Goal: Complete application form

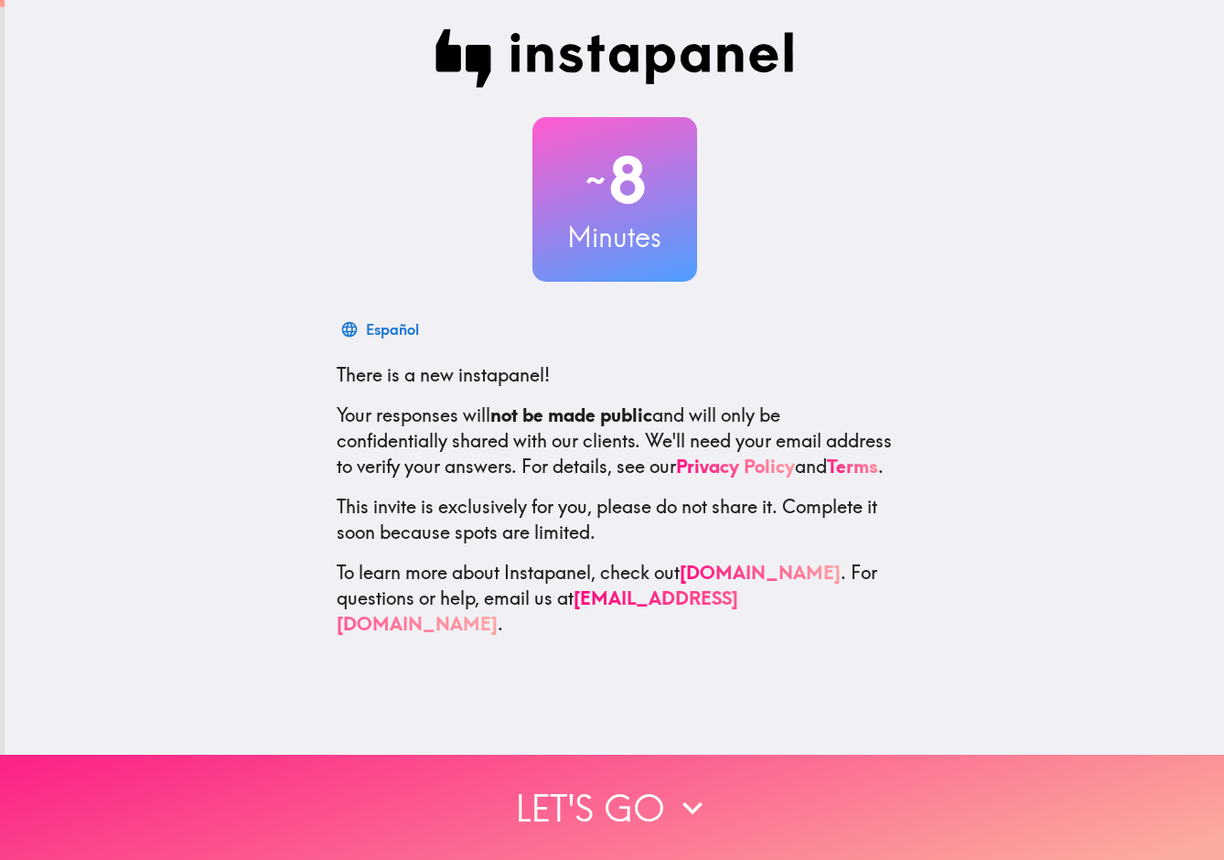
click at [604, 813] on button "Let's go" at bounding box center [612, 807] width 1224 height 105
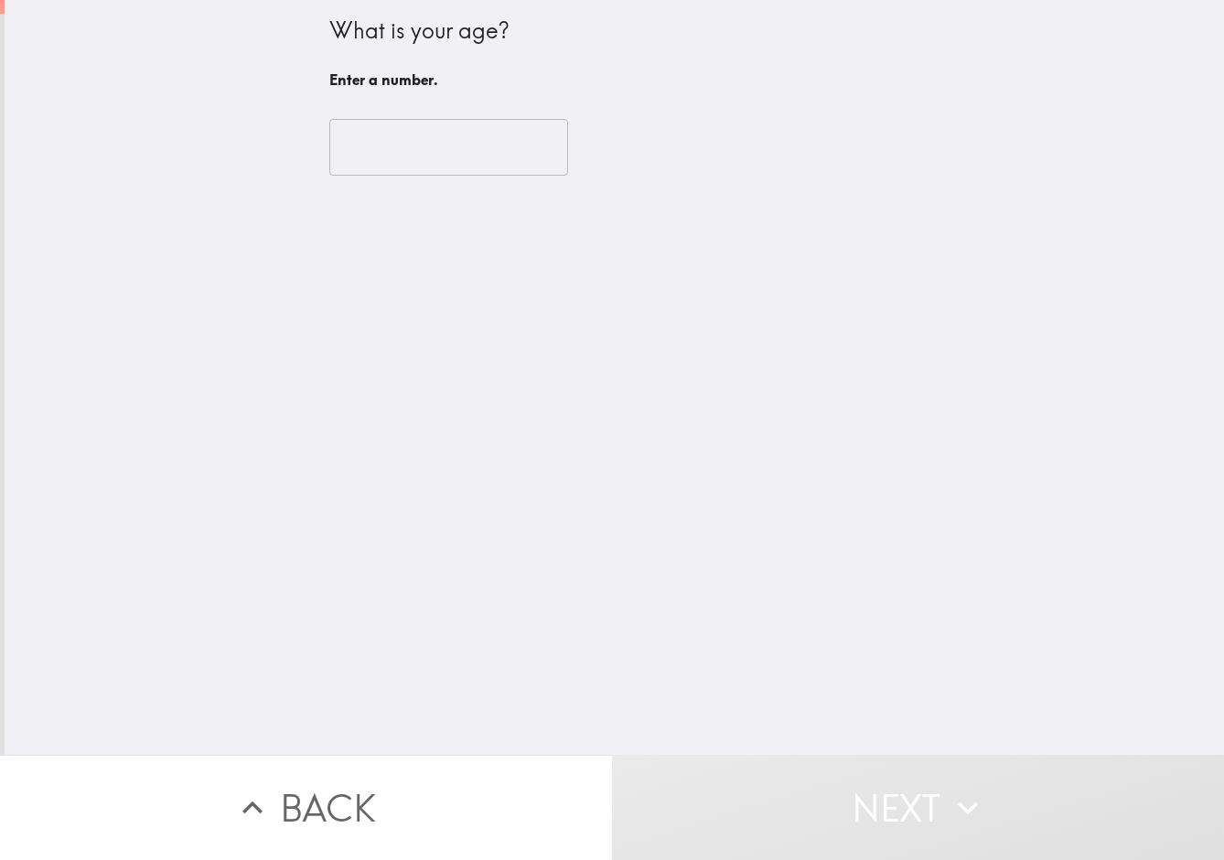
click at [405, 150] on input "number" at bounding box center [448, 147] width 239 height 57
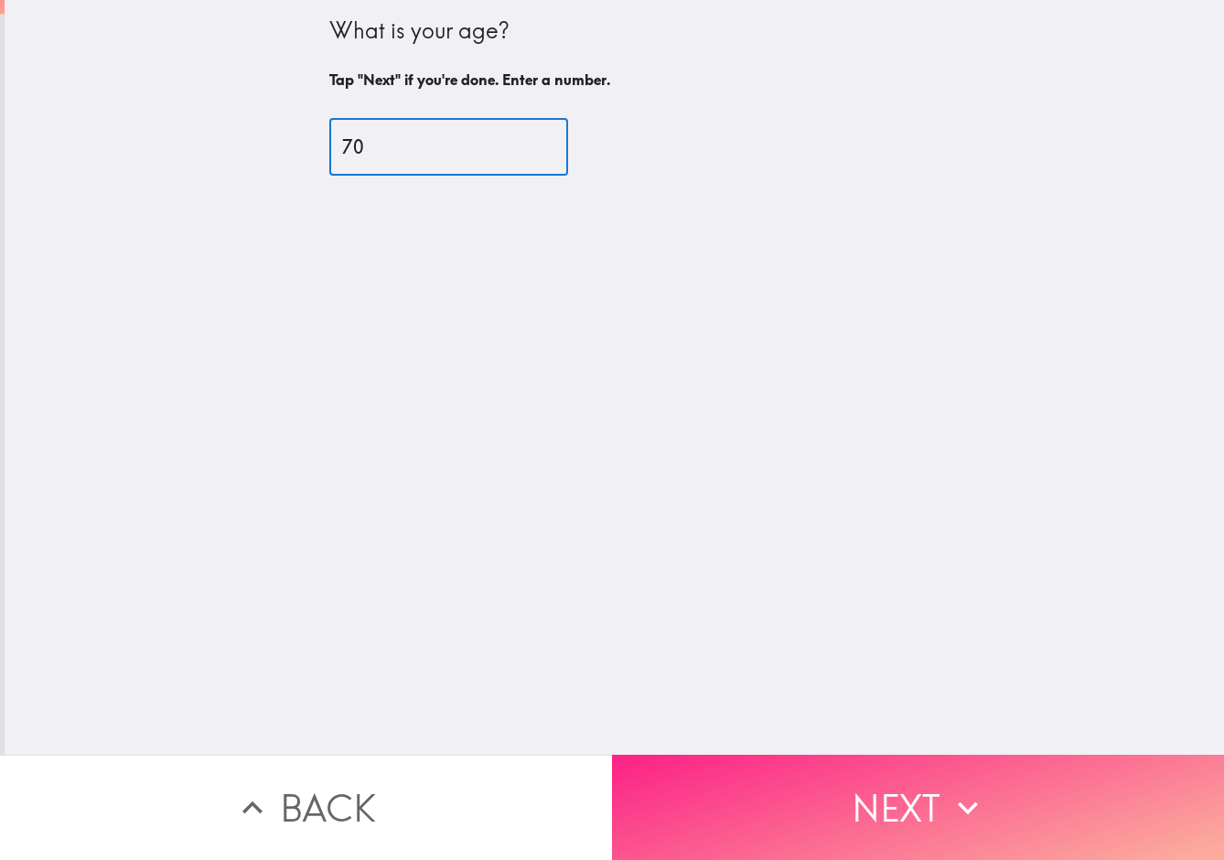
type input "70"
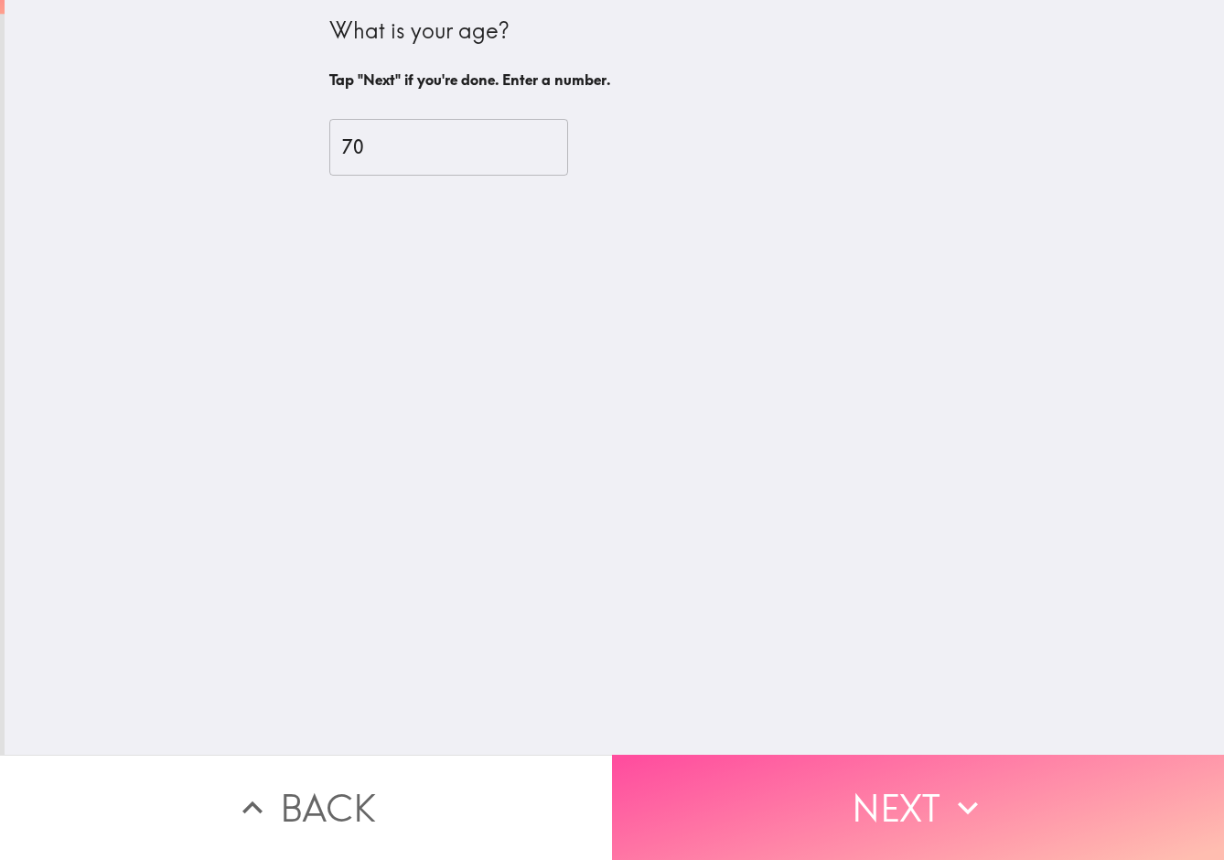
click at [910, 815] on button "Next" at bounding box center [918, 807] width 612 height 105
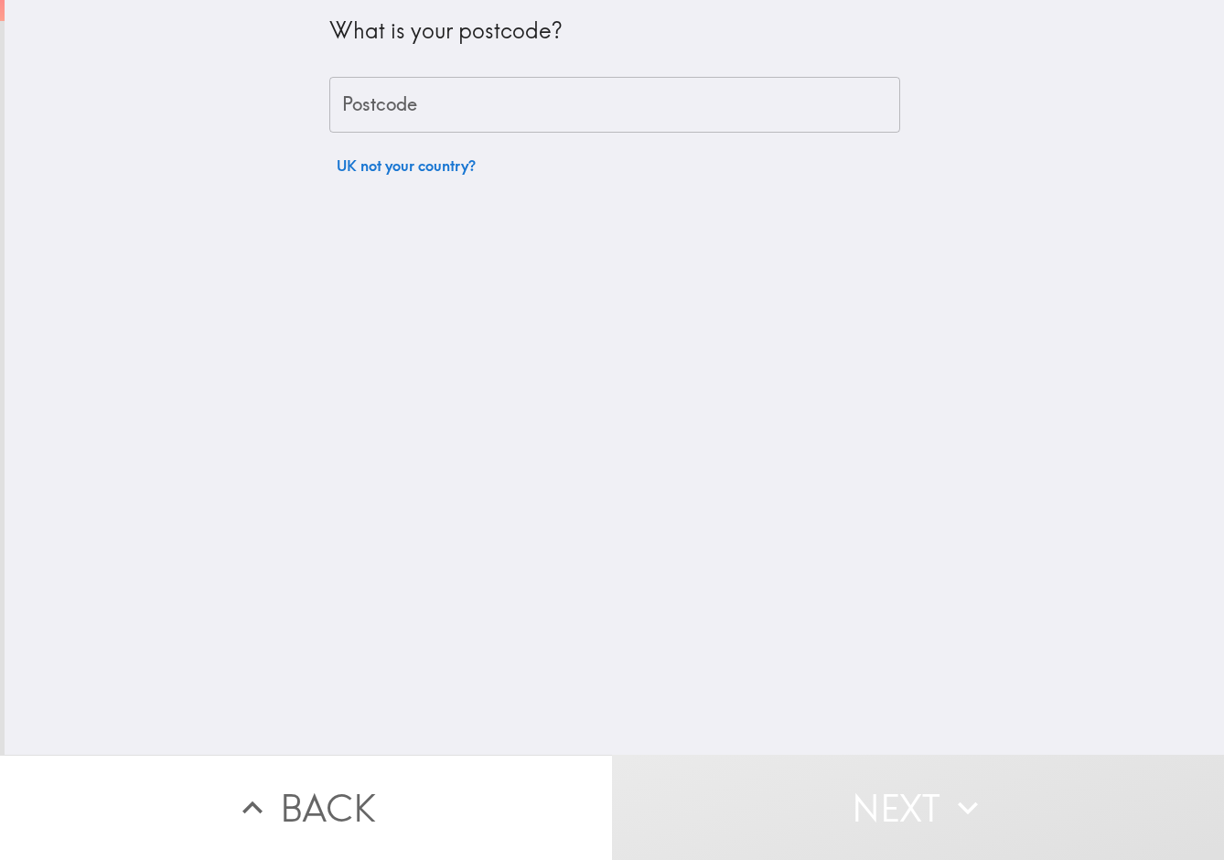
click at [404, 96] on input "Postcode" at bounding box center [614, 105] width 571 height 57
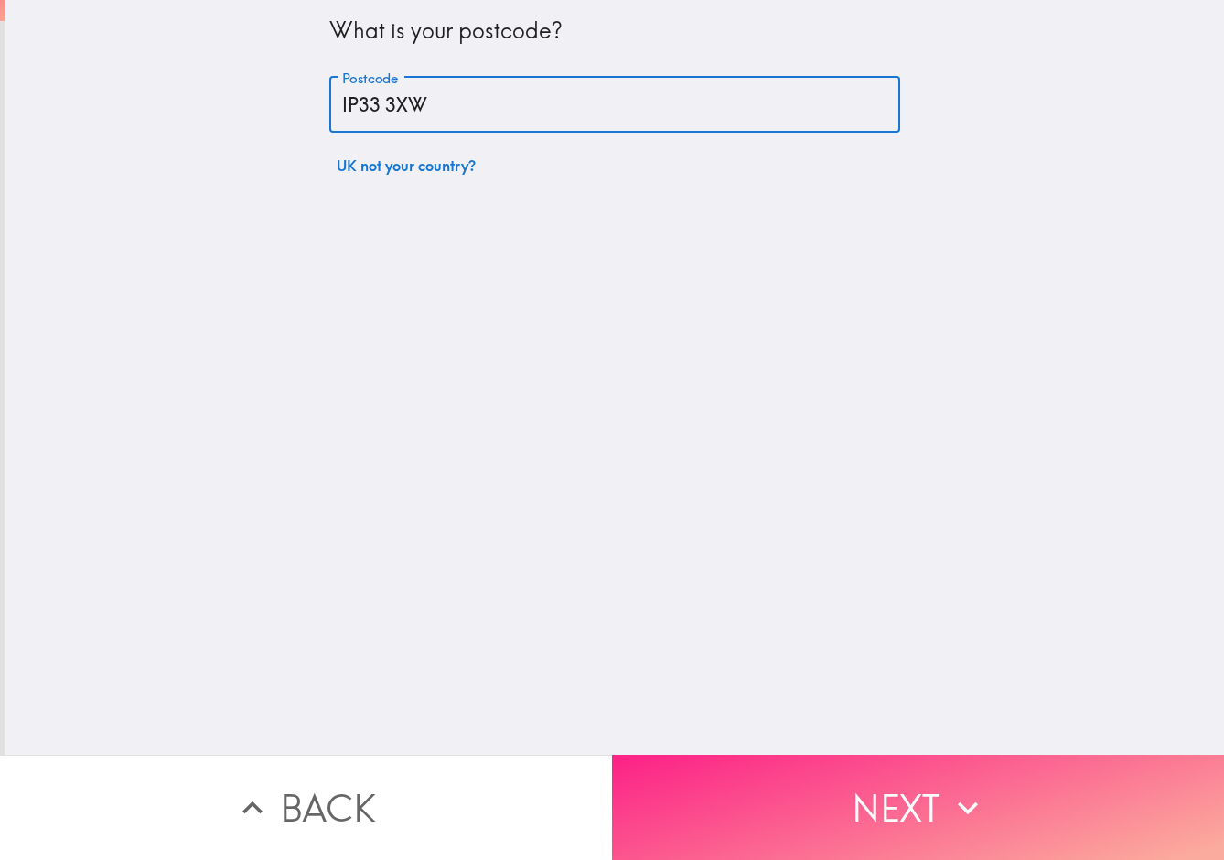
type input "IP33 3XW"
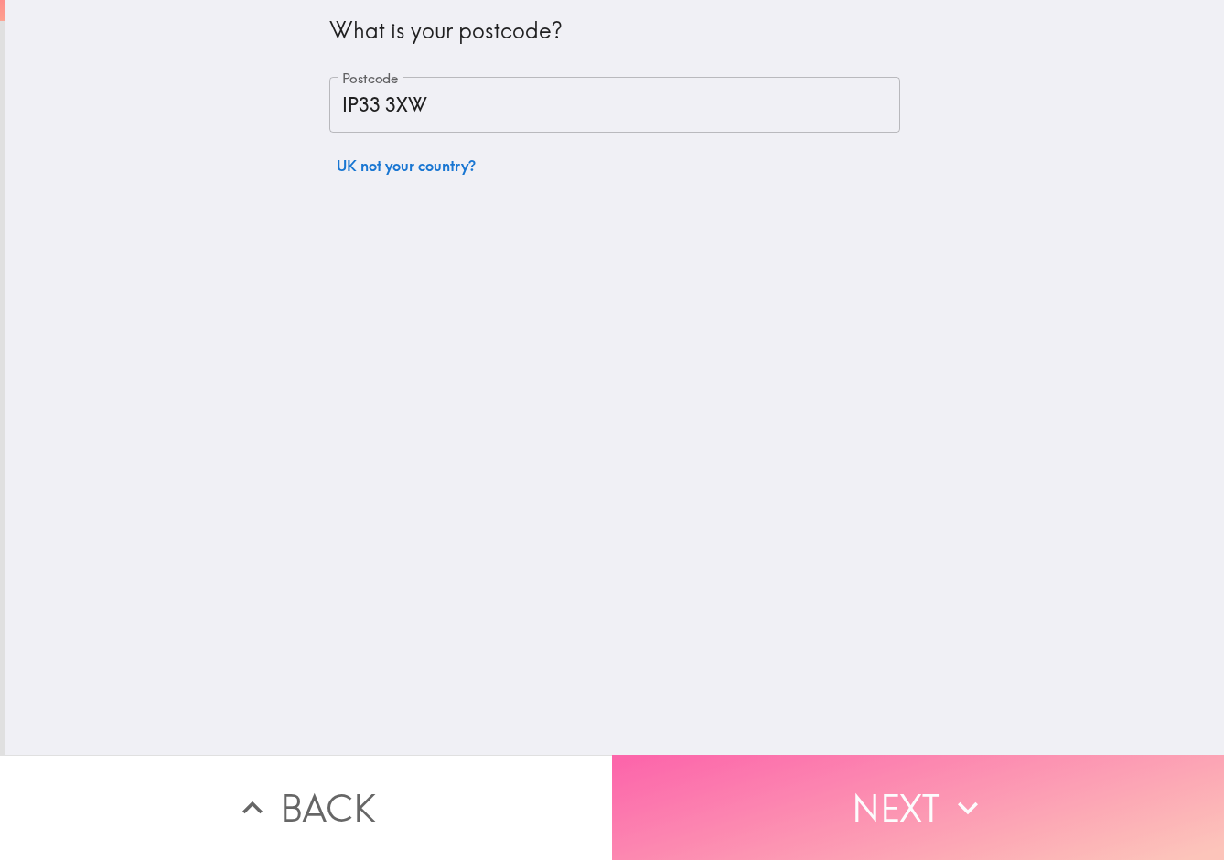
click at [917, 823] on button "Next" at bounding box center [918, 807] width 612 height 105
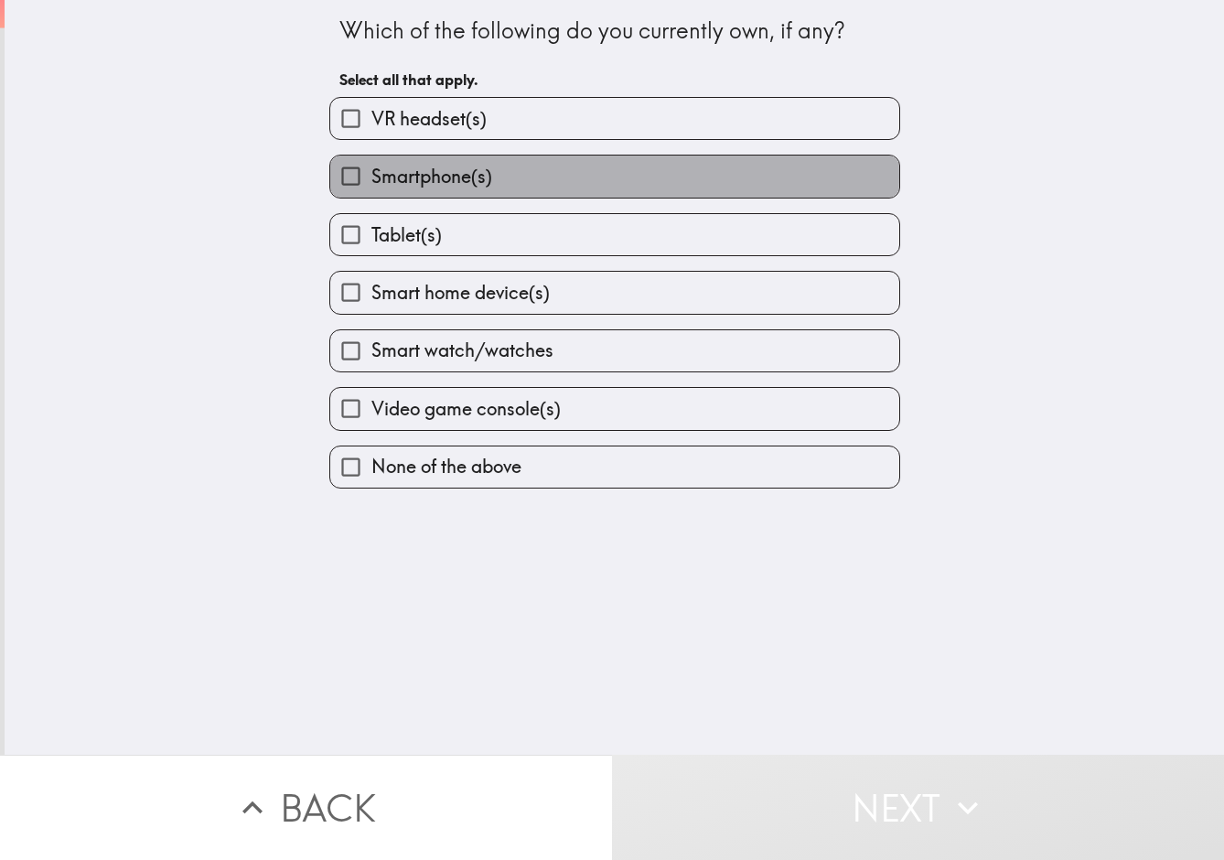
click at [413, 178] on span "Smartphone(s)" at bounding box center [432, 177] width 121 height 26
click at [372, 178] on input "Smartphone(s)" at bounding box center [350, 176] width 41 height 41
checkbox input "true"
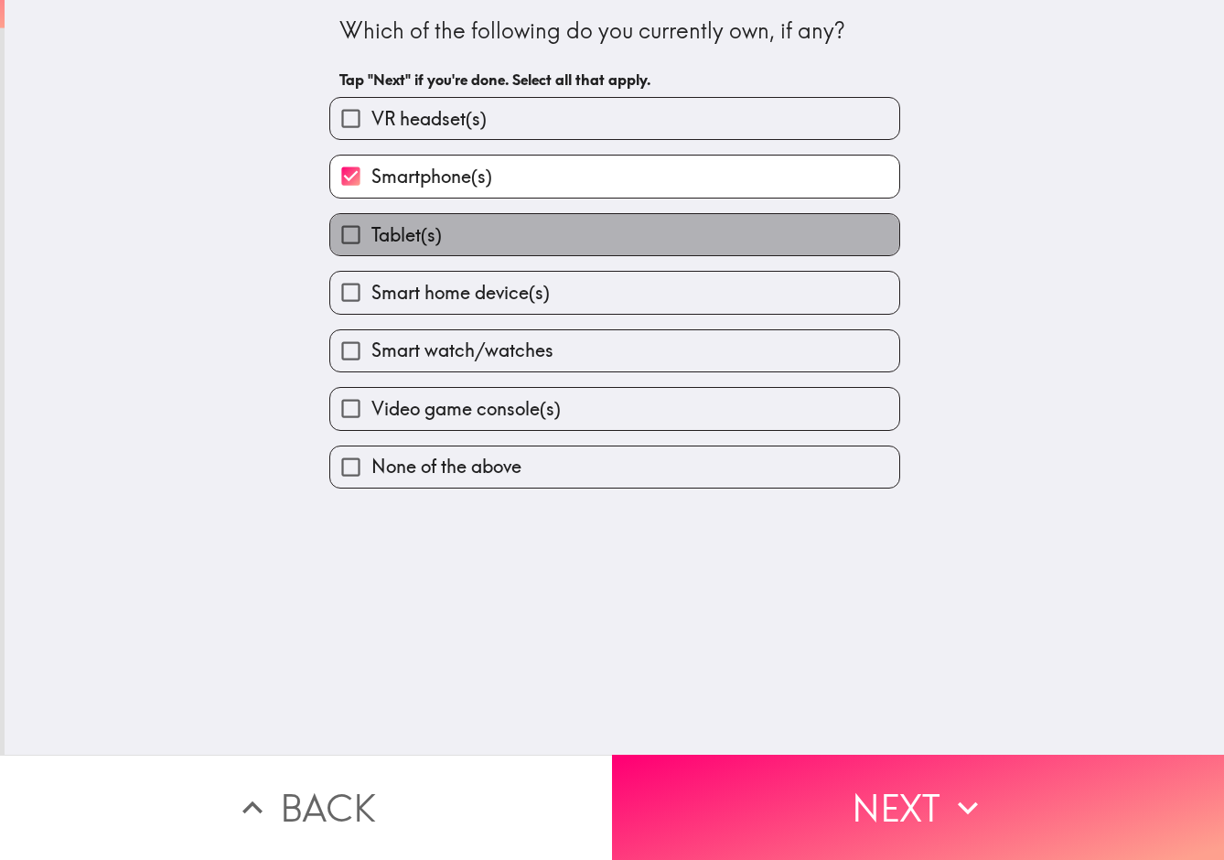
click at [408, 239] on span "Tablet(s)" at bounding box center [407, 235] width 70 height 26
click at [372, 239] on input "Tablet(s)" at bounding box center [350, 234] width 41 height 41
checkbox input "true"
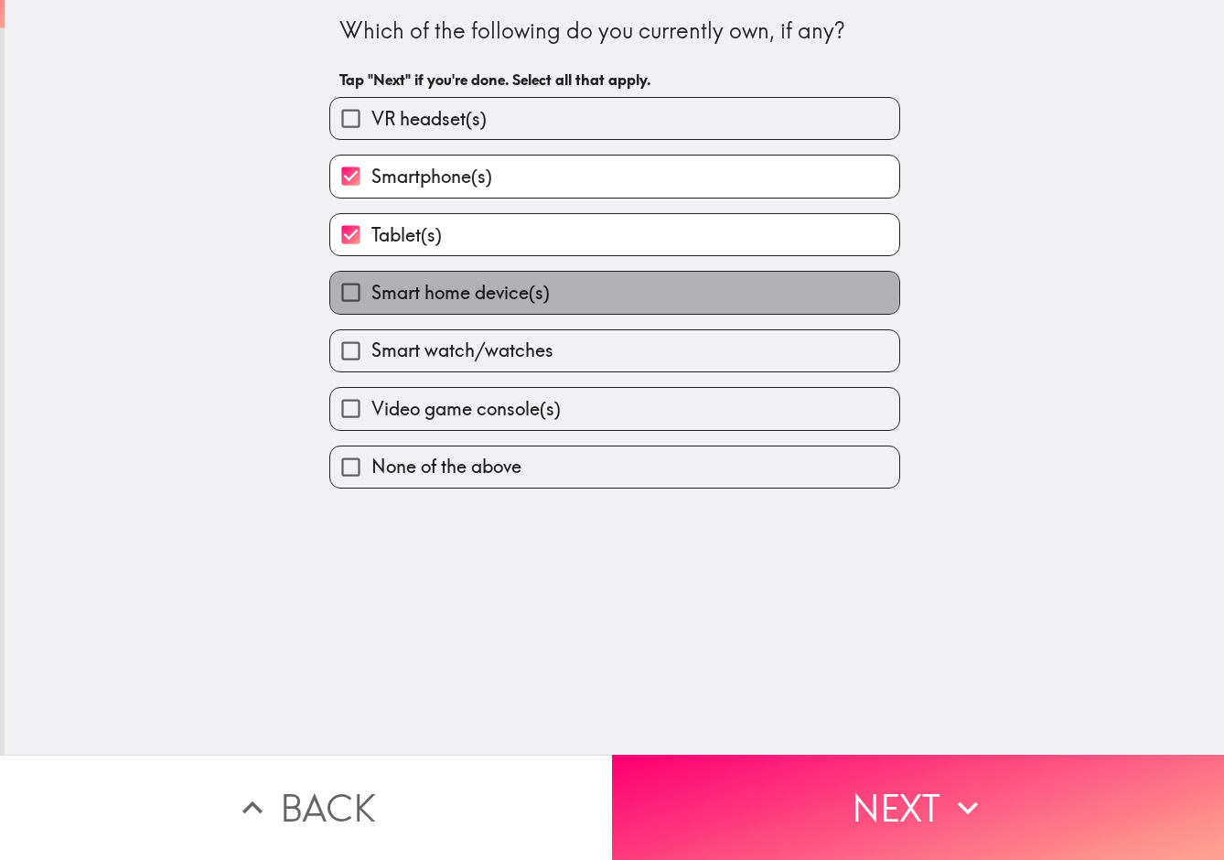
click at [409, 291] on span "Smart home device(s)" at bounding box center [461, 293] width 178 height 26
click at [372, 291] on input "Smart home device(s)" at bounding box center [350, 292] width 41 height 41
checkbox input "true"
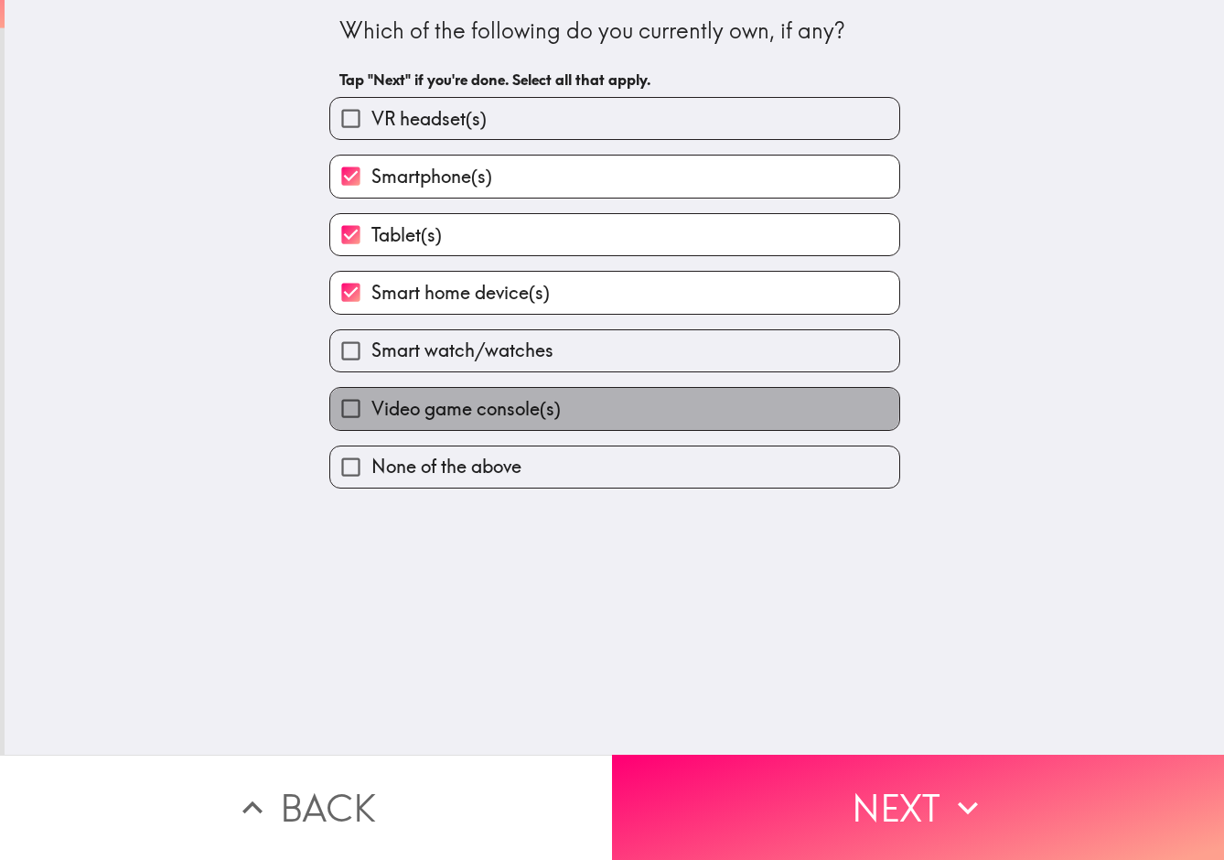
click at [442, 408] on span "Video game console(s)" at bounding box center [466, 409] width 189 height 26
click at [372, 408] on input "Video game console(s)" at bounding box center [350, 408] width 41 height 41
checkbox input "true"
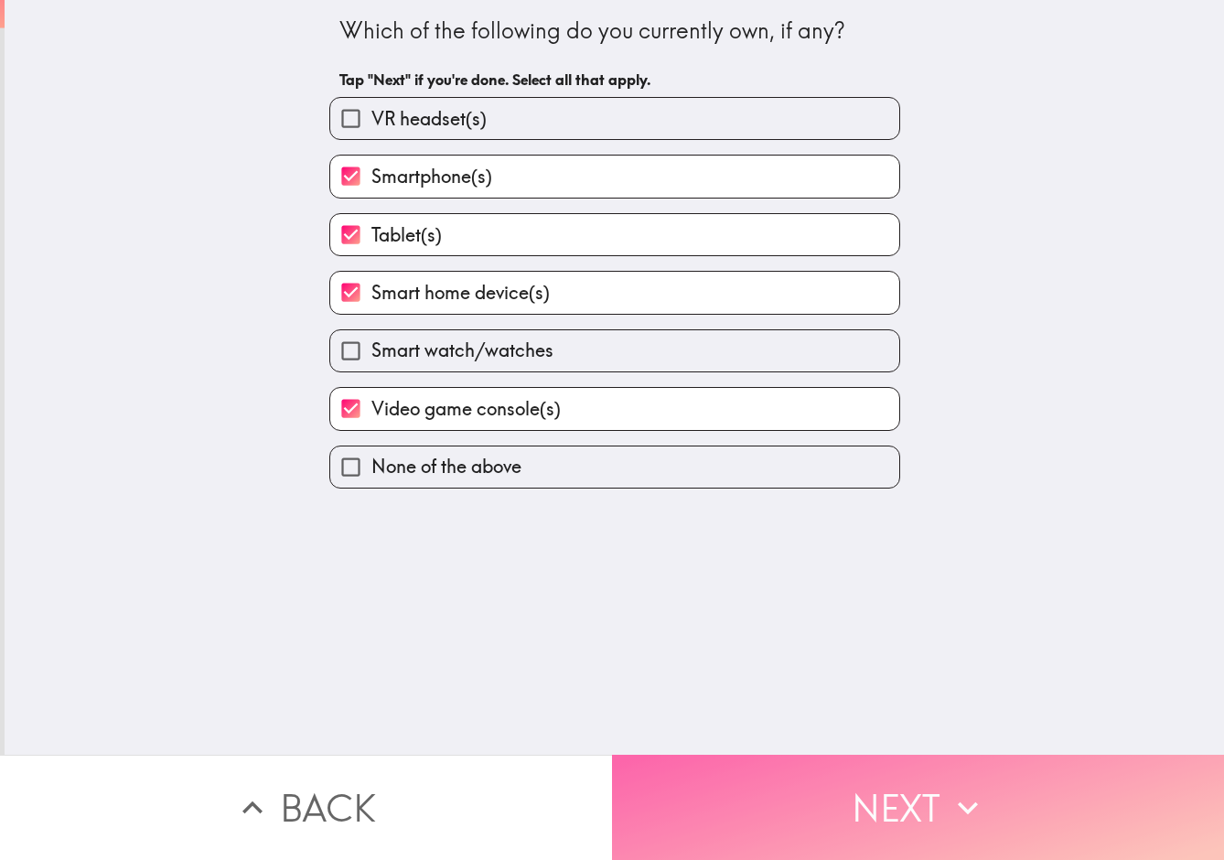
click at [910, 809] on button "Next" at bounding box center [918, 807] width 612 height 105
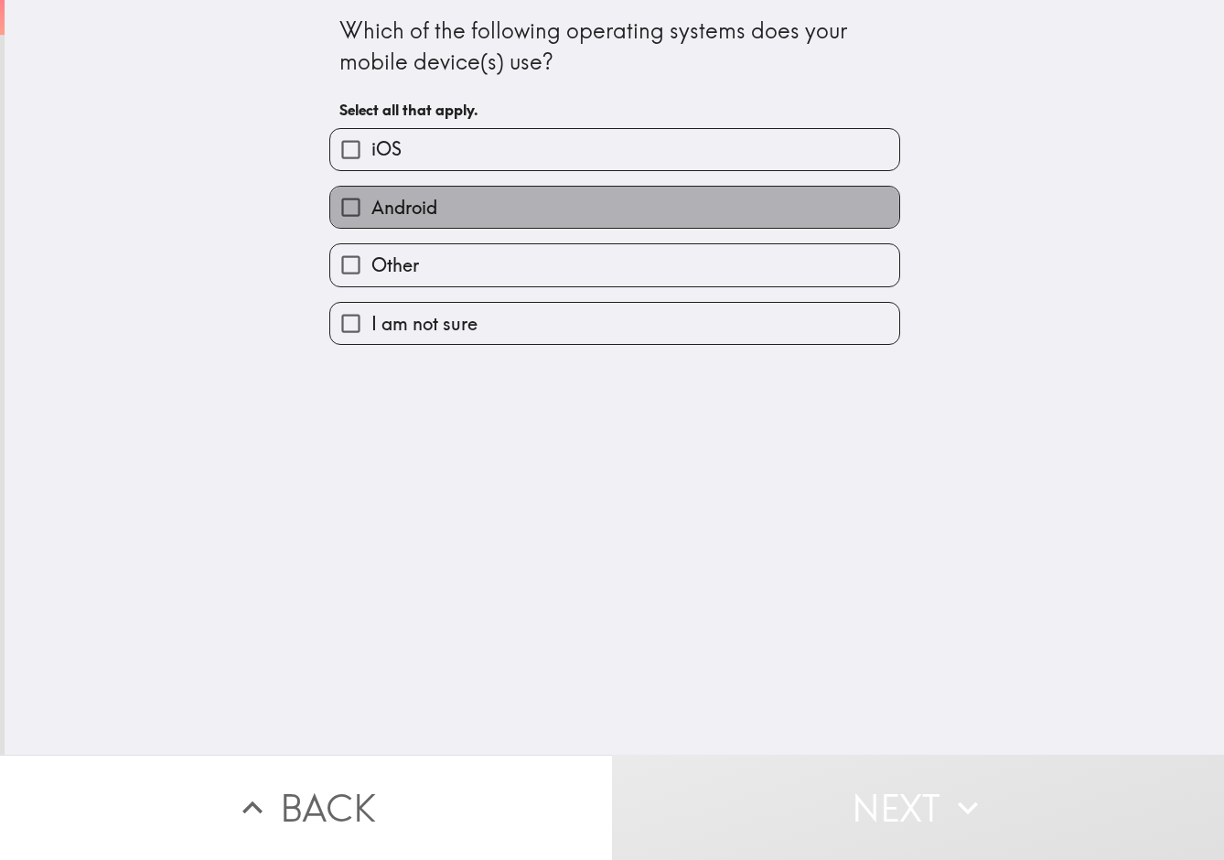
click at [460, 211] on label "Android" at bounding box center [614, 207] width 569 height 41
click at [372, 211] on input "Android" at bounding box center [350, 207] width 41 height 41
checkbox input "true"
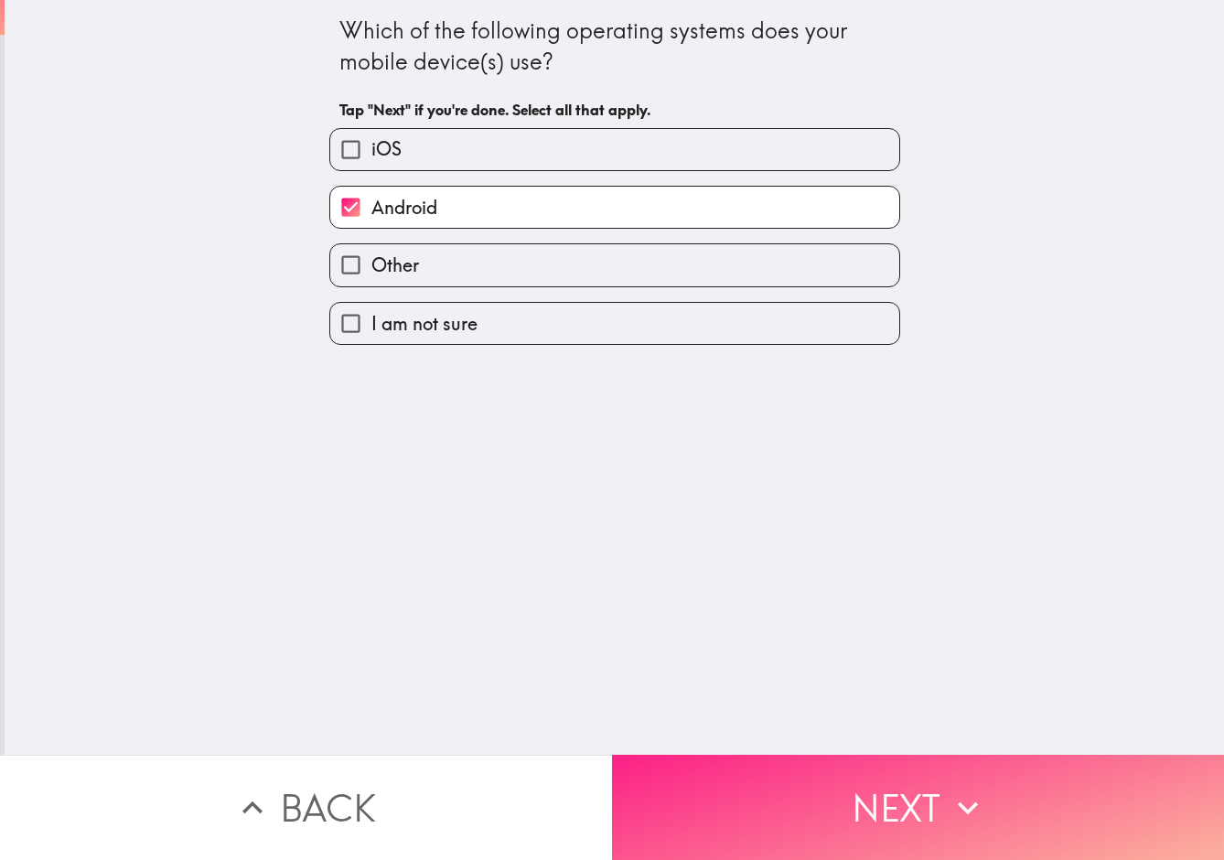
click at [902, 819] on button "Next" at bounding box center [918, 807] width 612 height 105
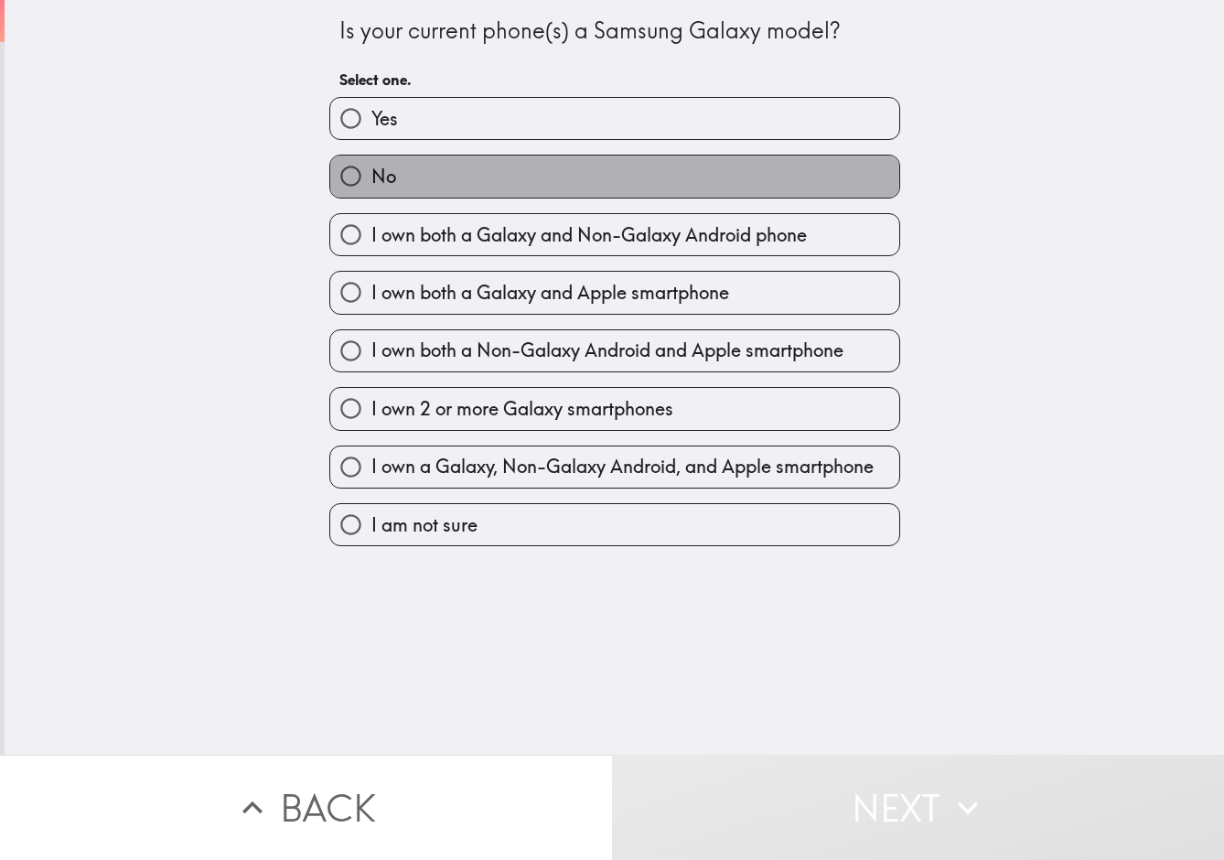
click at [400, 174] on label "No" at bounding box center [614, 176] width 569 height 41
click at [372, 174] on input "No" at bounding box center [350, 176] width 41 height 41
radio input "true"
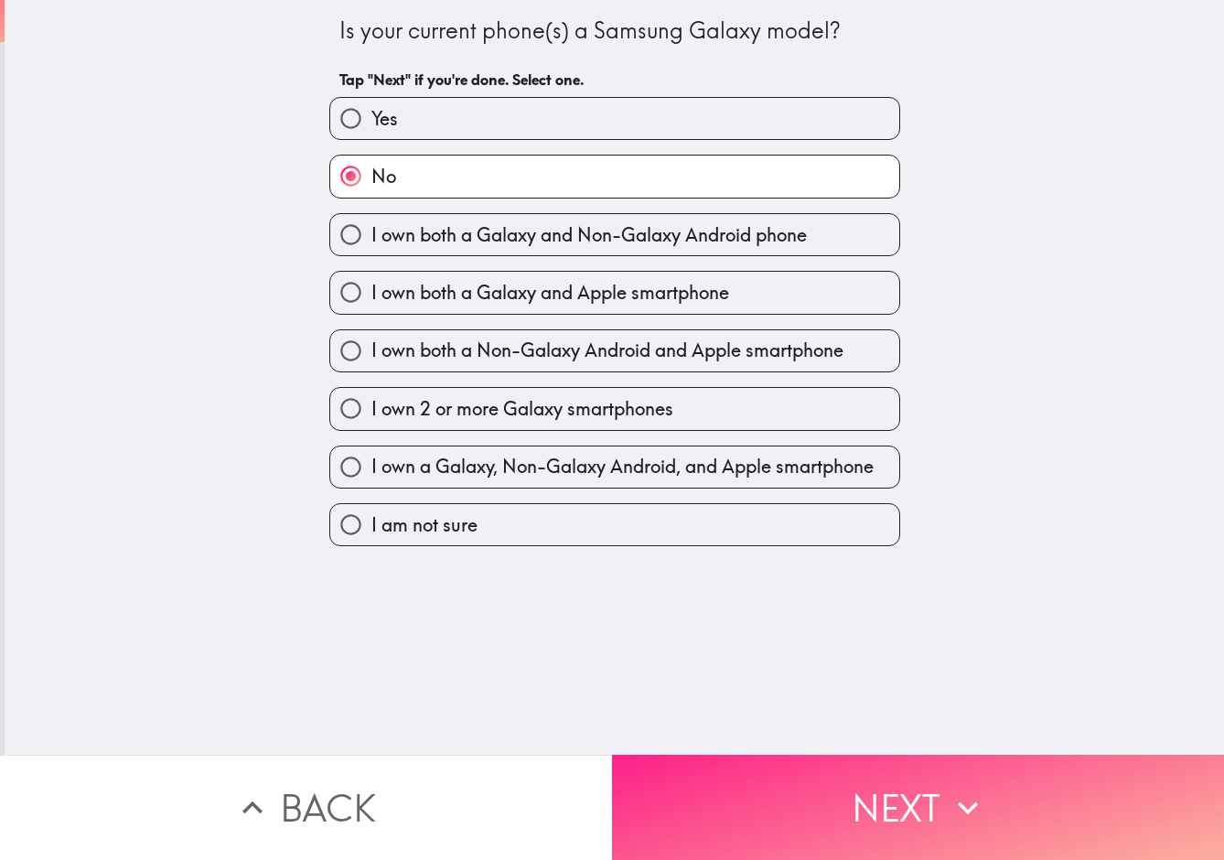
click at [902, 813] on button "Next" at bounding box center [918, 807] width 612 height 105
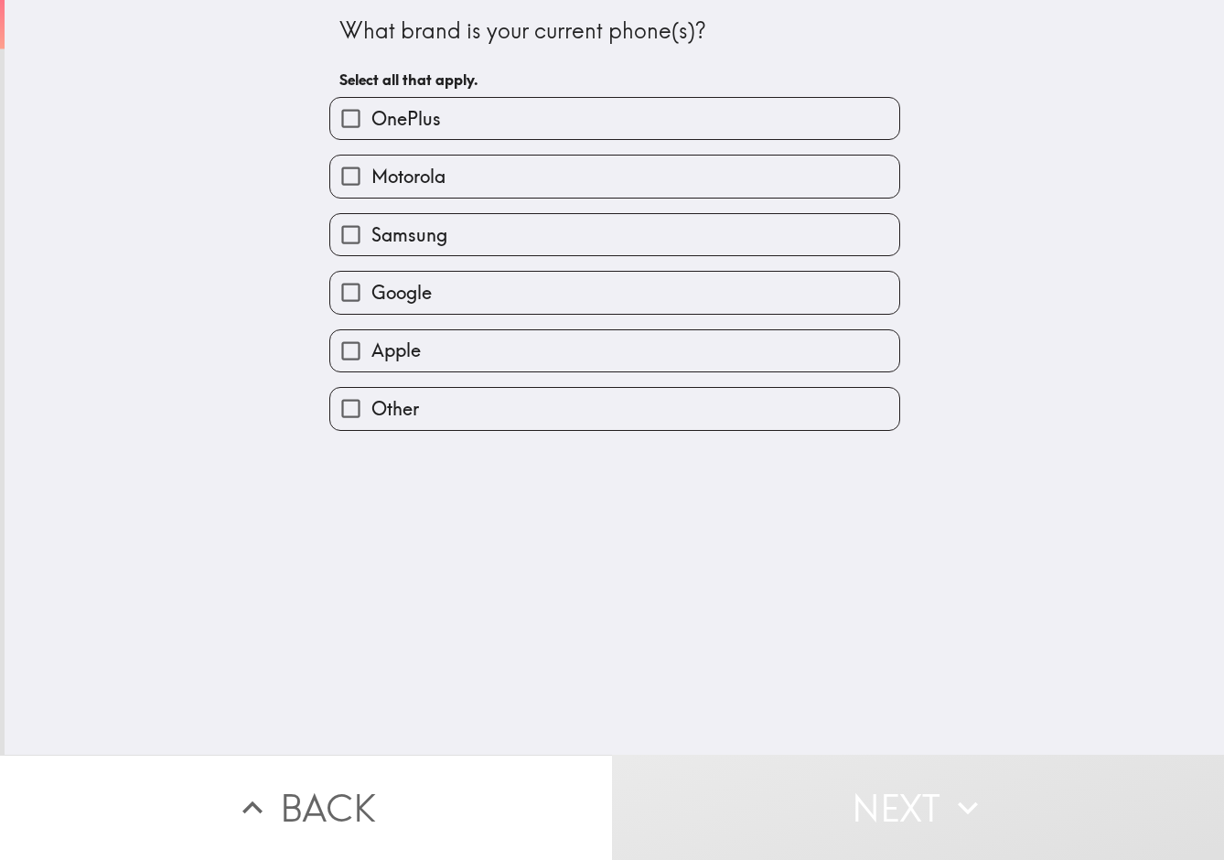
click at [446, 175] on span "Motorola" at bounding box center [409, 177] width 74 height 26
click at [372, 175] on input "Motorola" at bounding box center [350, 176] width 41 height 41
checkbox input "true"
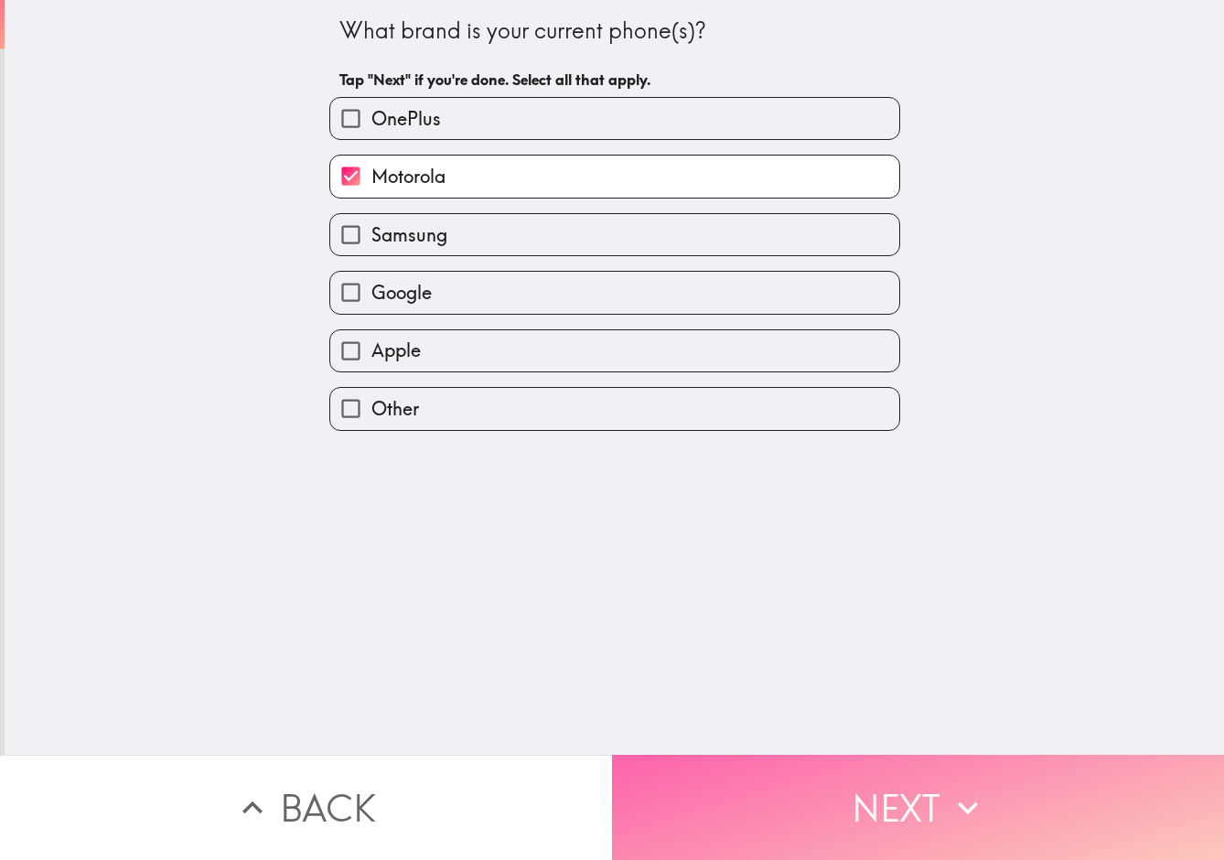
click at [935, 794] on button "Next" at bounding box center [918, 807] width 612 height 105
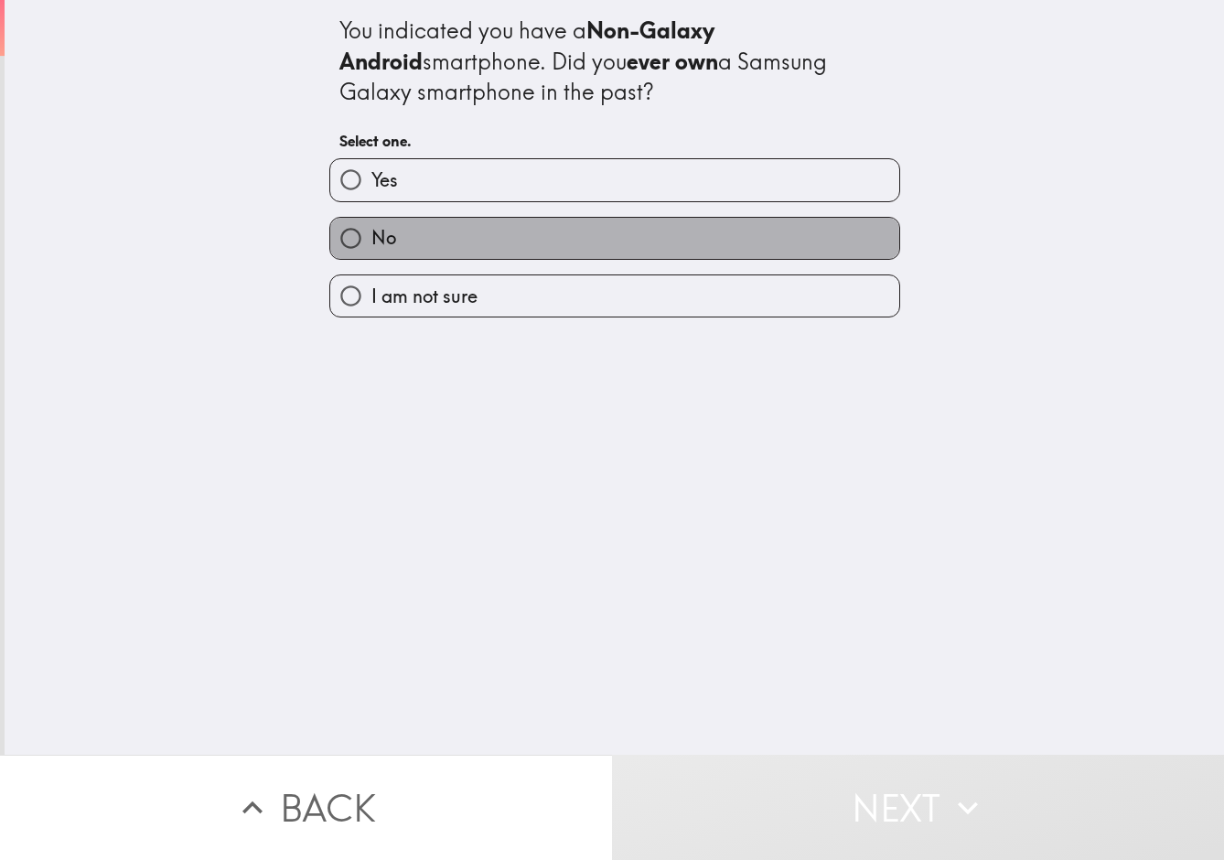
drag, startPoint x: 404, startPoint y: 242, endPoint x: 446, endPoint y: 268, distance: 48.5
click at [404, 242] on label "No" at bounding box center [614, 238] width 569 height 41
click at [372, 242] on input "No" at bounding box center [350, 238] width 41 height 41
radio input "true"
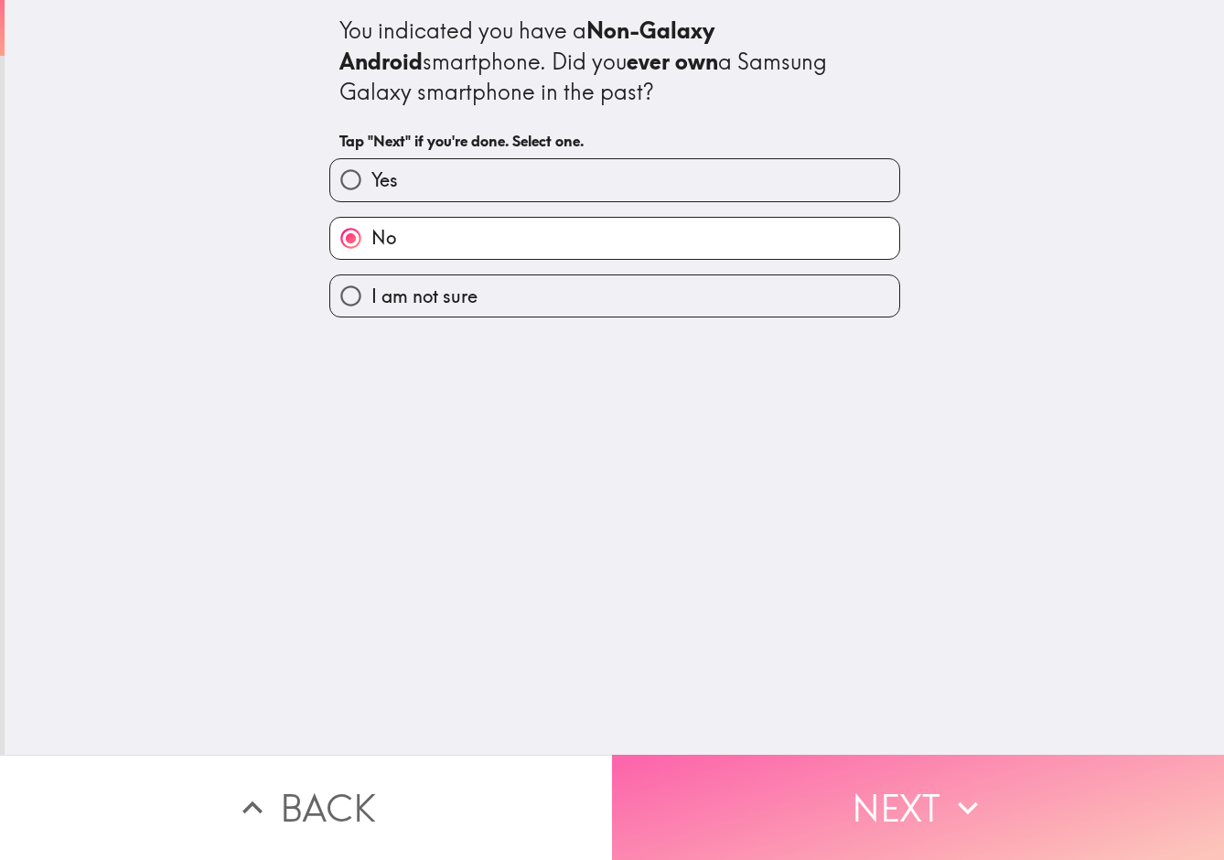
click at [938, 798] on button "Next" at bounding box center [918, 807] width 612 height 105
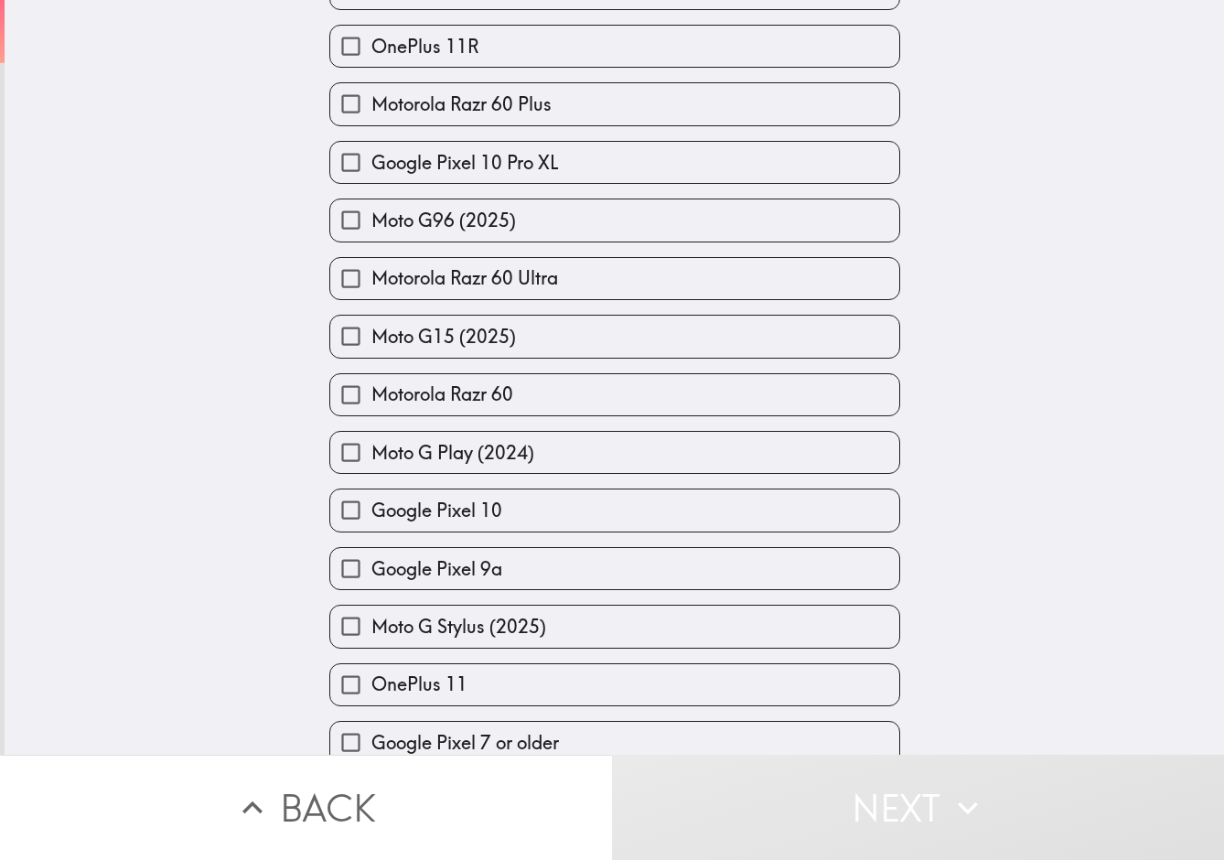
scroll to position [868, 0]
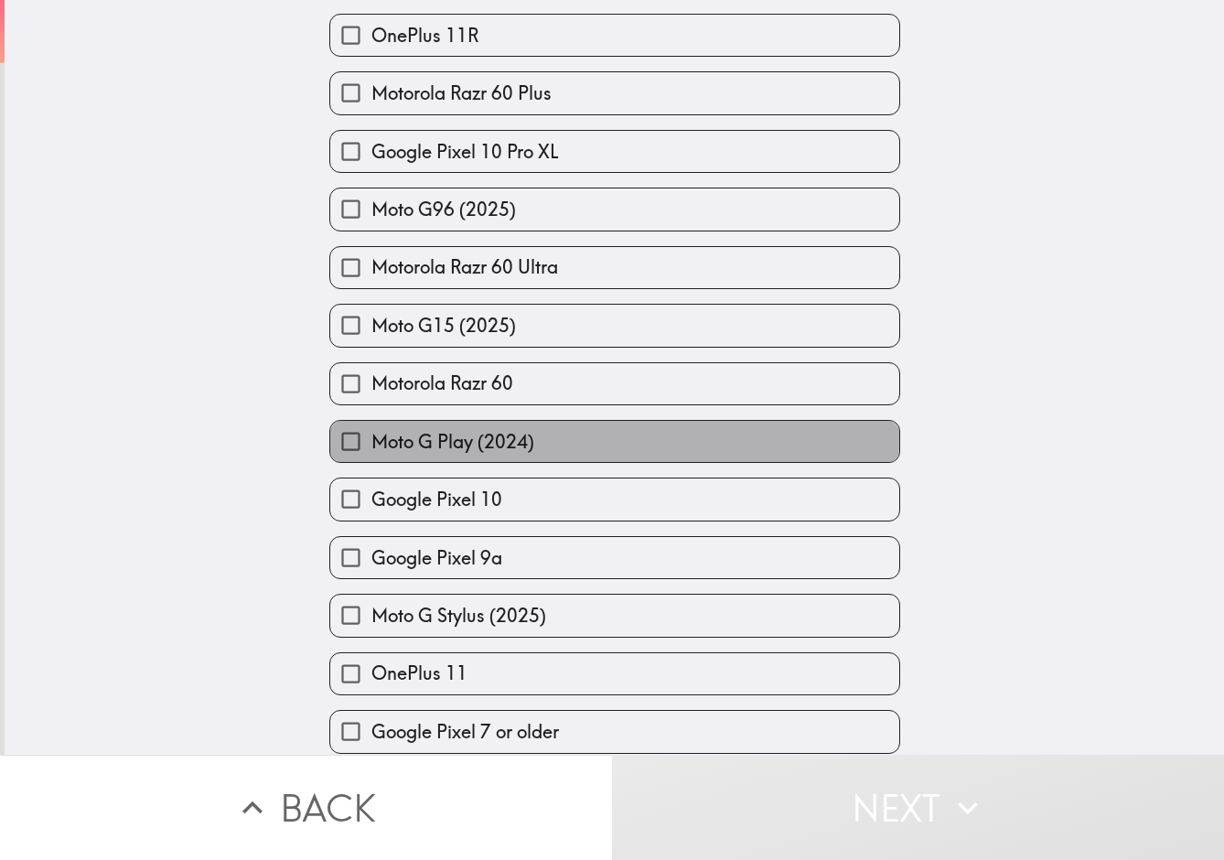
click at [458, 455] on span "Moto G Play (2024)" at bounding box center [453, 442] width 163 height 26
click at [372, 458] on input "Moto G Play (2024)" at bounding box center [350, 441] width 41 height 41
checkbox input "true"
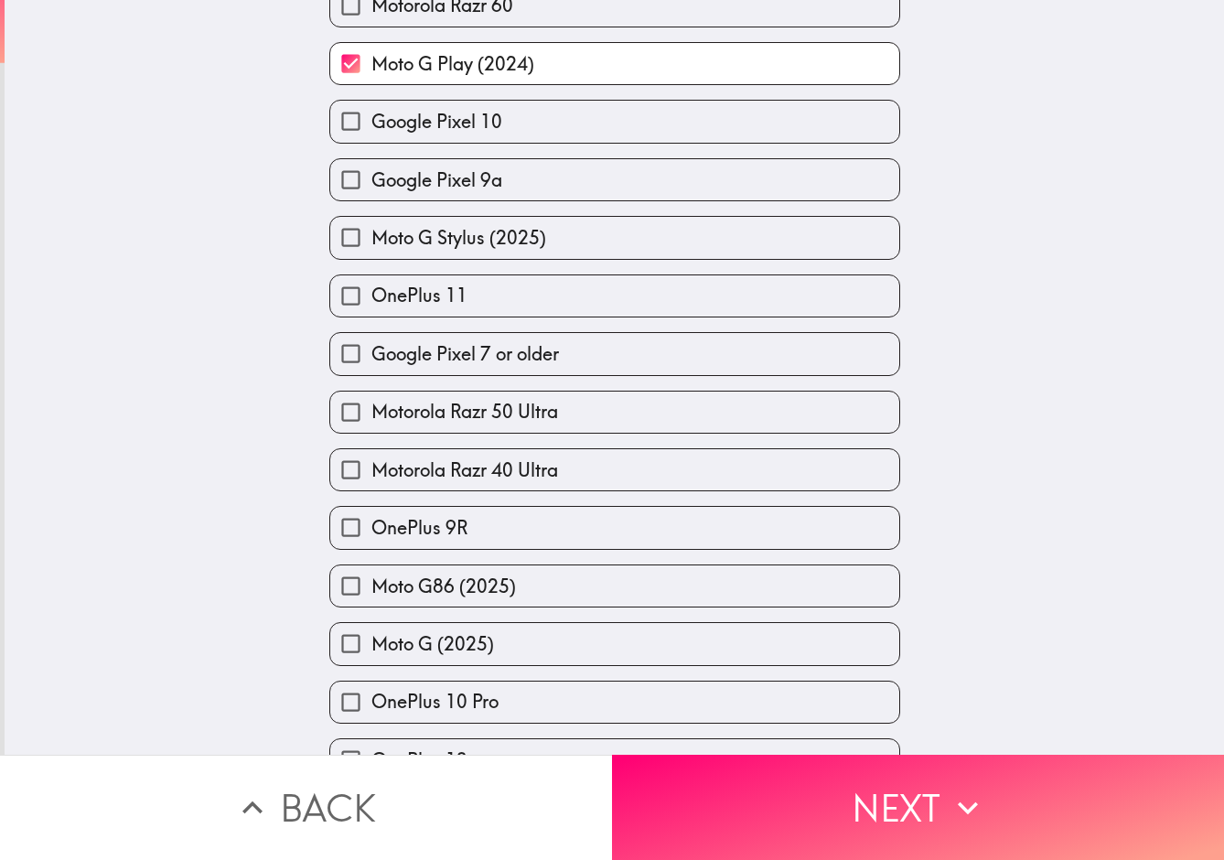
scroll to position [1250, 0]
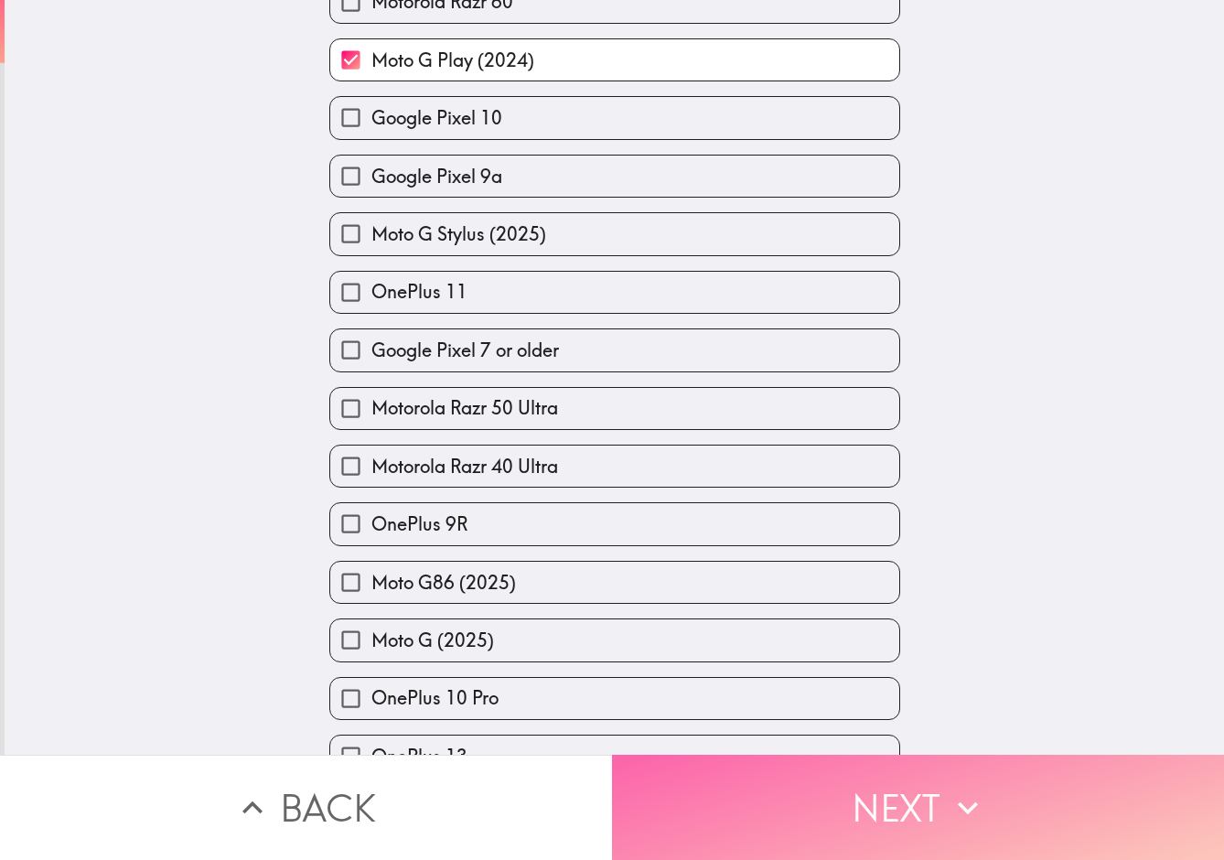
click at [912, 818] on button "Next" at bounding box center [918, 807] width 612 height 105
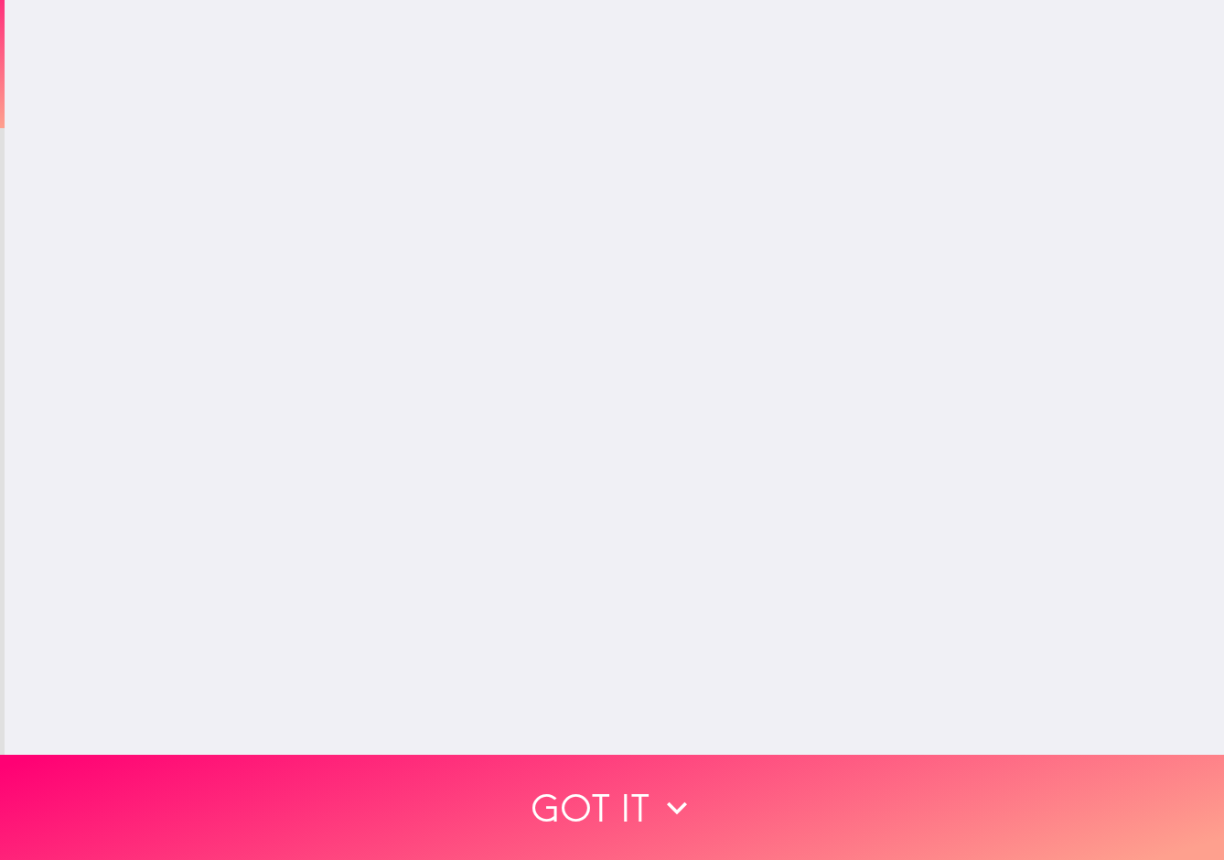
scroll to position [0, 0]
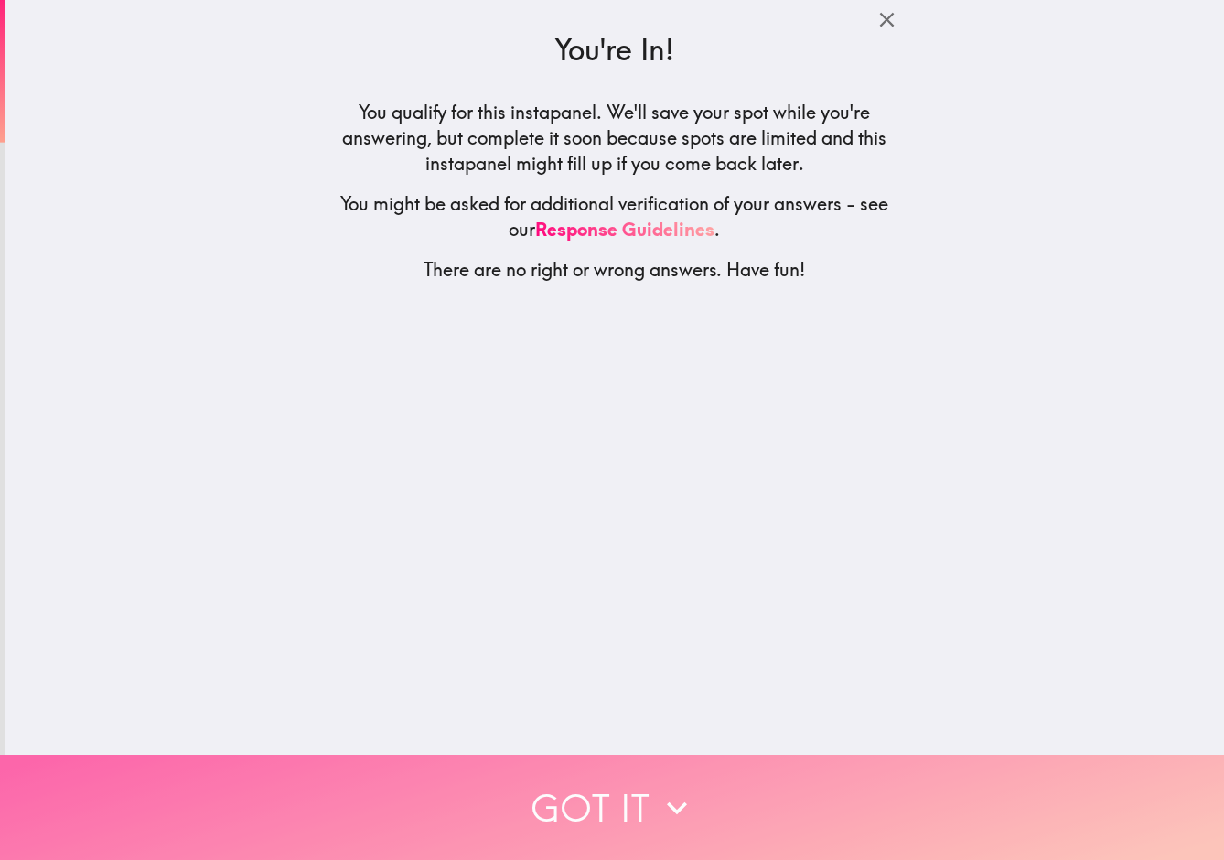
click at [635, 801] on button "Got it" at bounding box center [612, 807] width 1224 height 105
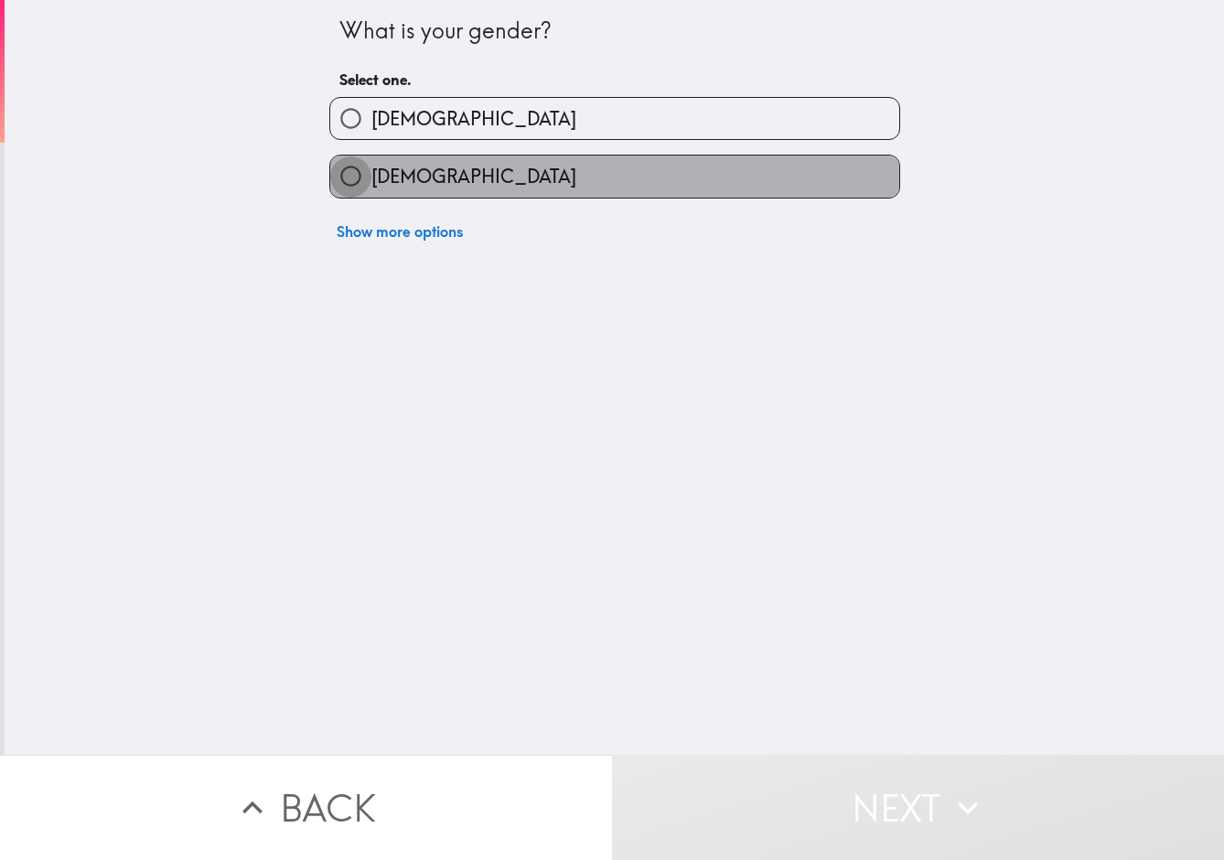
click at [371, 178] on input "[DEMOGRAPHIC_DATA]" at bounding box center [350, 176] width 41 height 41
radio input "true"
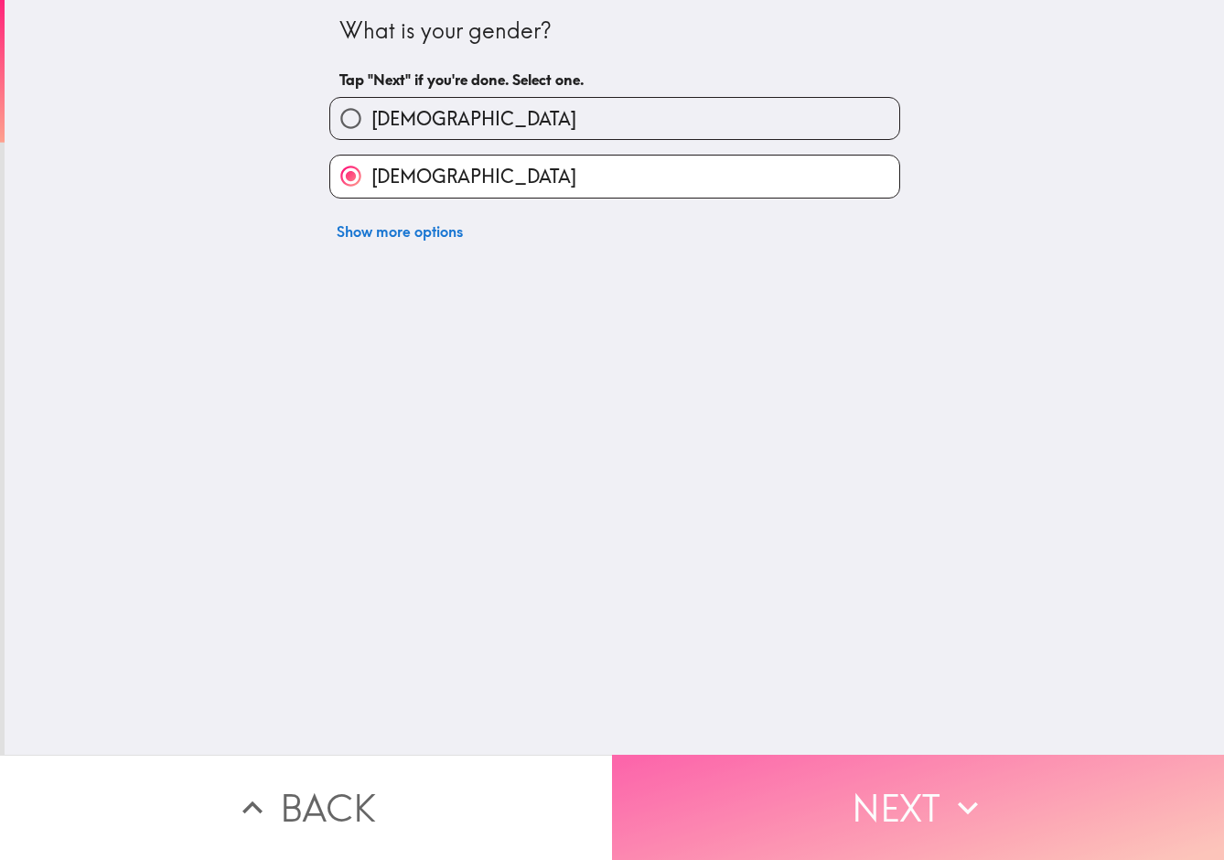
click at [906, 797] on button "Next" at bounding box center [918, 807] width 612 height 105
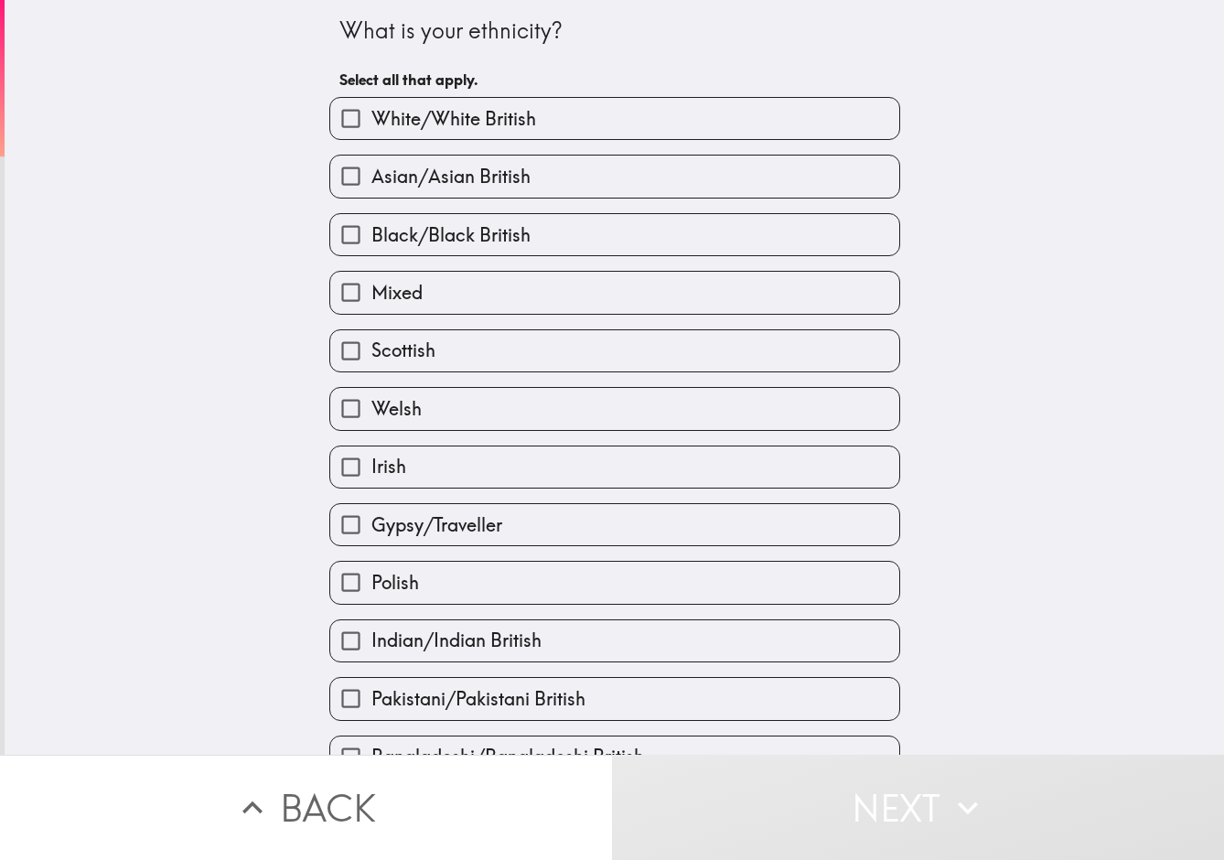
click at [543, 120] on label "White/White British" at bounding box center [614, 118] width 569 height 41
click at [372, 120] on input "White/White British" at bounding box center [350, 118] width 41 height 41
checkbox input "true"
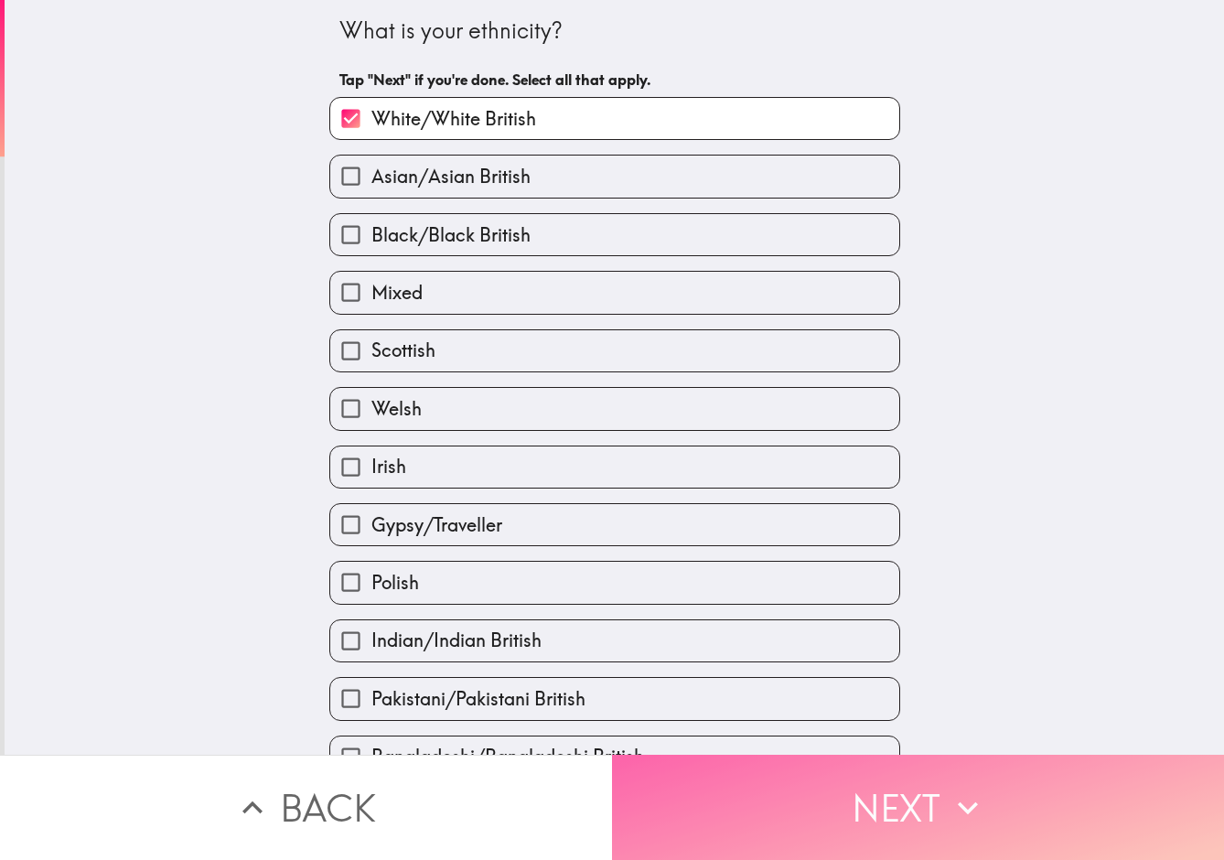
click at [969, 807] on icon "button" at bounding box center [968, 808] width 40 height 40
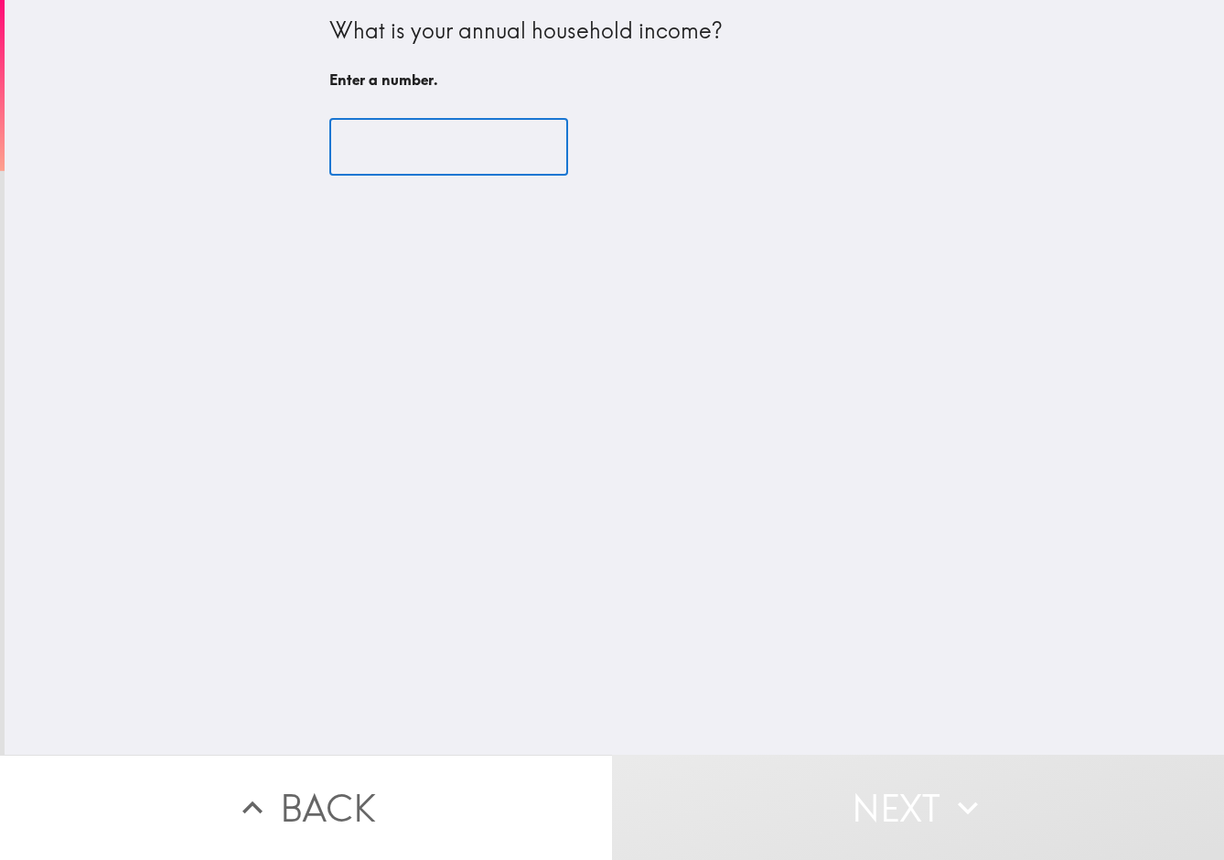
click at [413, 147] on input "number" at bounding box center [448, 147] width 239 height 57
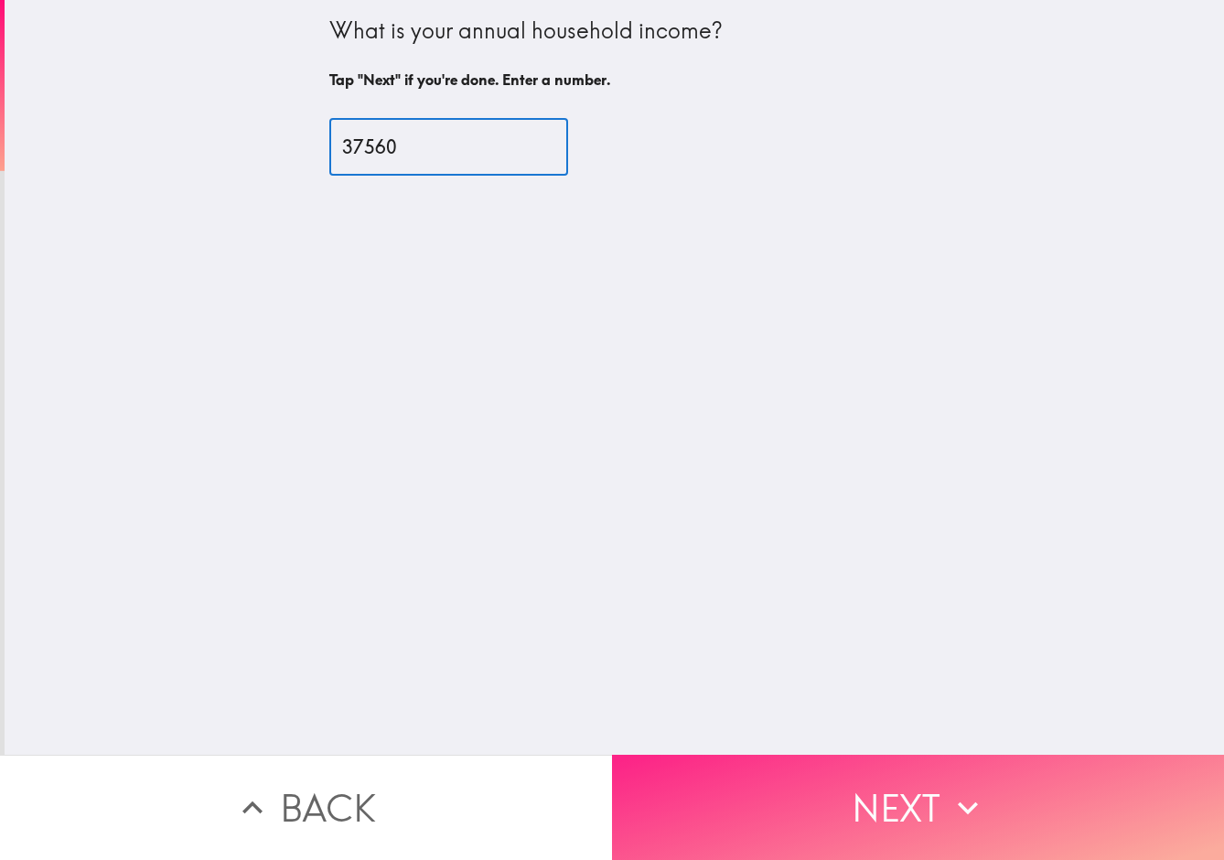
type input "37560"
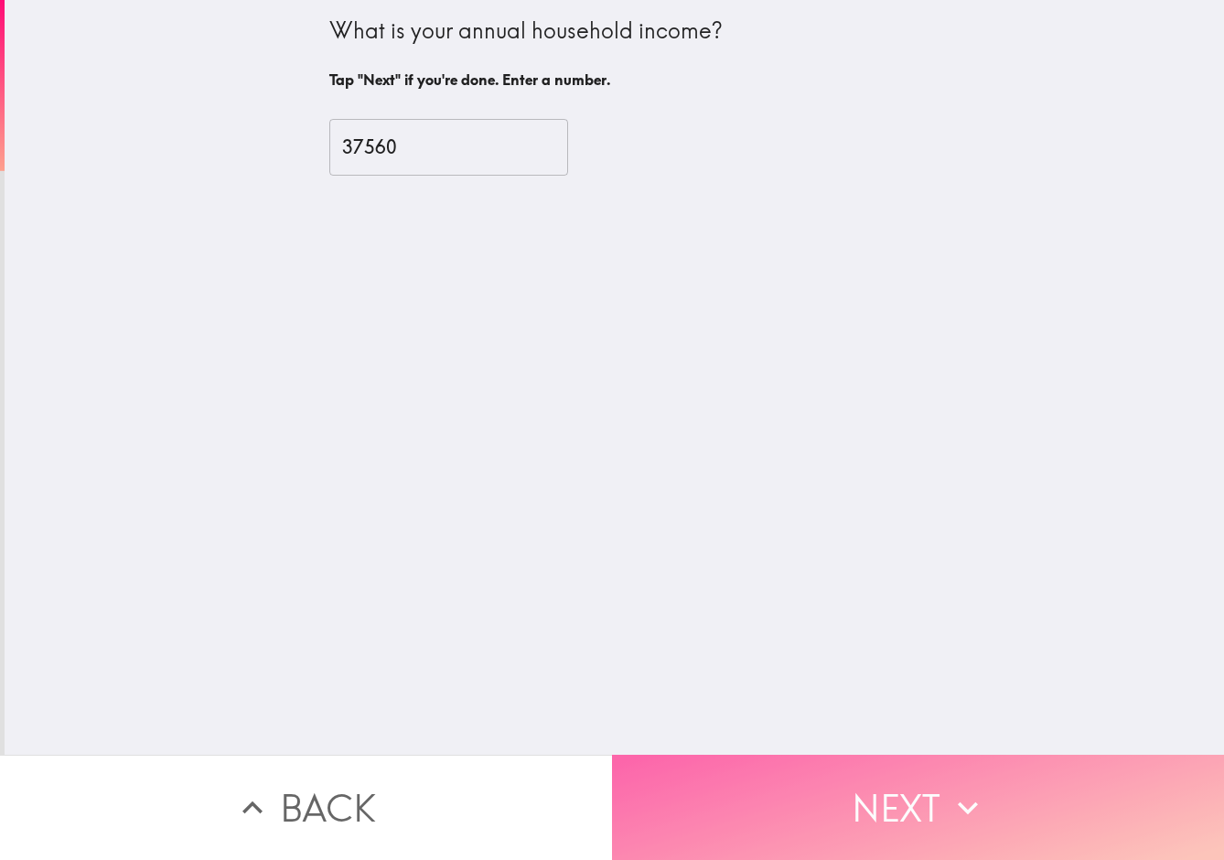
click at [895, 805] on button "Next" at bounding box center [918, 807] width 612 height 105
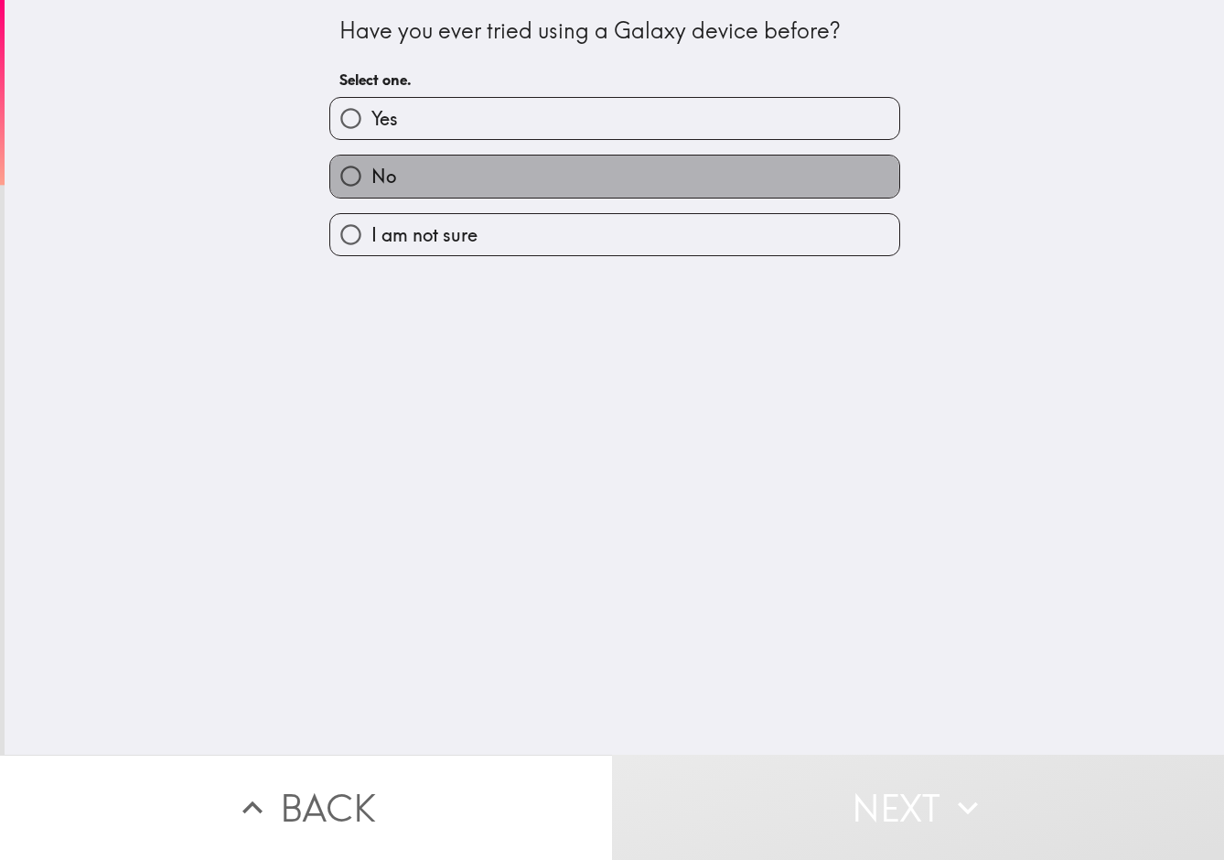
click at [415, 184] on label "No" at bounding box center [614, 176] width 569 height 41
click at [372, 184] on input "No" at bounding box center [350, 176] width 41 height 41
radio input "true"
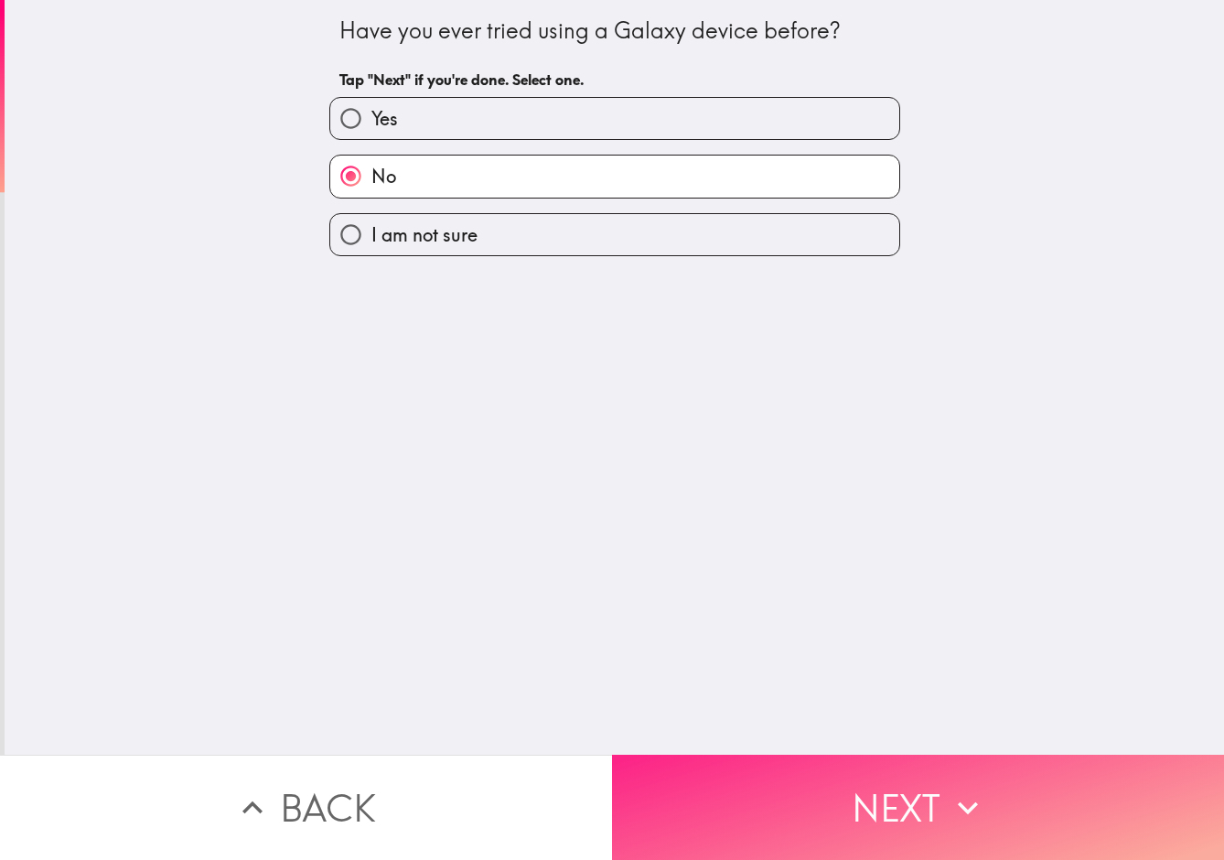
click at [878, 813] on button "Next" at bounding box center [918, 807] width 612 height 105
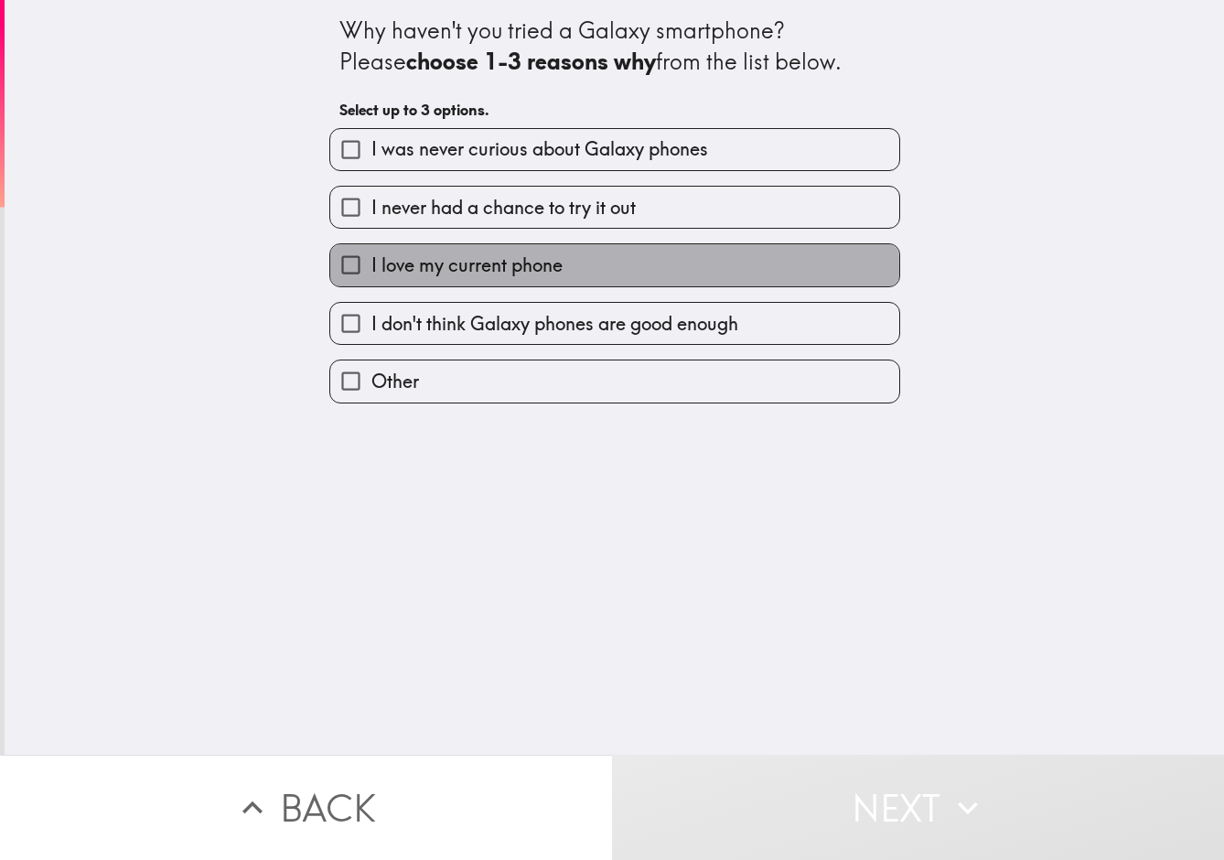
click at [515, 270] on span "I love my current phone" at bounding box center [467, 266] width 191 height 26
click at [372, 270] on input "I love my current phone" at bounding box center [350, 264] width 41 height 41
checkbox input "true"
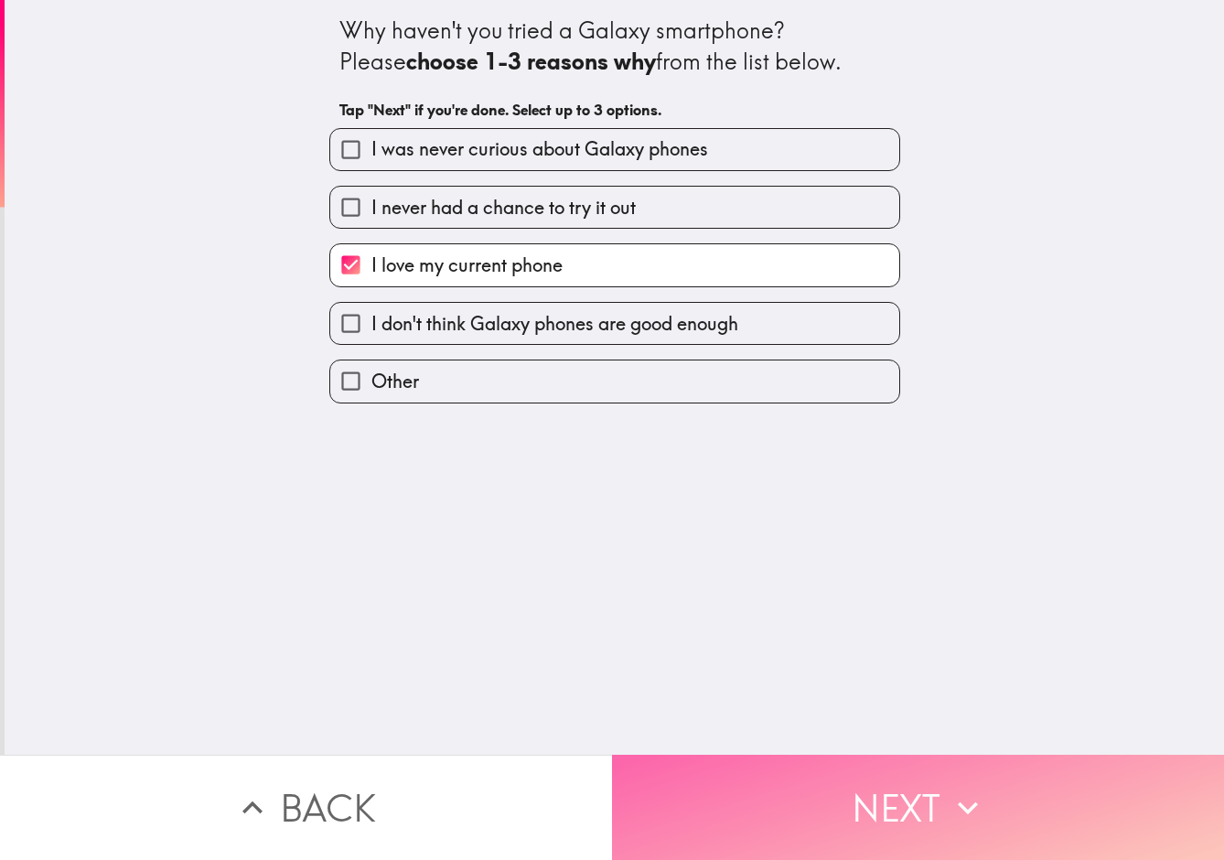
click at [930, 810] on button "Next" at bounding box center [918, 807] width 612 height 105
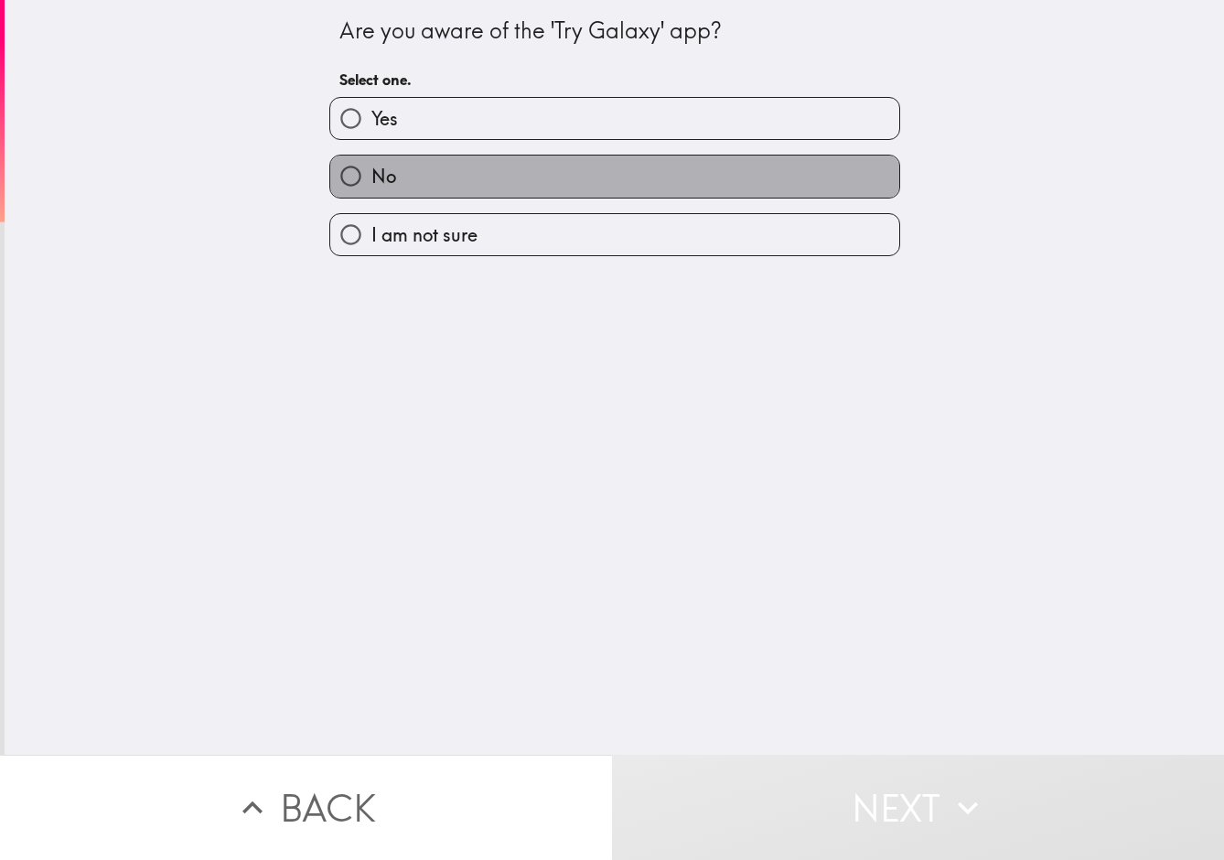
click at [449, 162] on label "No" at bounding box center [614, 176] width 569 height 41
click at [372, 162] on input "No" at bounding box center [350, 176] width 41 height 41
radio input "true"
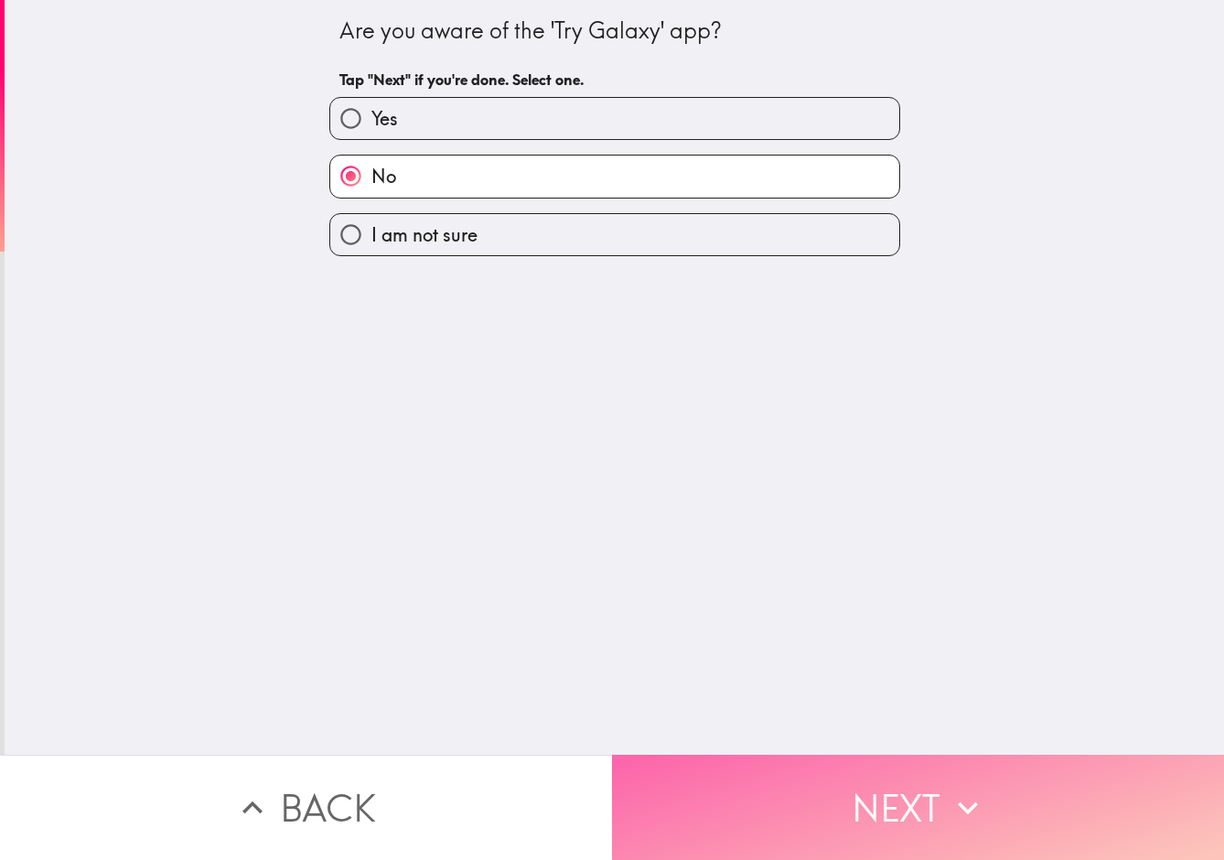
click at [899, 808] on button "Next" at bounding box center [918, 807] width 612 height 105
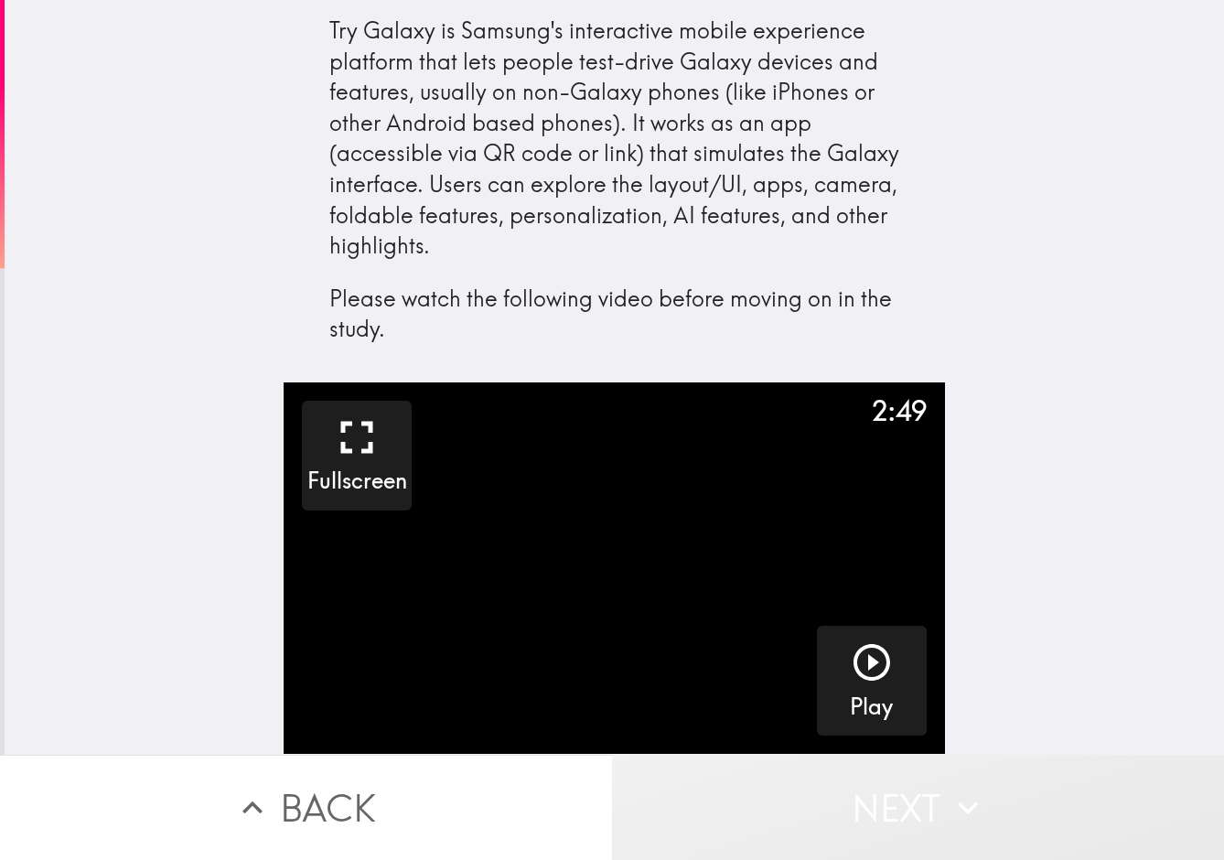
click at [912, 806] on button "Next" at bounding box center [918, 807] width 612 height 105
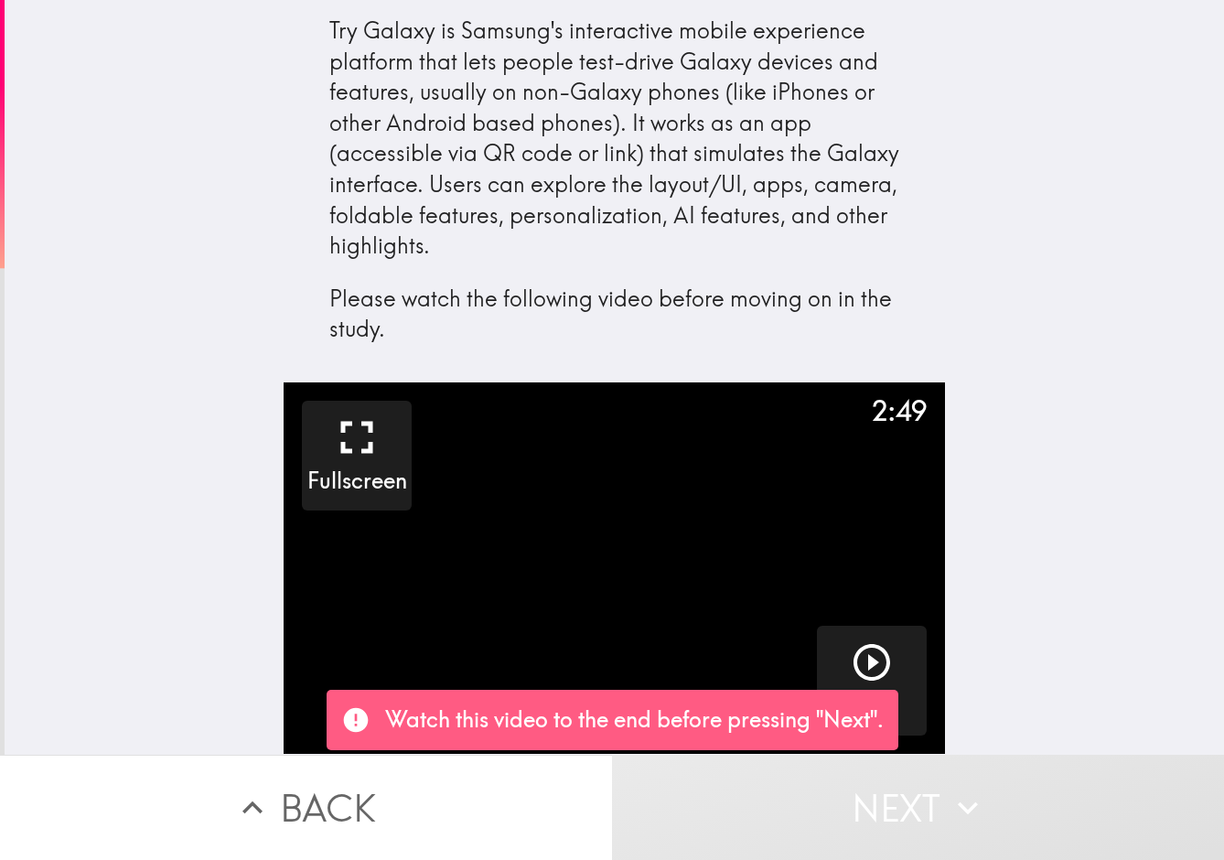
click at [1082, 612] on div "2:49 Fullscreen Play" at bounding box center [615, 568] width 1220 height 372
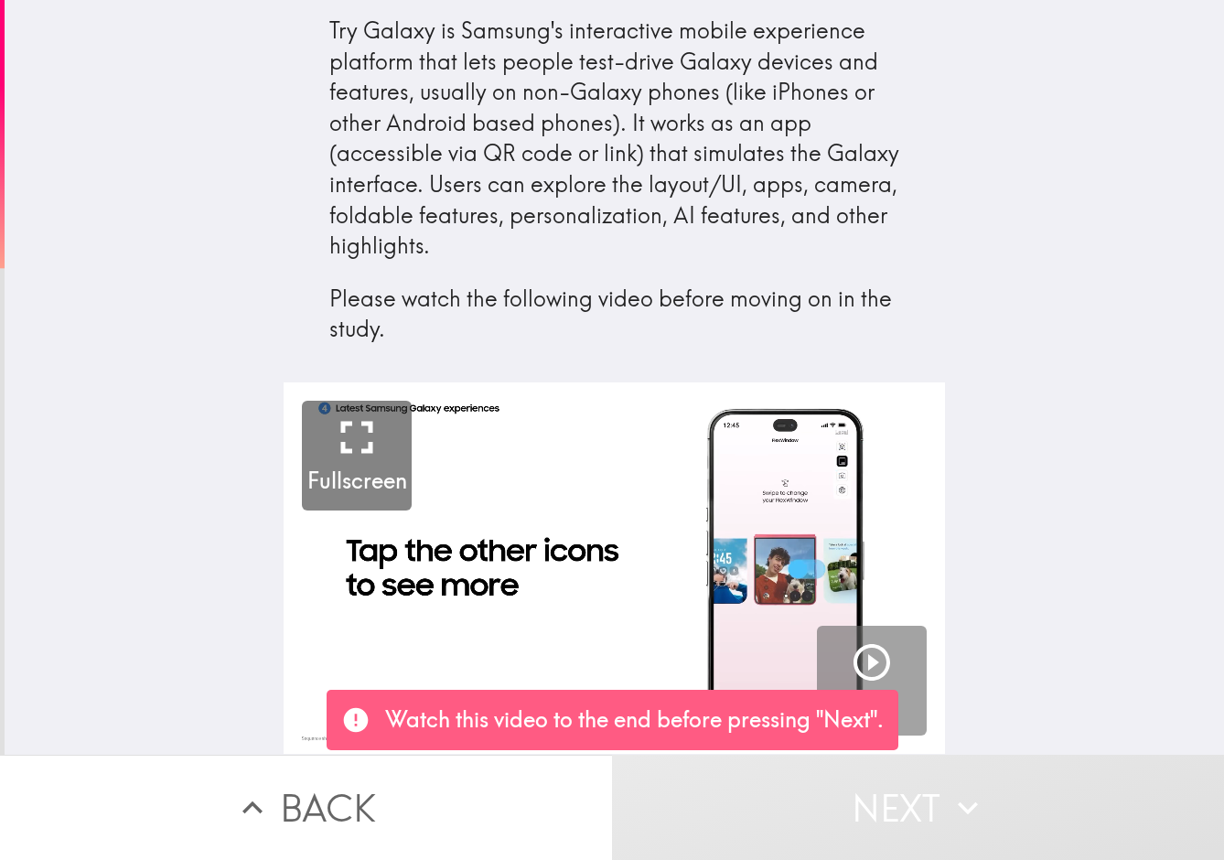
click at [877, 653] on icon "button" at bounding box center [872, 663] width 44 height 44
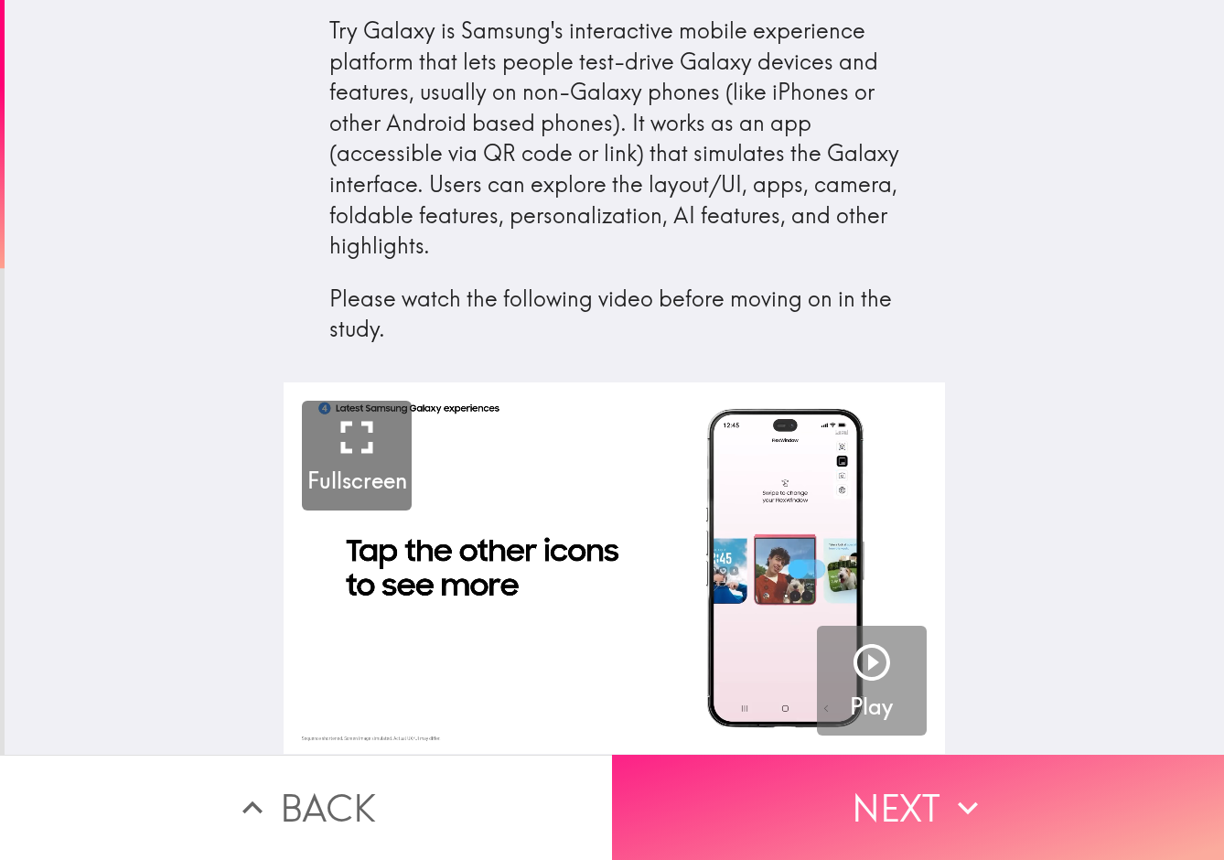
click at [947, 813] on button "Next" at bounding box center [918, 807] width 612 height 105
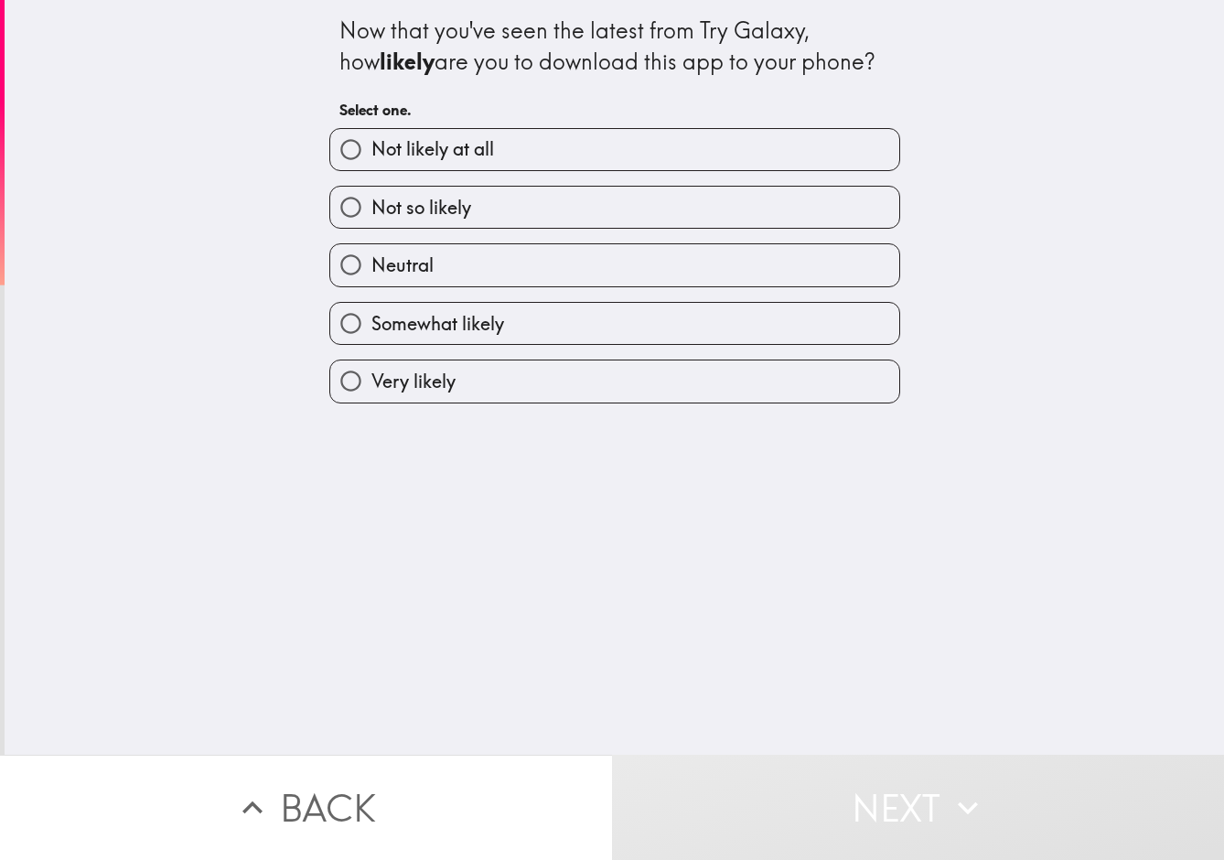
click at [447, 267] on label "Neutral" at bounding box center [614, 264] width 569 height 41
click at [372, 267] on input "Neutral" at bounding box center [350, 264] width 41 height 41
radio input "true"
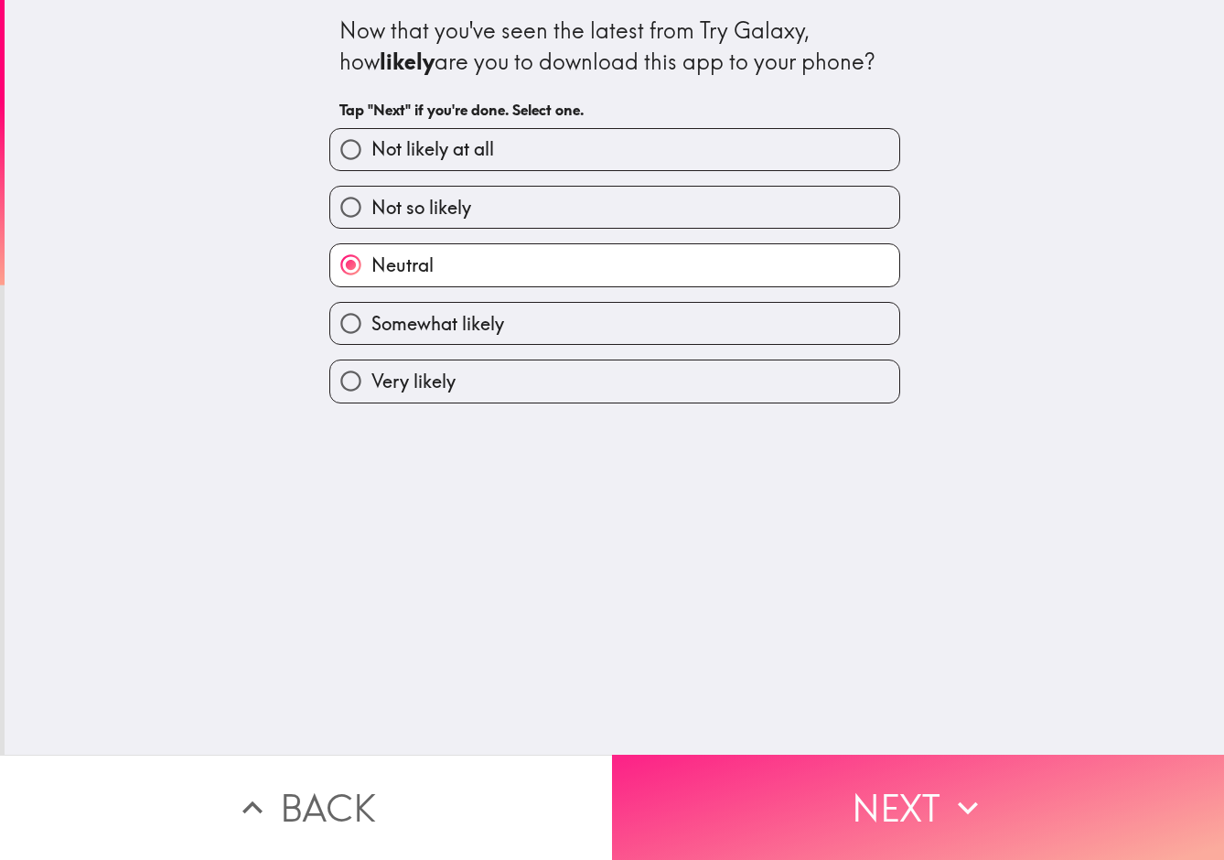
click at [942, 795] on button "Next" at bounding box center [918, 807] width 612 height 105
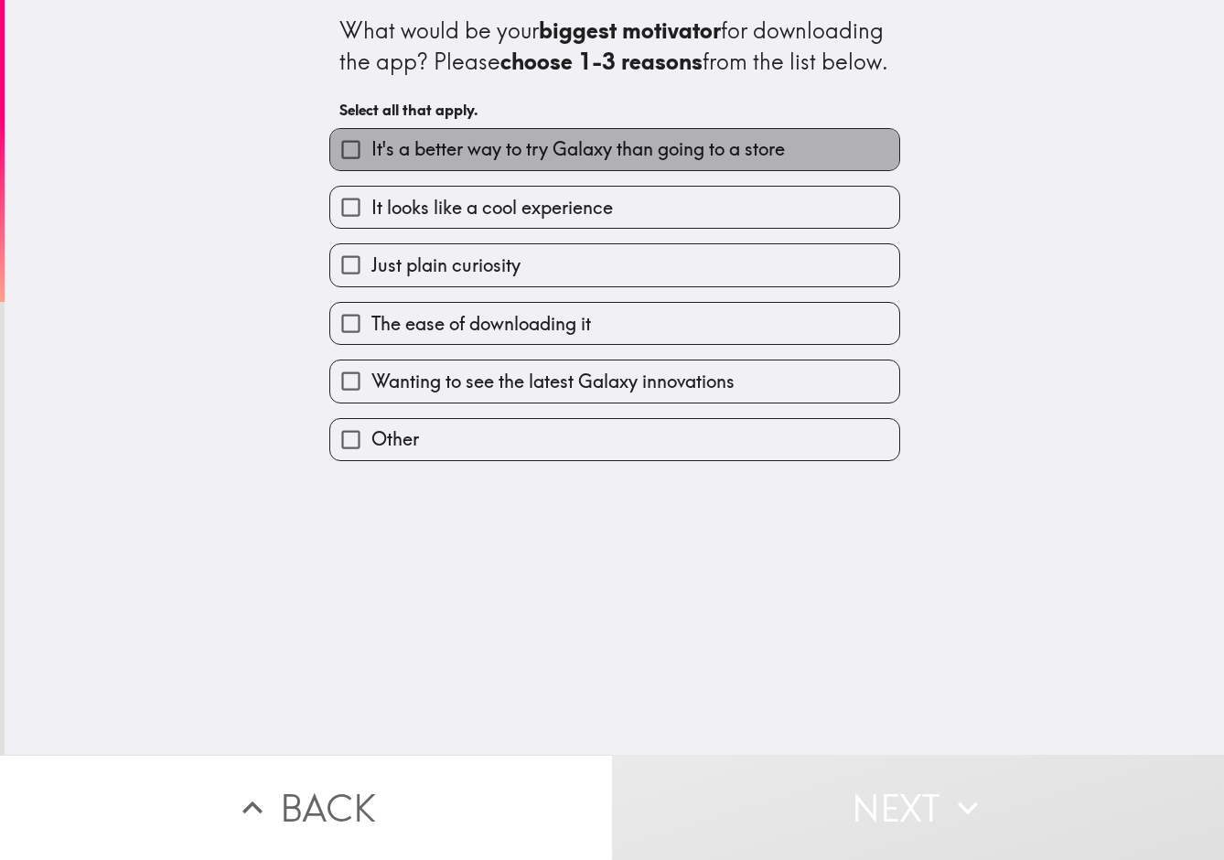
click at [684, 162] on span "It's a better way to try Galaxy than going to a store" at bounding box center [579, 149] width 414 height 26
click at [372, 170] on input "It's a better way to try Galaxy than going to a store" at bounding box center [350, 149] width 41 height 41
checkbox input "true"
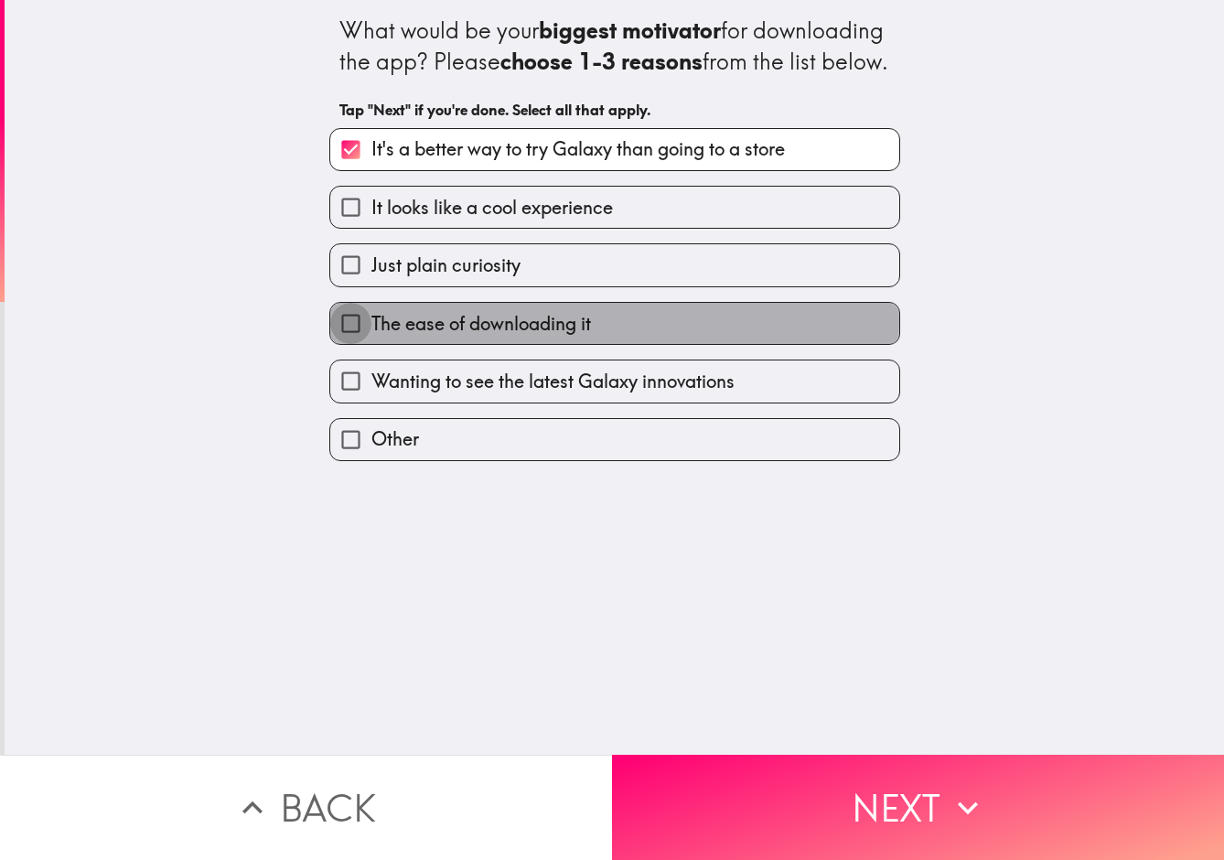
click at [360, 344] on input "The ease of downloading it" at bounding box center [350, 323] width 41 height 41
checkbox input "true"
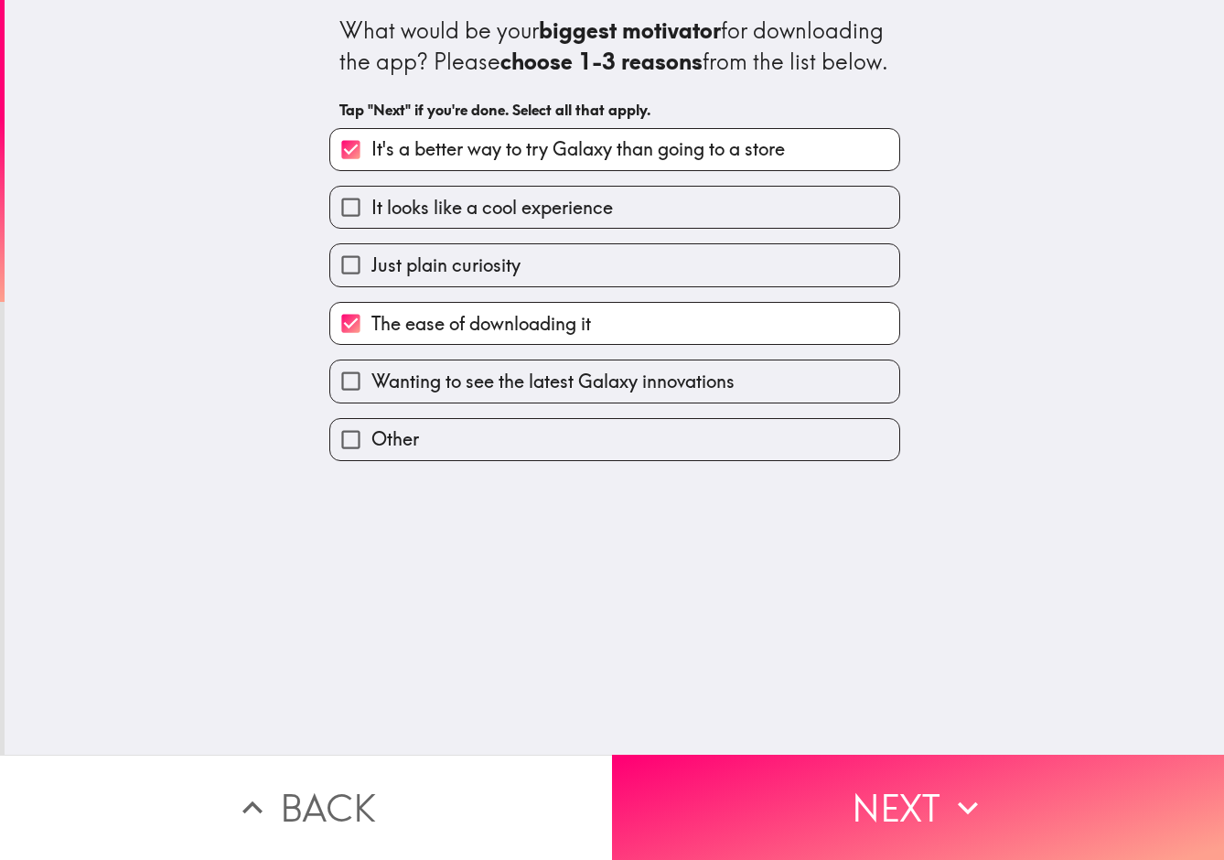
click at [412, 278] on span "Just plain curiosity" at bounding box center [446, 266] width 149 height 26
click at [372, 285] on input "Just plain curiosity" at bounding box center [350, 264] width 41 height 41
checkbox input "true"
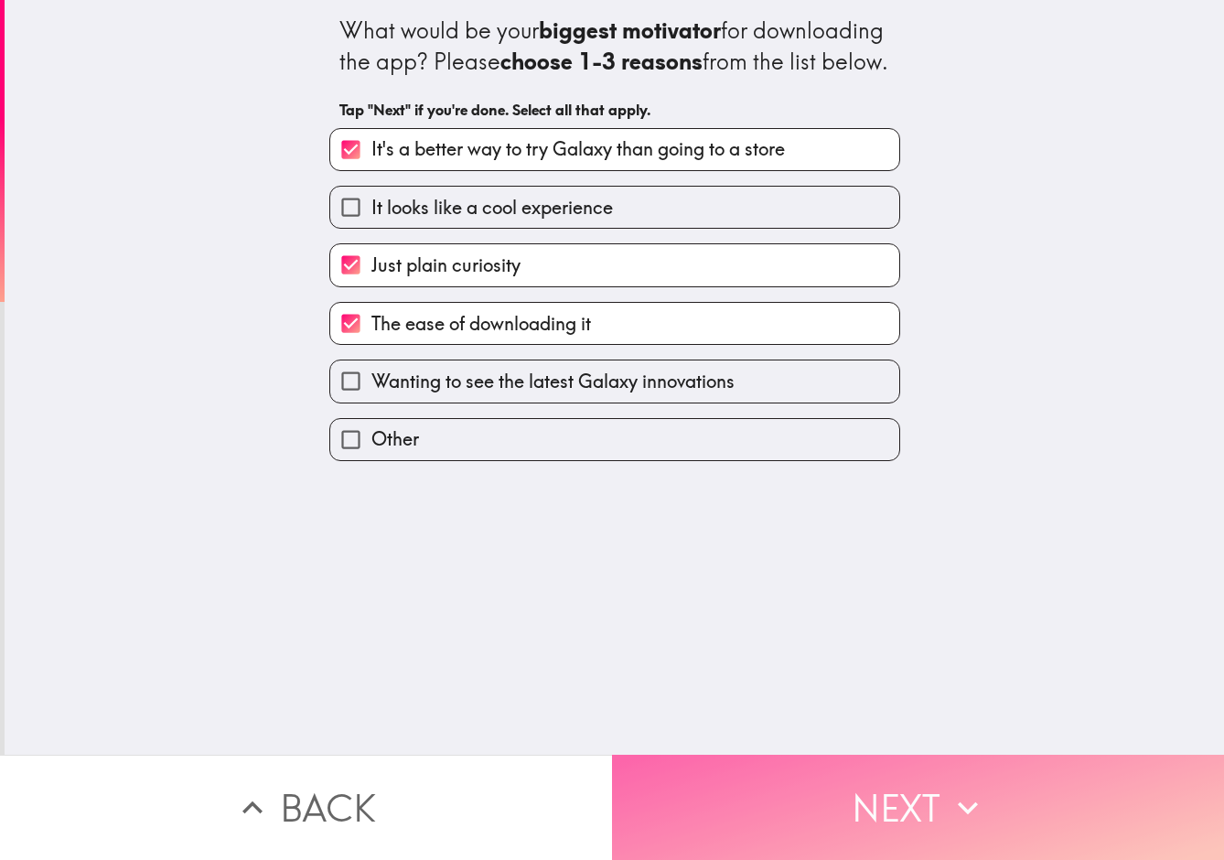
click at [914, 792] on button "Next" at bounding box center [918, 807] width 612 height 105
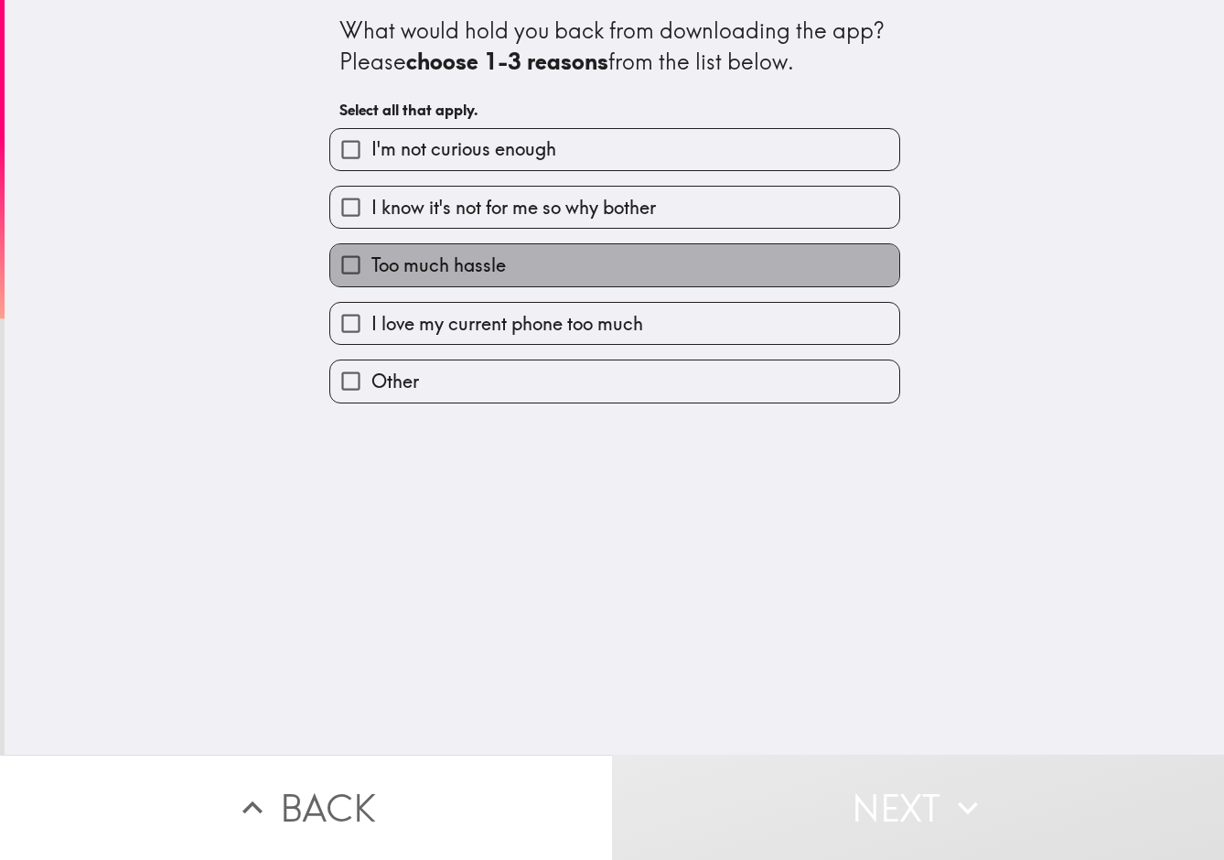
click at [430, 267] on span "Too much hassle" at bounding box center [439, 266] width 135 height 26
click at [372, 267] on input "Too much hassle" at bounding box center [350, 264] width 41 height 41
checkbox input "true"
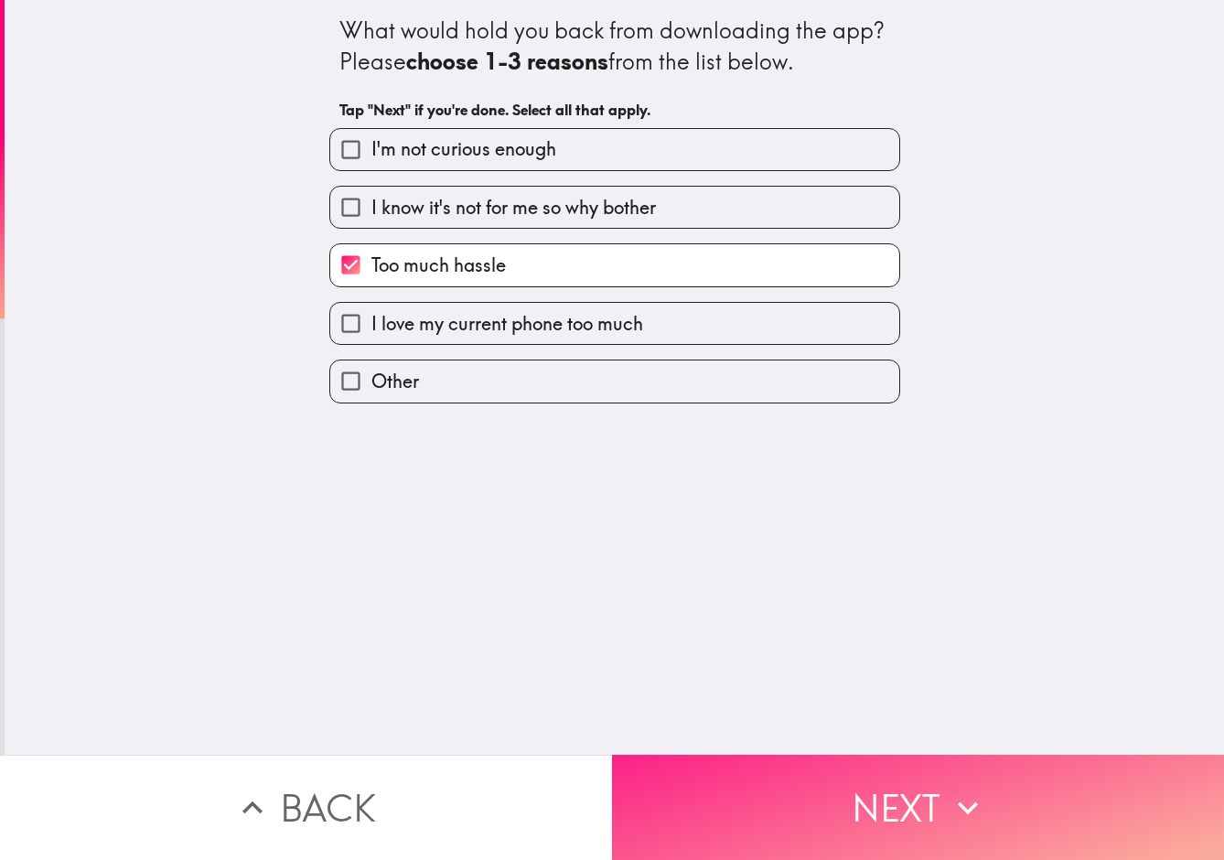
click at [885, 802] on button "Next" at bounding box center [918, 807] width 612 height 105
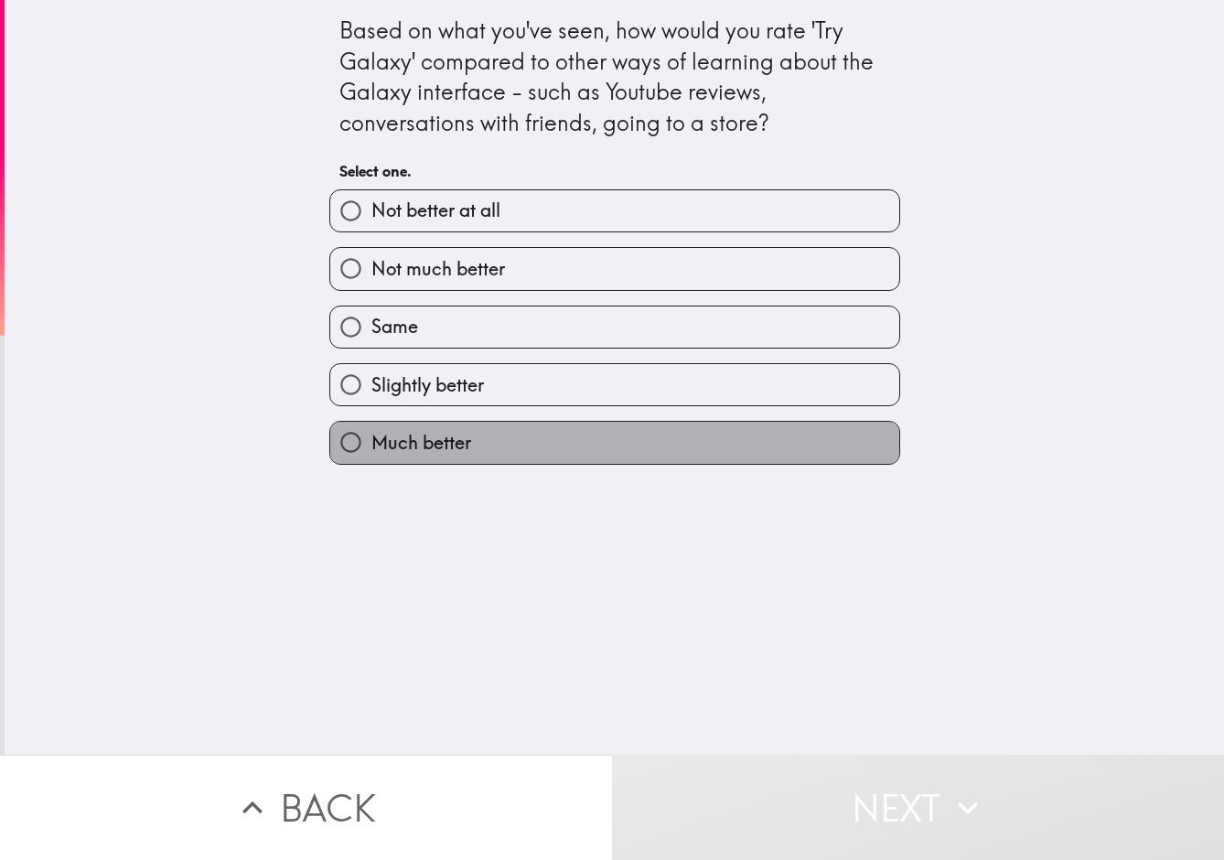
drag, startPoint x: 452, startPoint y: 447, endPoint x: 470, endPoint y: 455, distance: 20.1
click at [453, 447] on span "Much better" at bounding box center [422, 443] width 100 height 26
click at [372, 447] on input "Much better" at bounding box center [350, 442] width 41 height 41
radio input "true"
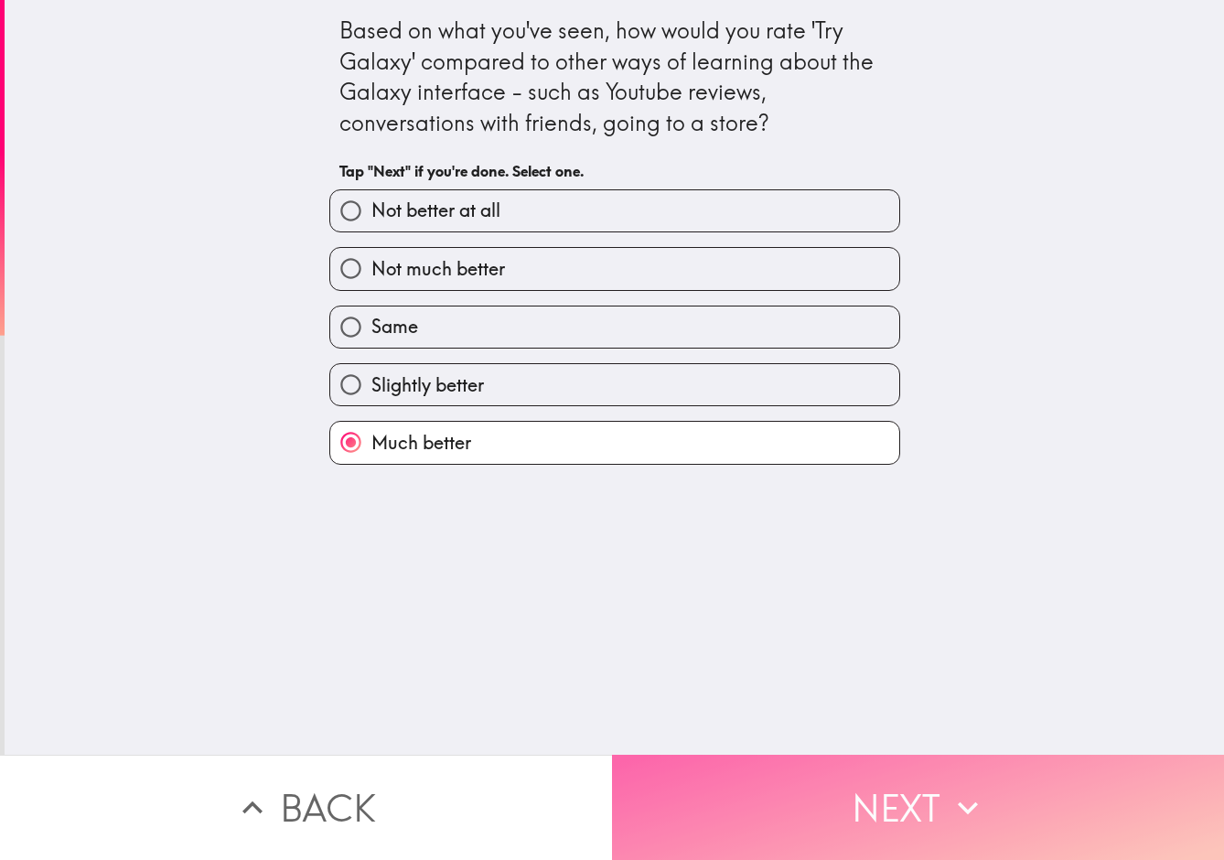
click at [921, 822] on button "Next" at bounding box center [918, 807] width 612 height 105
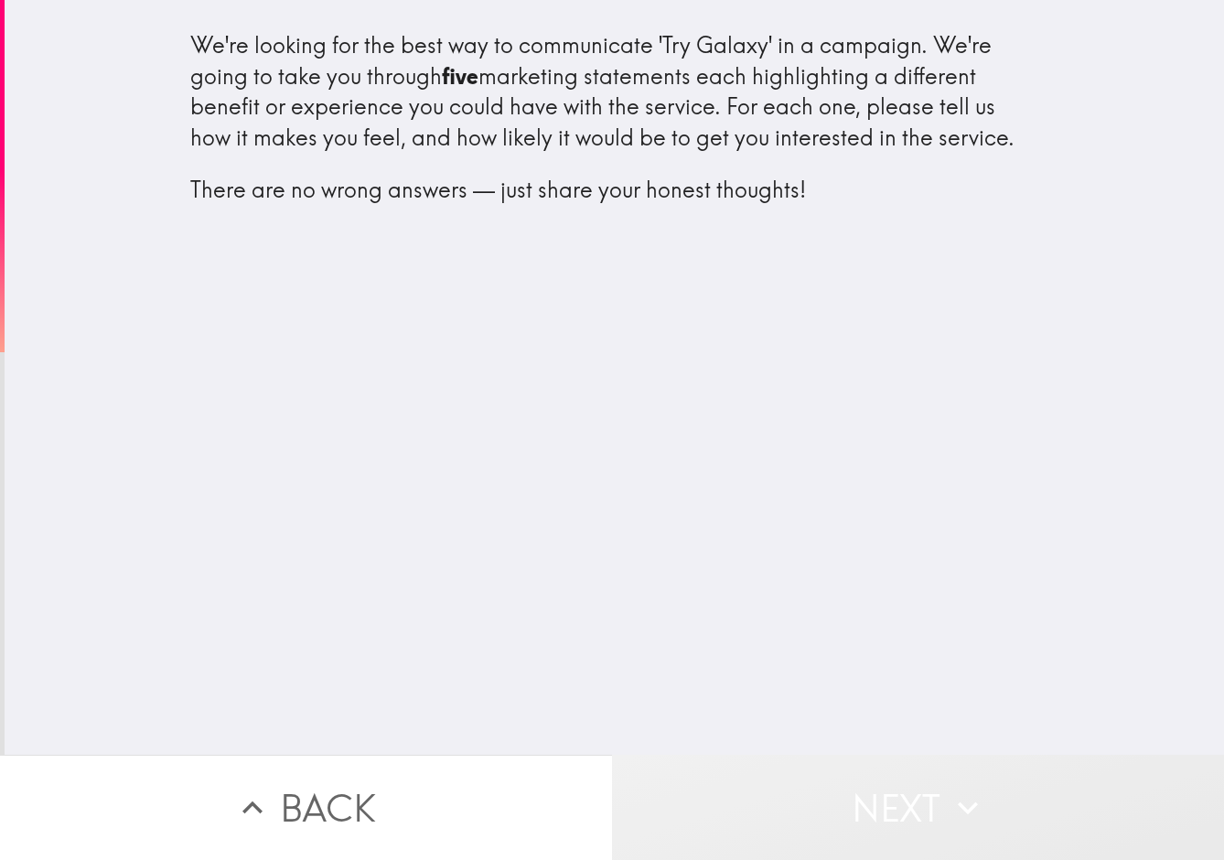
click at [925, 801] on button "Next" at bounding box center [918, 807] width 612 height 105
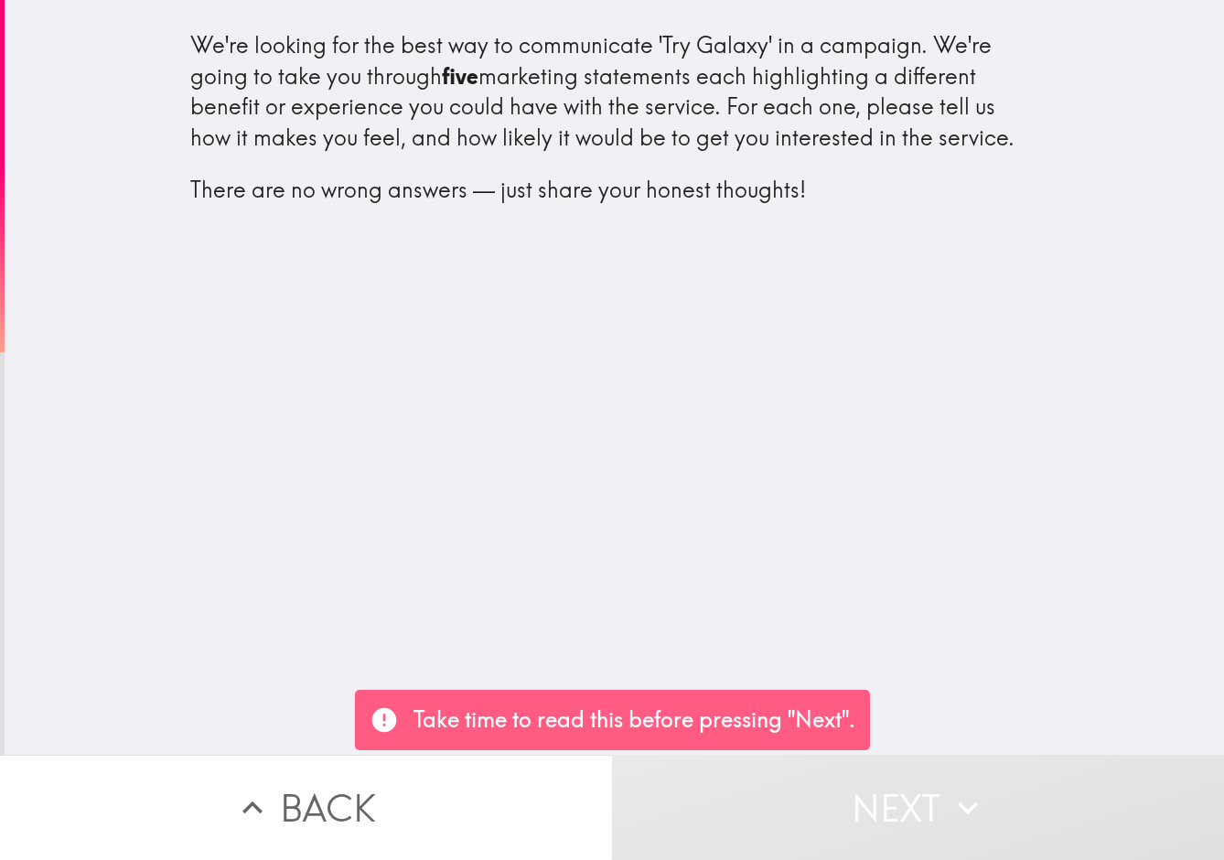
click at [850, 420] on div "We're looking for the best way to communicate 'Try Galaxy' in a campaign. We're…" at bounding box center [615, 377] width 1220 height 755
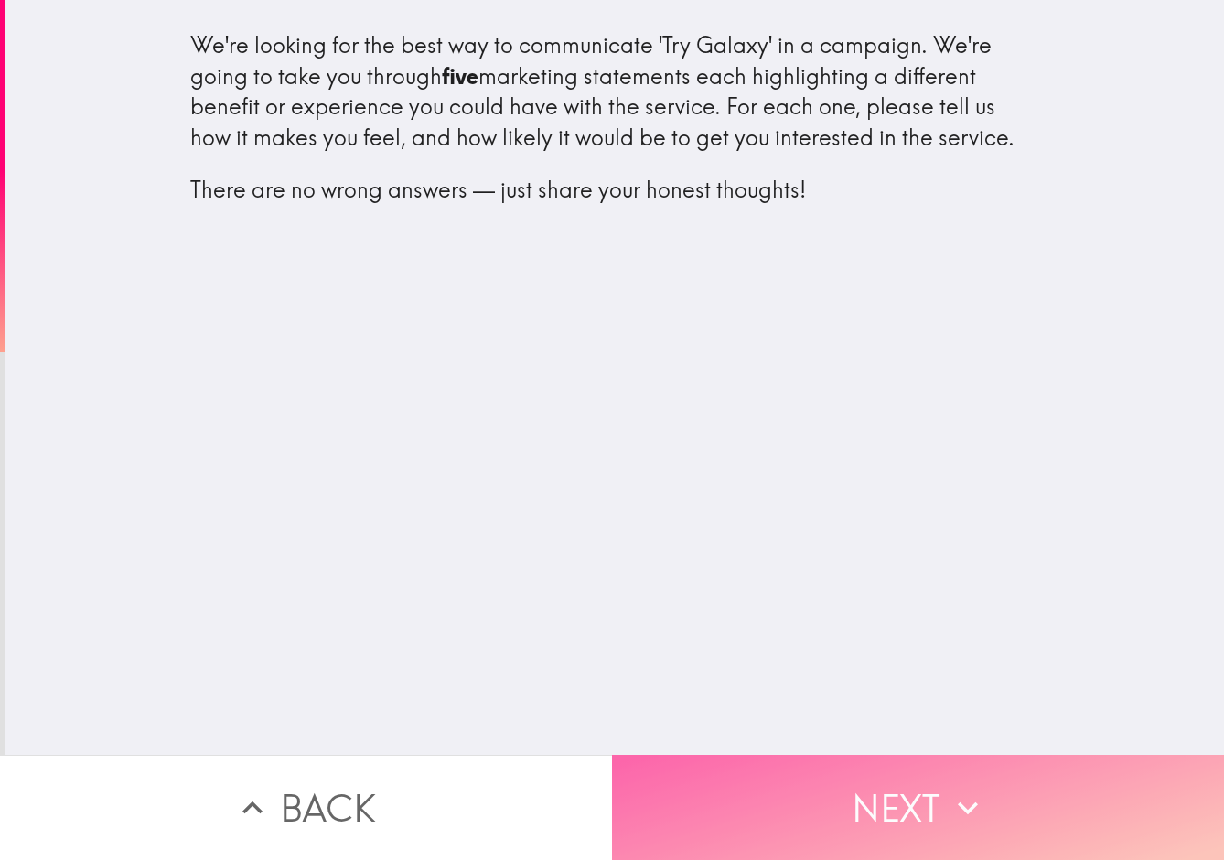
click at [943, 807] on button "Next" at bounding box center [918, 807] width 612 height 105
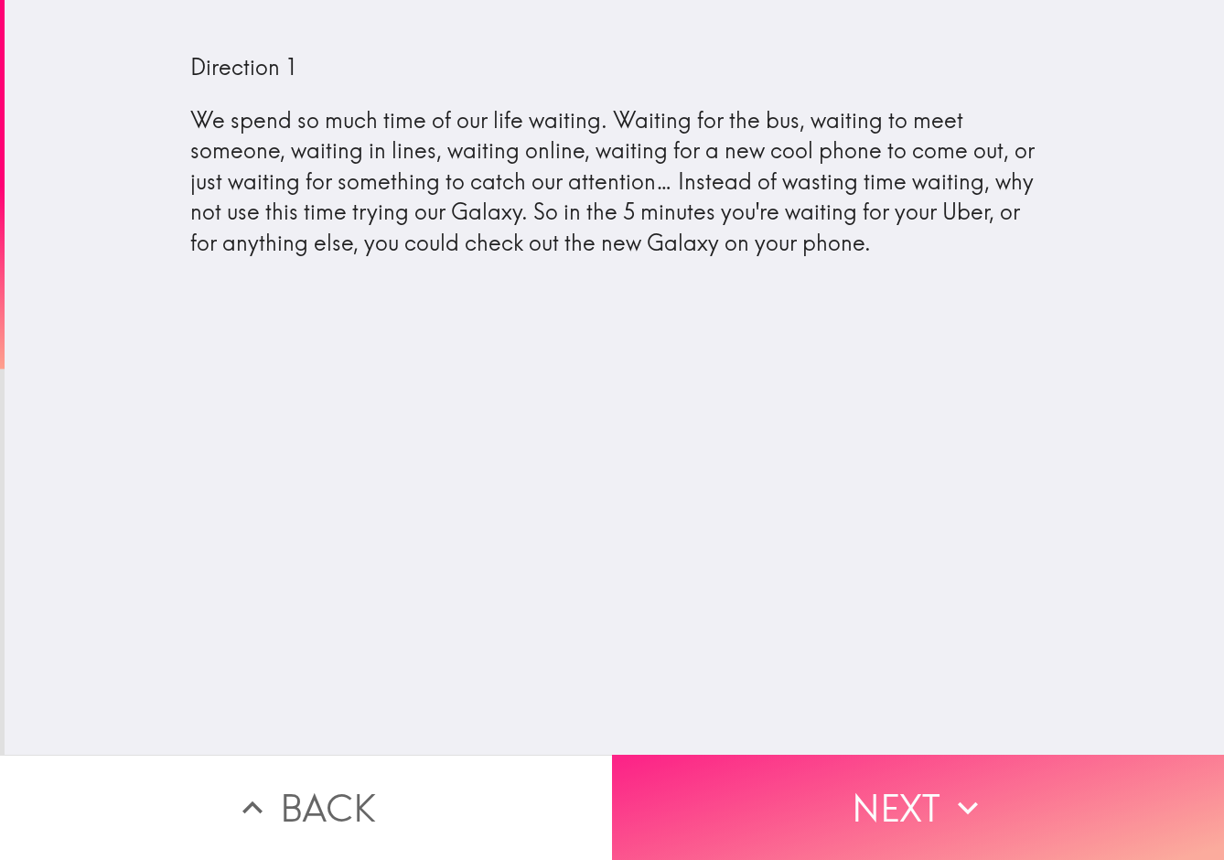
click at [932, 824] on button "Next" at bounding box center [918, 807] width 612 height 105
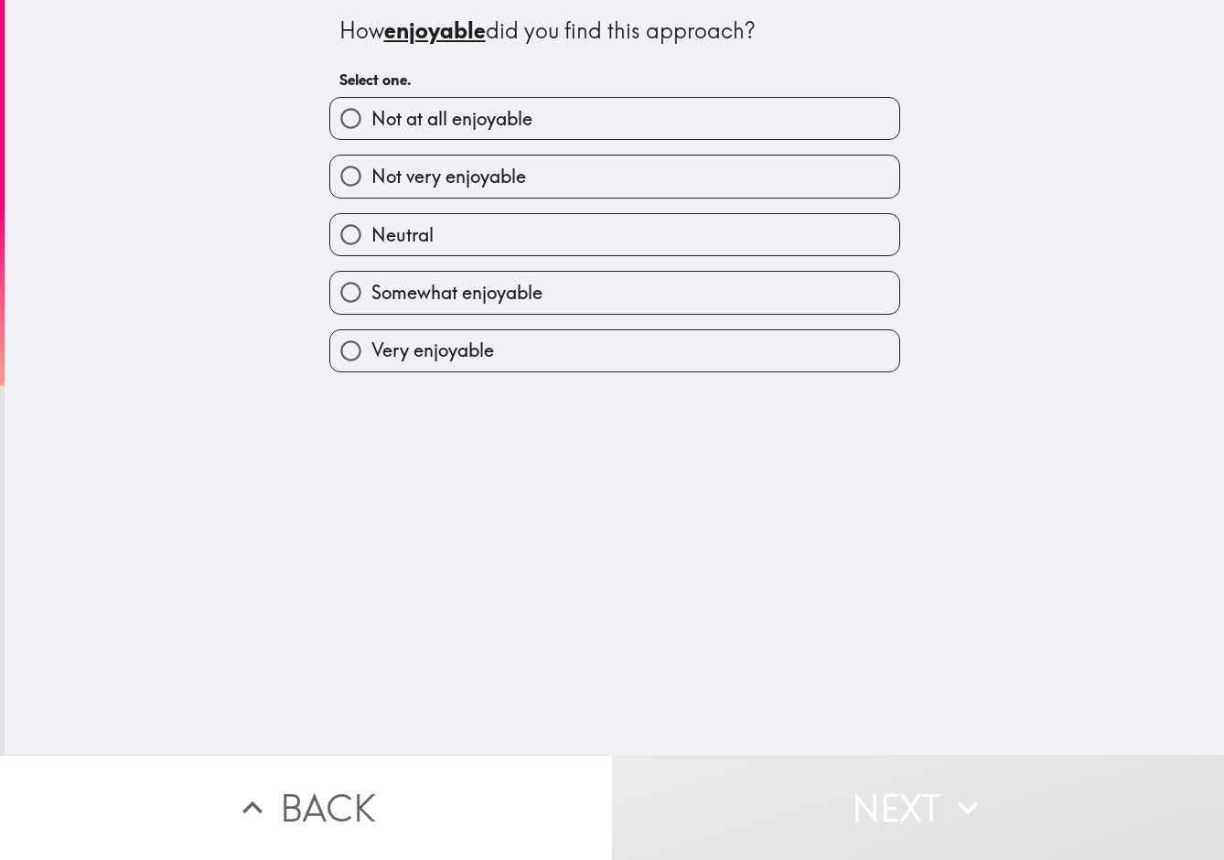
click at [473, 228] on label "Neutral" at bounding box center [614, 234] width 569 height 41
click at [372, 228] on input "Neutral" at bounding box center [350, 234] width 41 height 41
radio input "true"
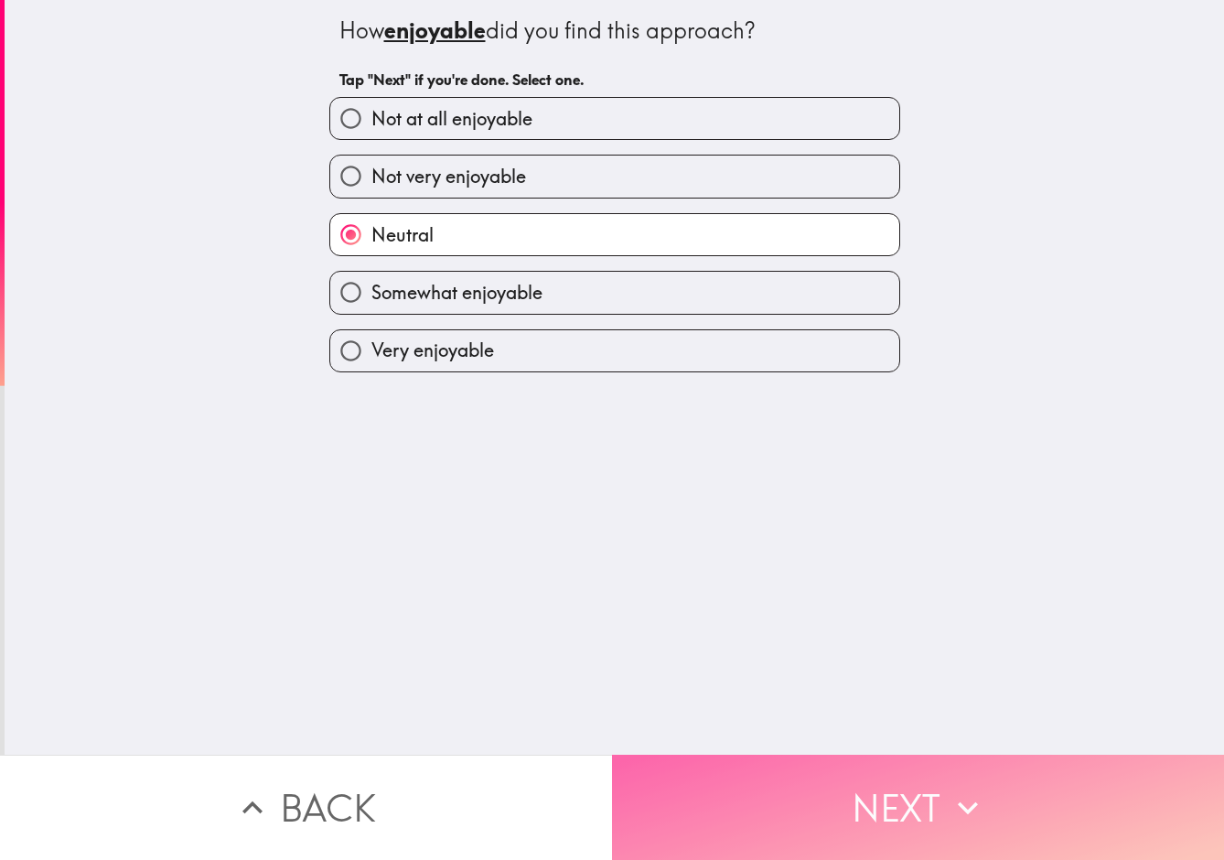
drag, startPoint x: 935, startPoint y: 818, endPoint x: 932, endPoint y: 807, distance: 11.3
click at [935, 817] on button "Next" at bounding box center [918, 807] width 612 height 105
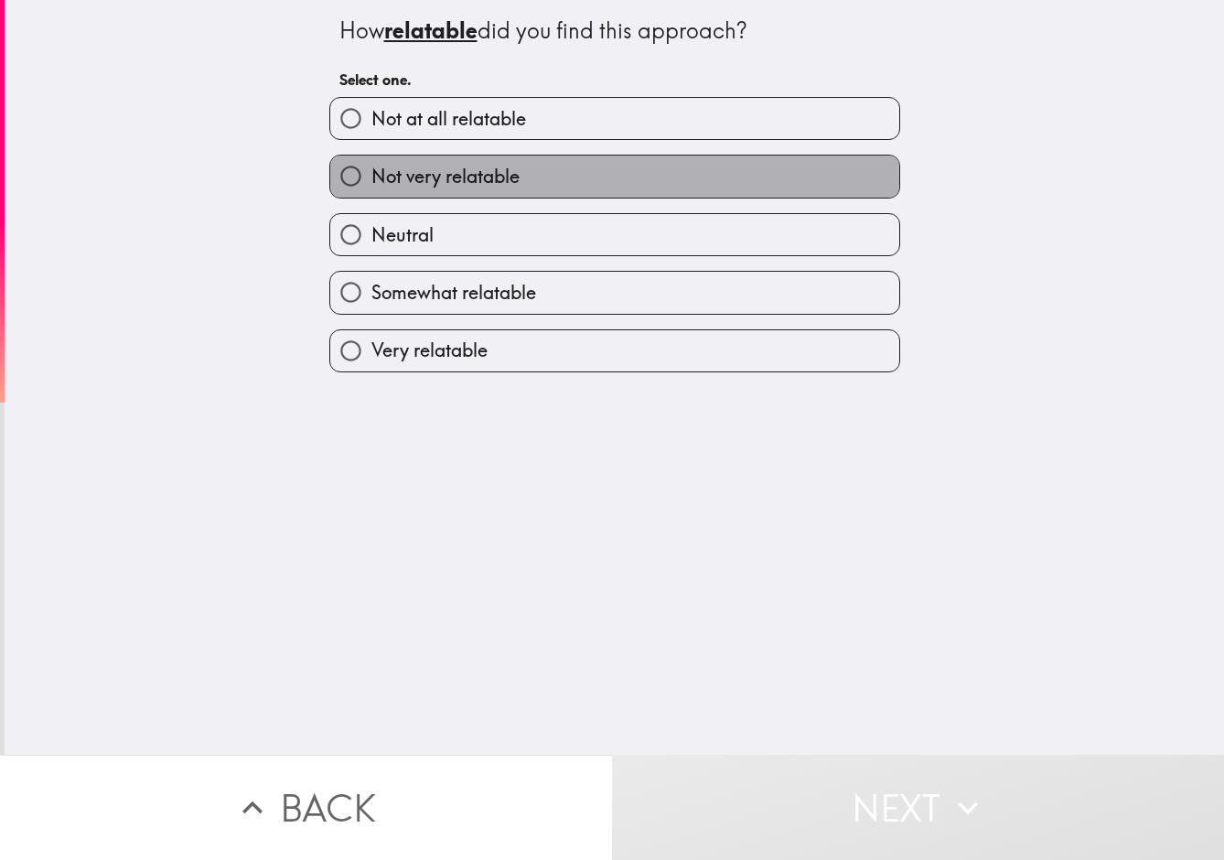
click at [467, 183] on span "Not very relatable" at bounding box center [446, 177] width 148 height 26
click at [372, 183] on input "Not very relatable" at bounding box center [350, 176] width 41 height 41
radio input "true"
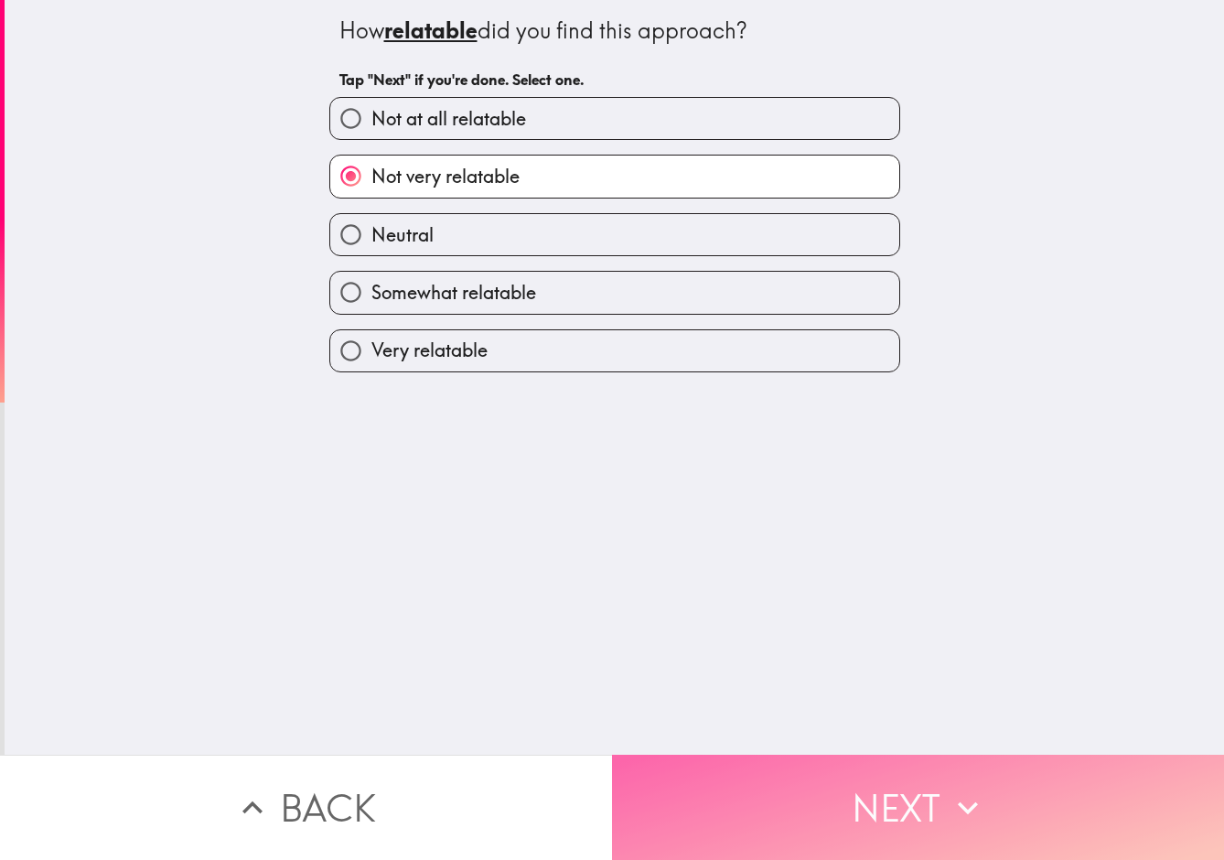
click at [872, 794] on button "Next" at bounding box center [918, 807] width 612 height 105
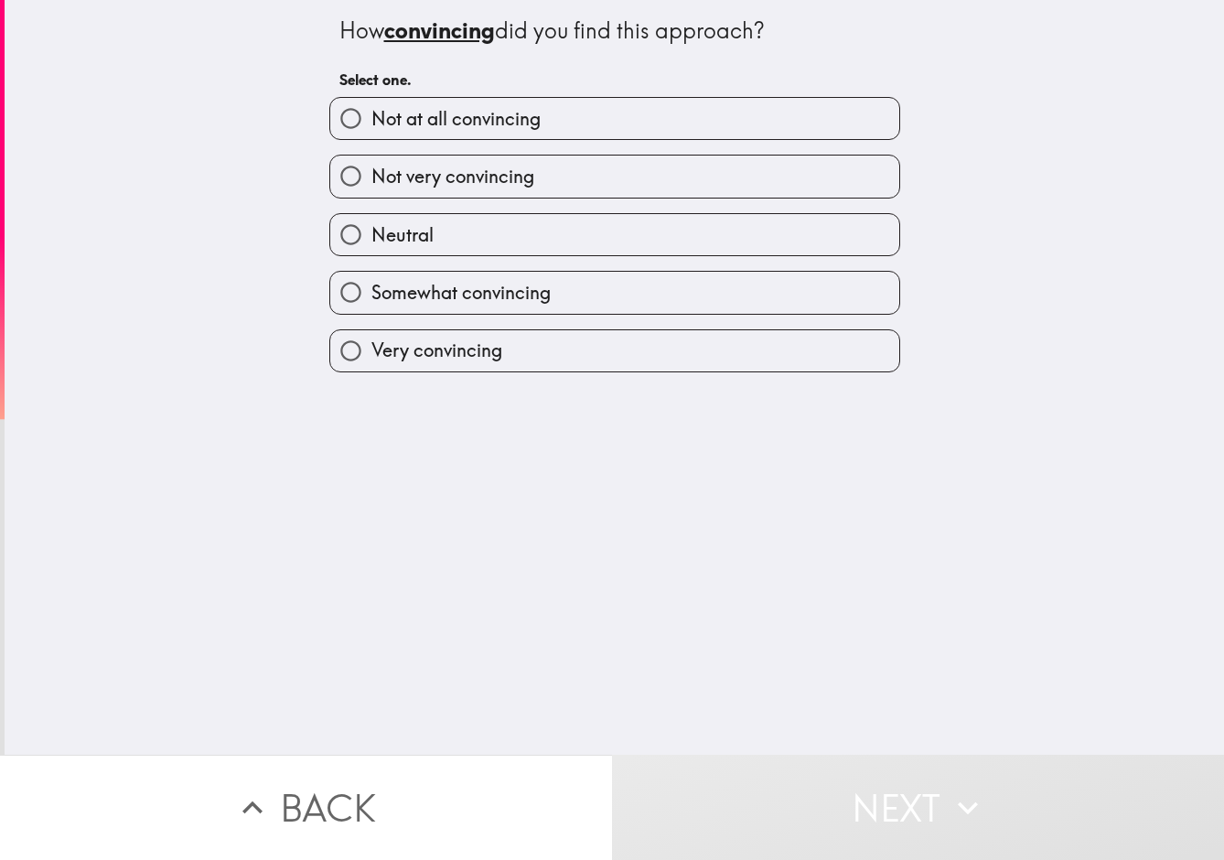
click at [468, 230] on label "Neutral" at bounding box center [614, 234] width 569 height 41
click at [372, 230] on input "Neutral" at bounding box center [350, 234] width 41 height 41
radio input "true"
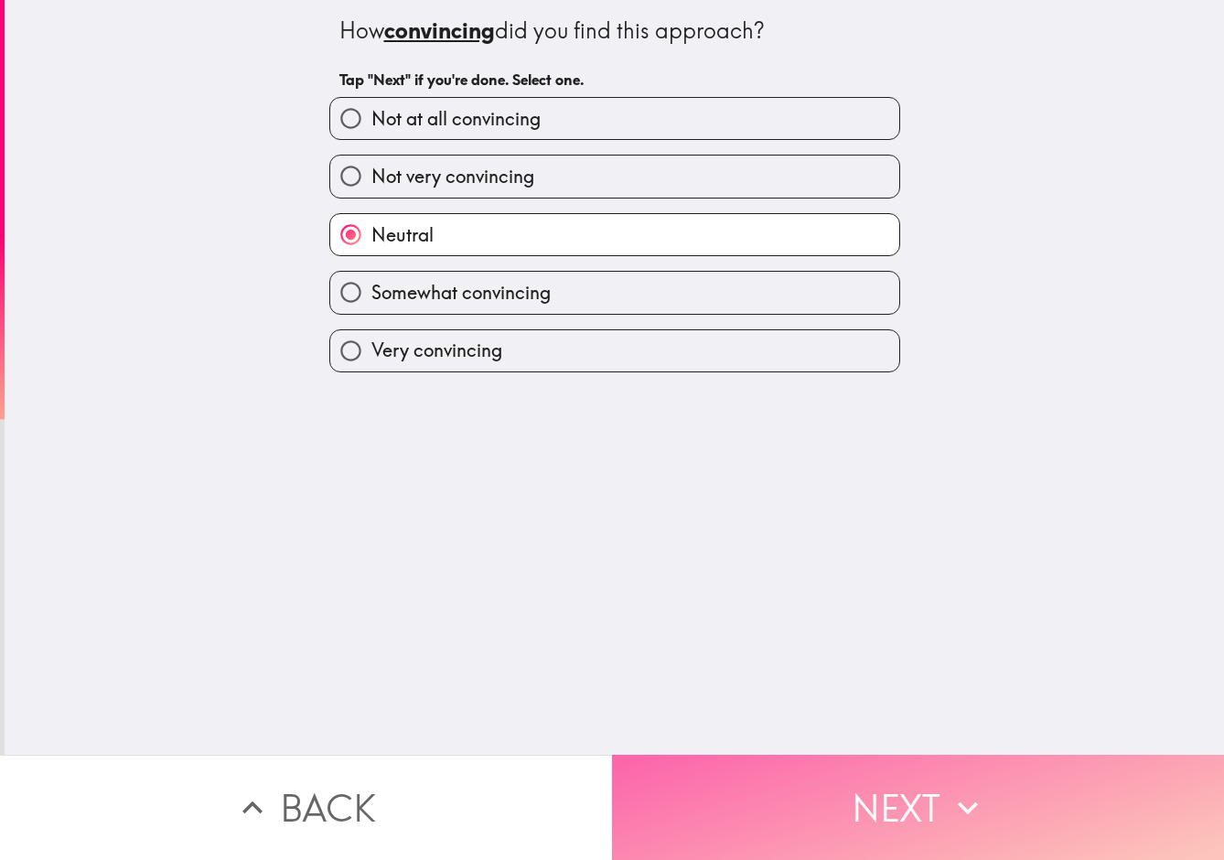
click at [905, 802] on button "Next" at bounding box center [918, 807] width 612 height 105
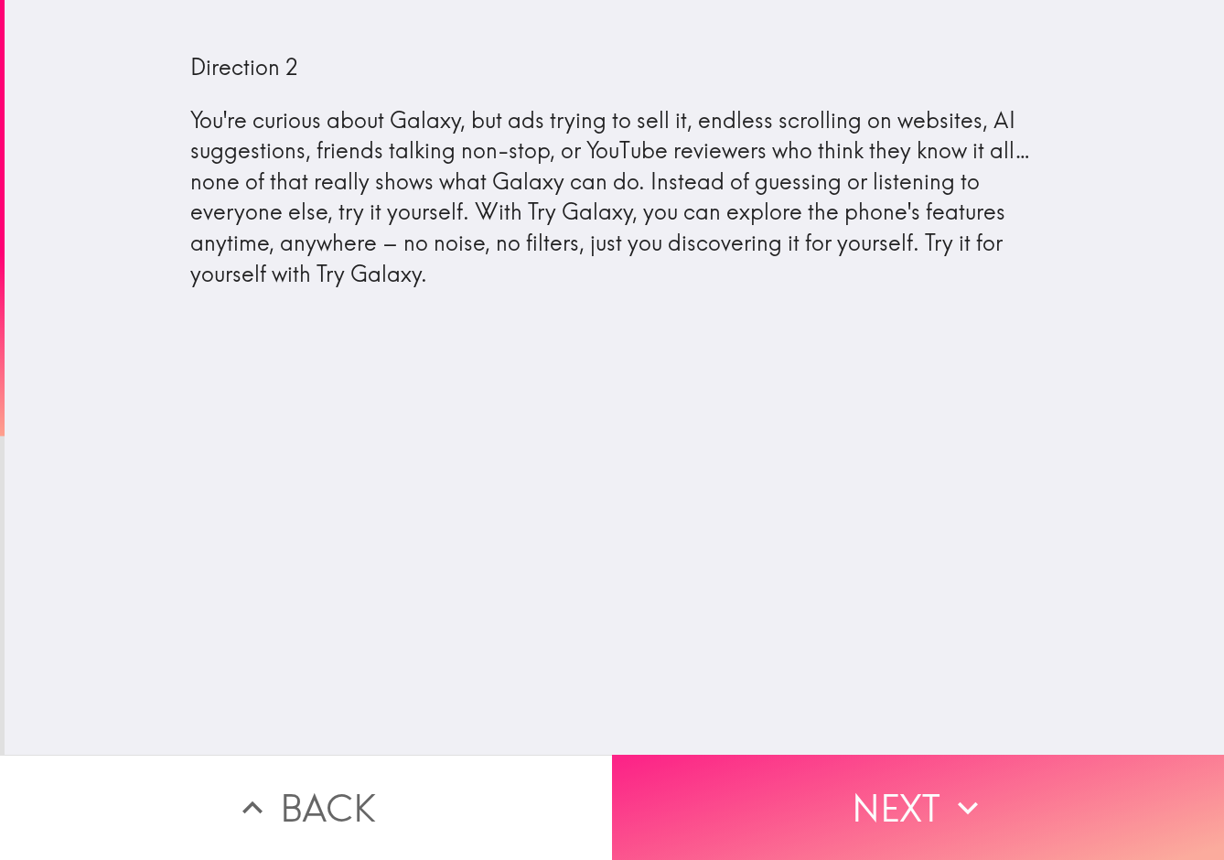
click at [914, 811] on button "Next" at bounding box center [918, 807] width 612 height 105
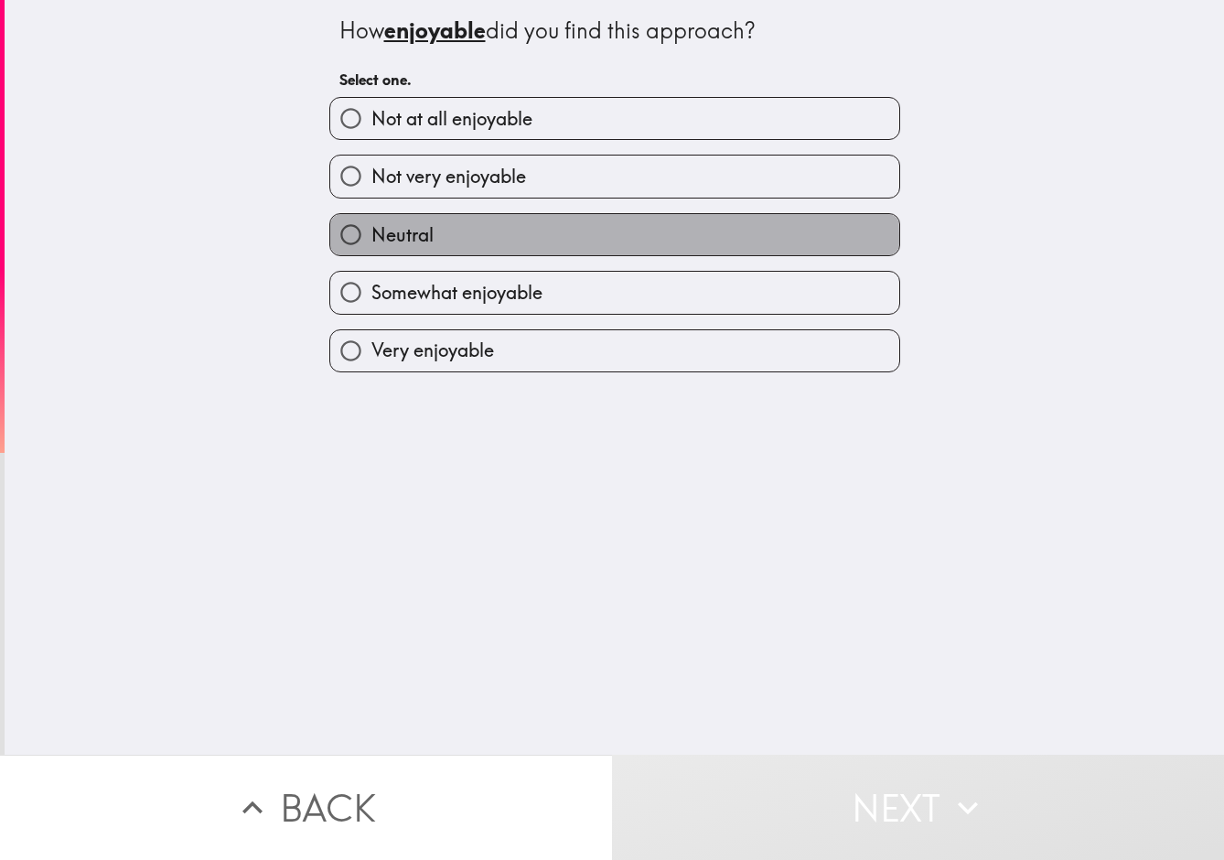
click at [507, 242] on label "Neutral" at bounding box center [614, 234] width 569 height 41
click at [372, 242] on input "Neutral" at bounding box center [350, 234] width 41 height 41
radio input "true"
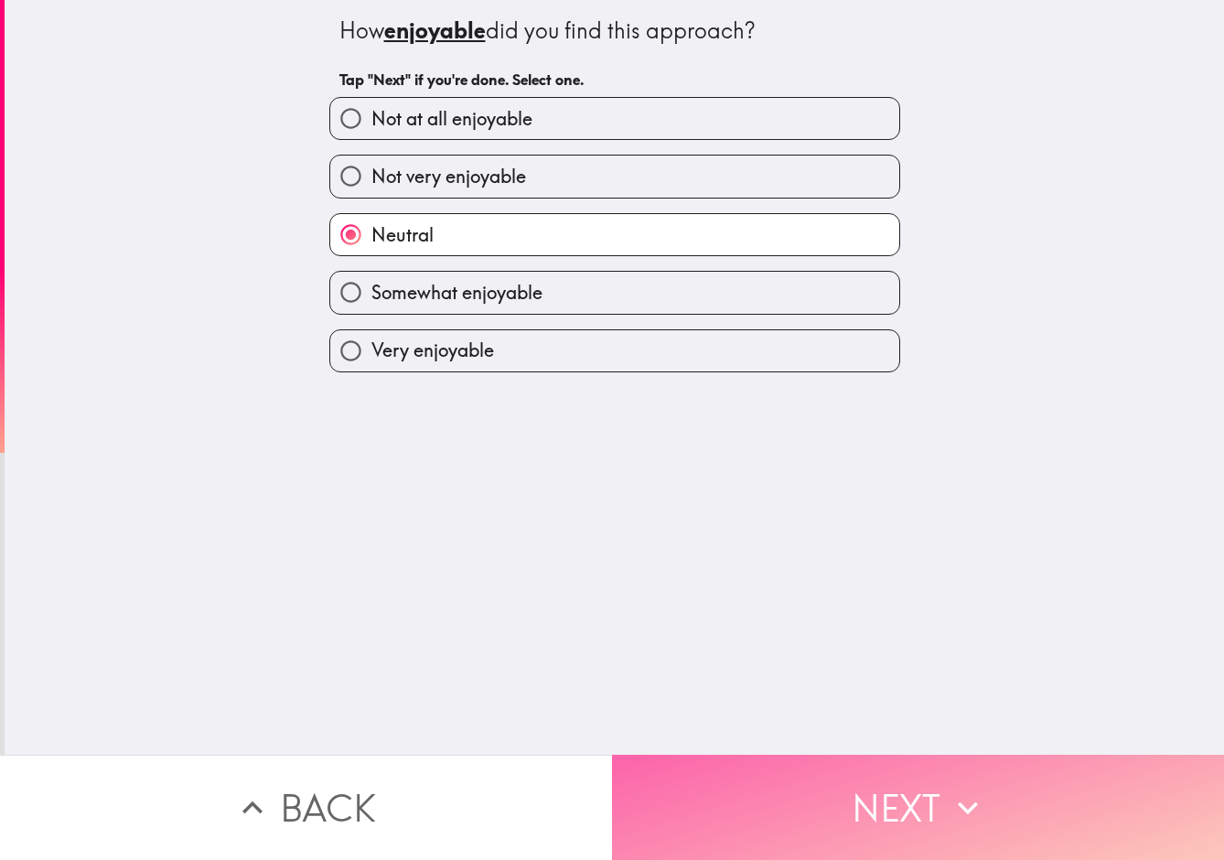
click at [908, 794] on button "Next" at bounding box center [918, 807] width 612 height 105
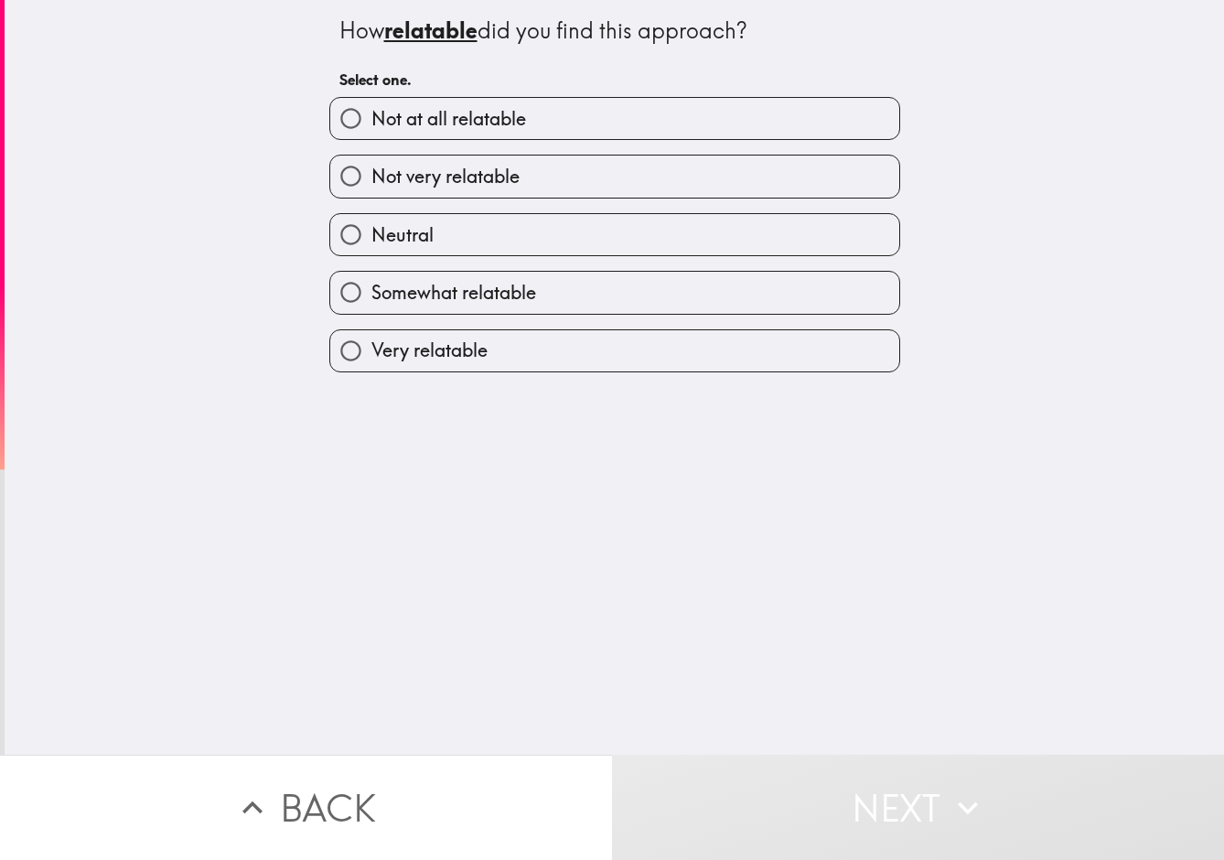
click at [495, 232] on label "Neutral" at bounding box center [614, 234] width 569 height 41
click at [372, 232] on input "Neutral" at bounding box center [350, 234] width 41 height 41
radio input "true"
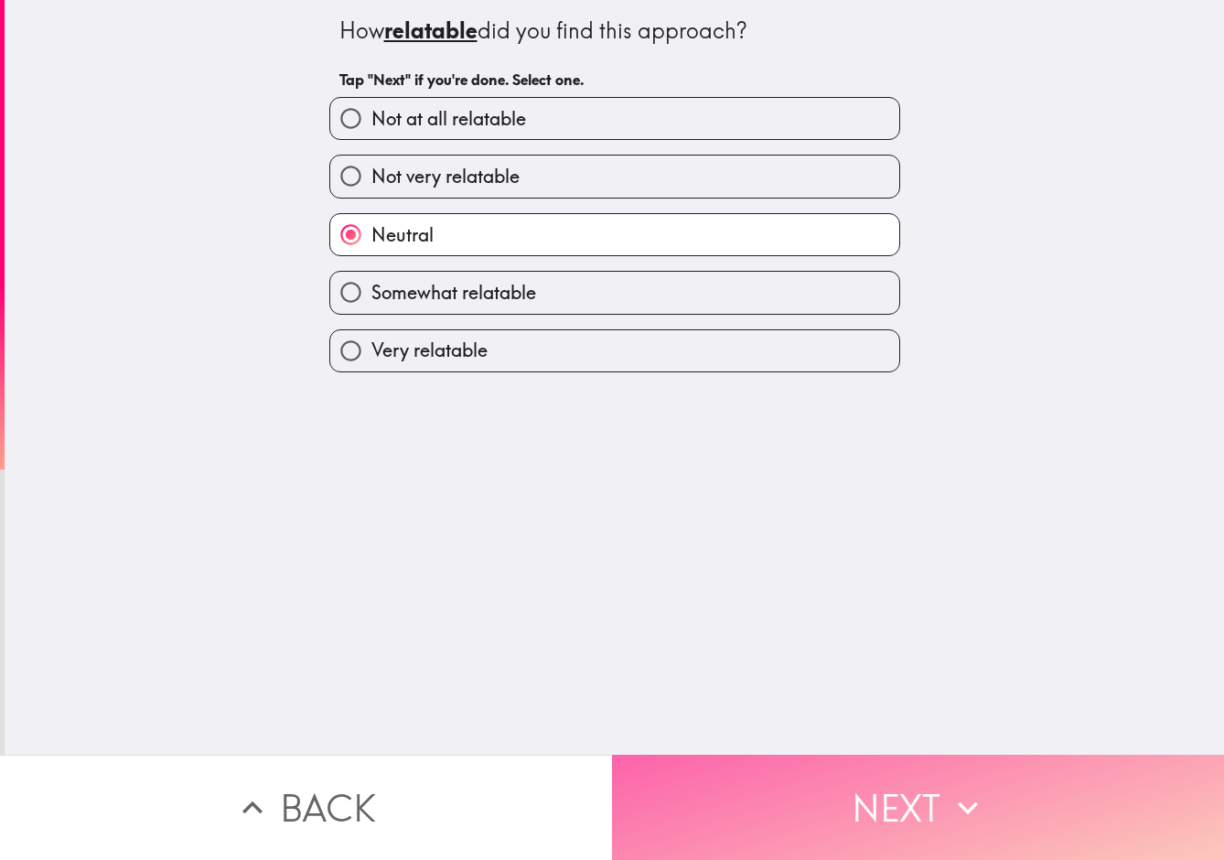
click at [889, 816] on button "Next" at bounding box center [918, 807] width 612 height 105
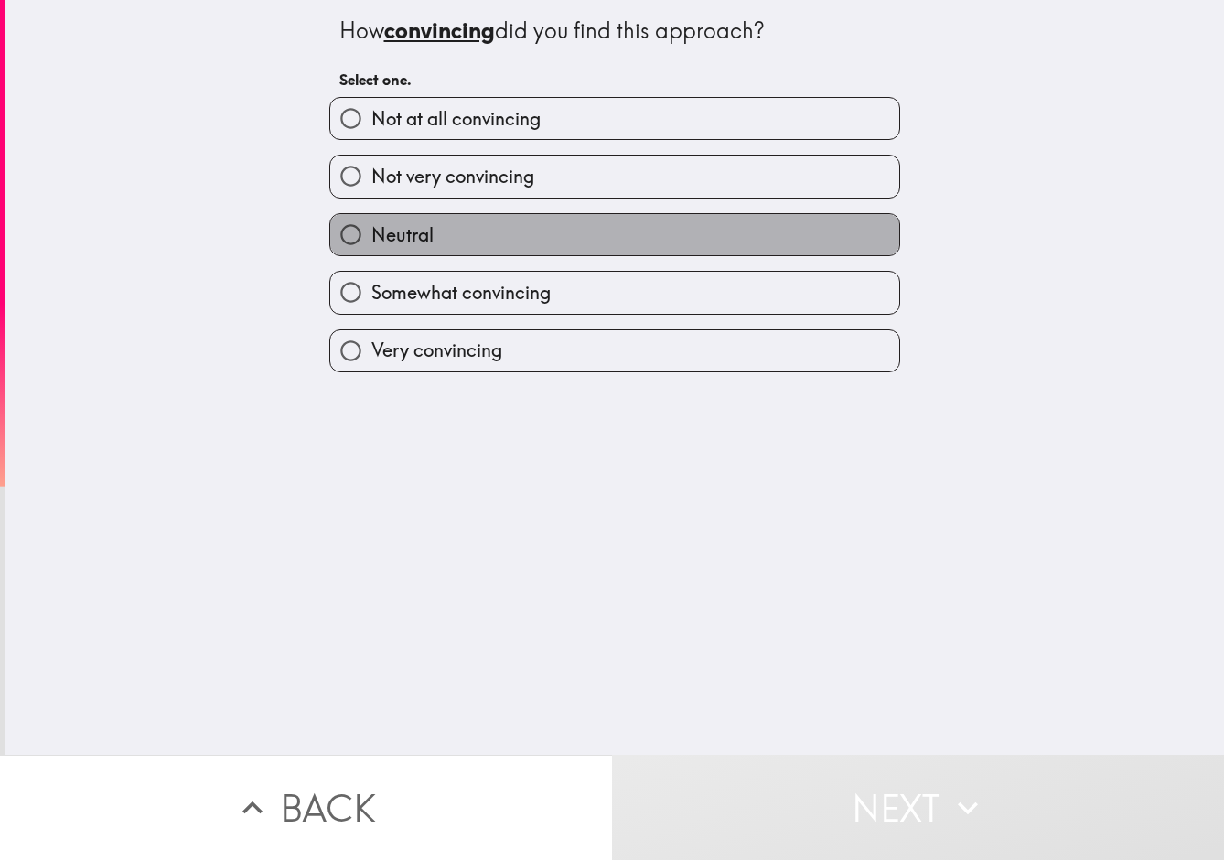
click at [464, 228] on label "Neutral" at bounding box center [614, 234] width 569 height 41
click at [372, 228] on input "Neutral" at bounding box center [350, 234] width 41 height 41
radio input "true"
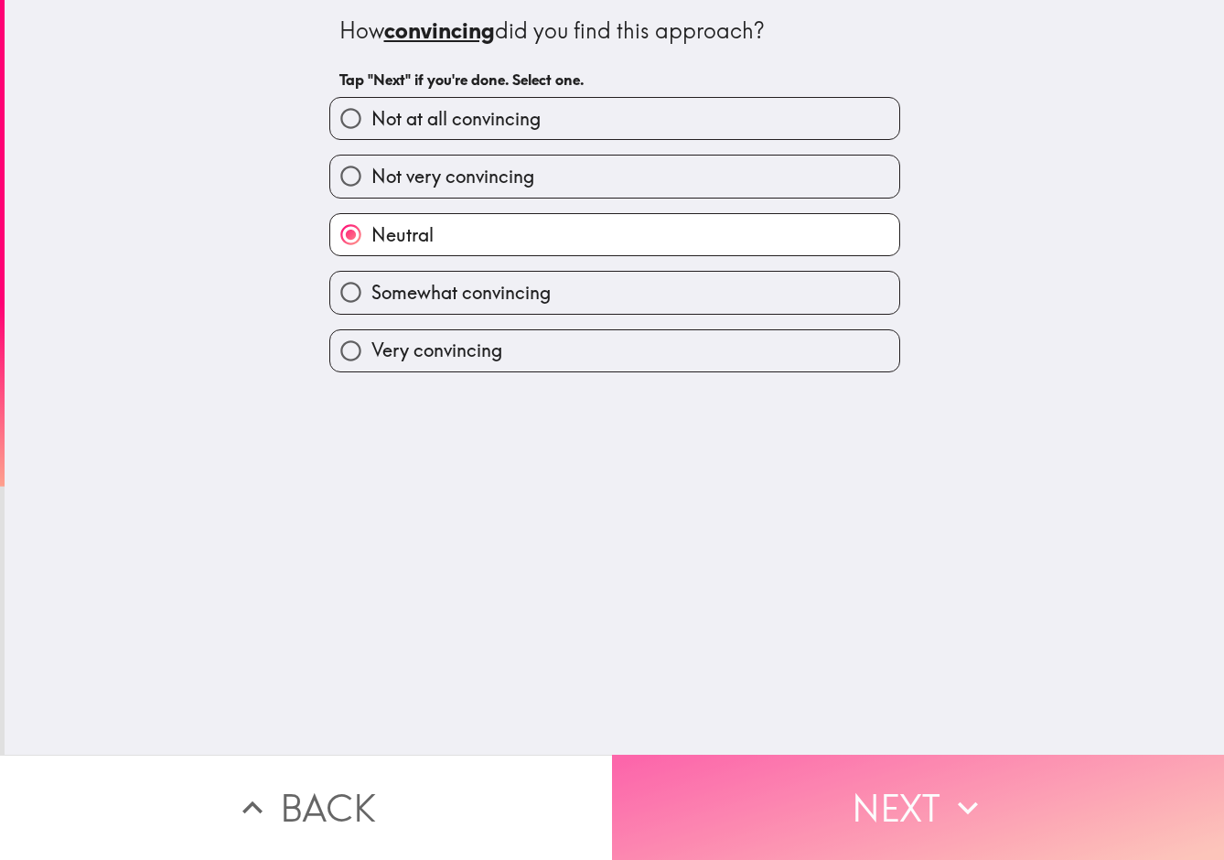
click at [915, 813] on button "Next" at bounding box center [918, 807] width 612 height 105
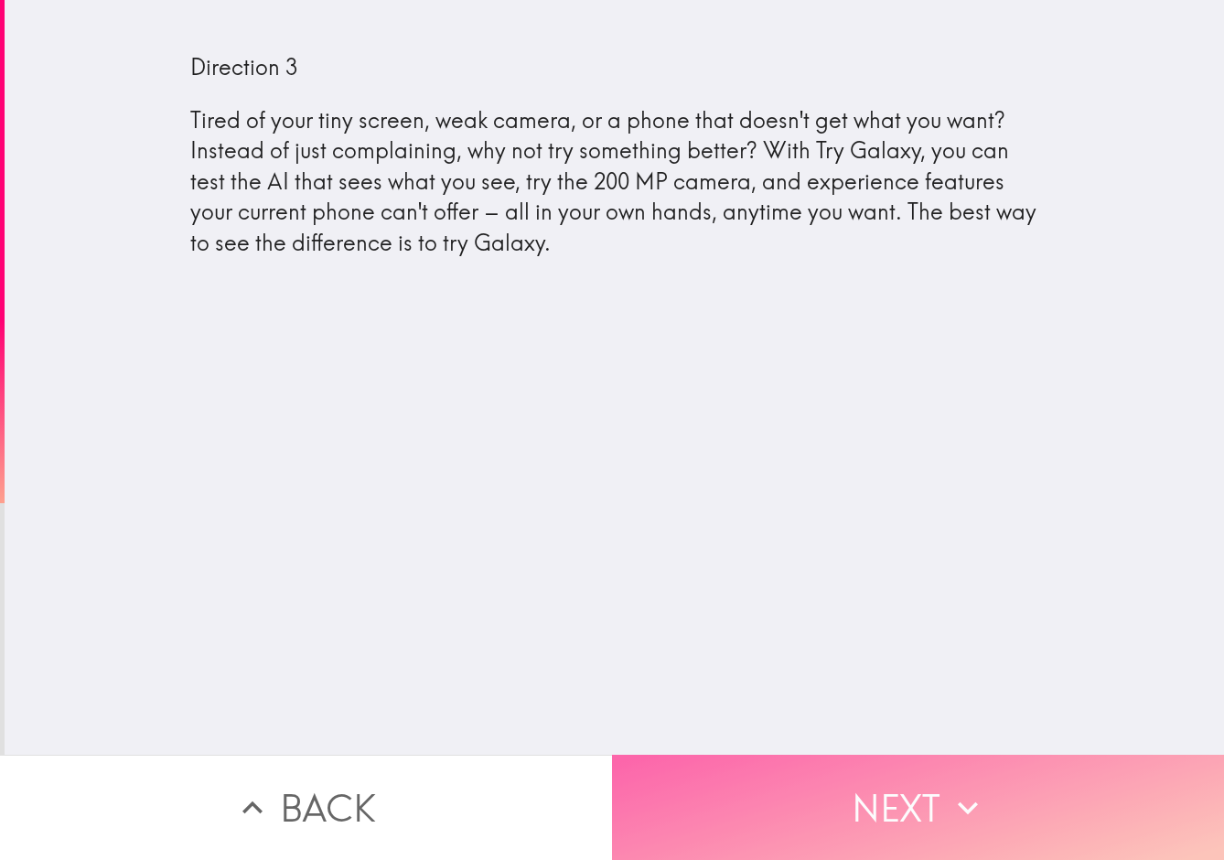
click at [908, 813] on button "Next" at bounding box center [918, 807] width 612 height 105
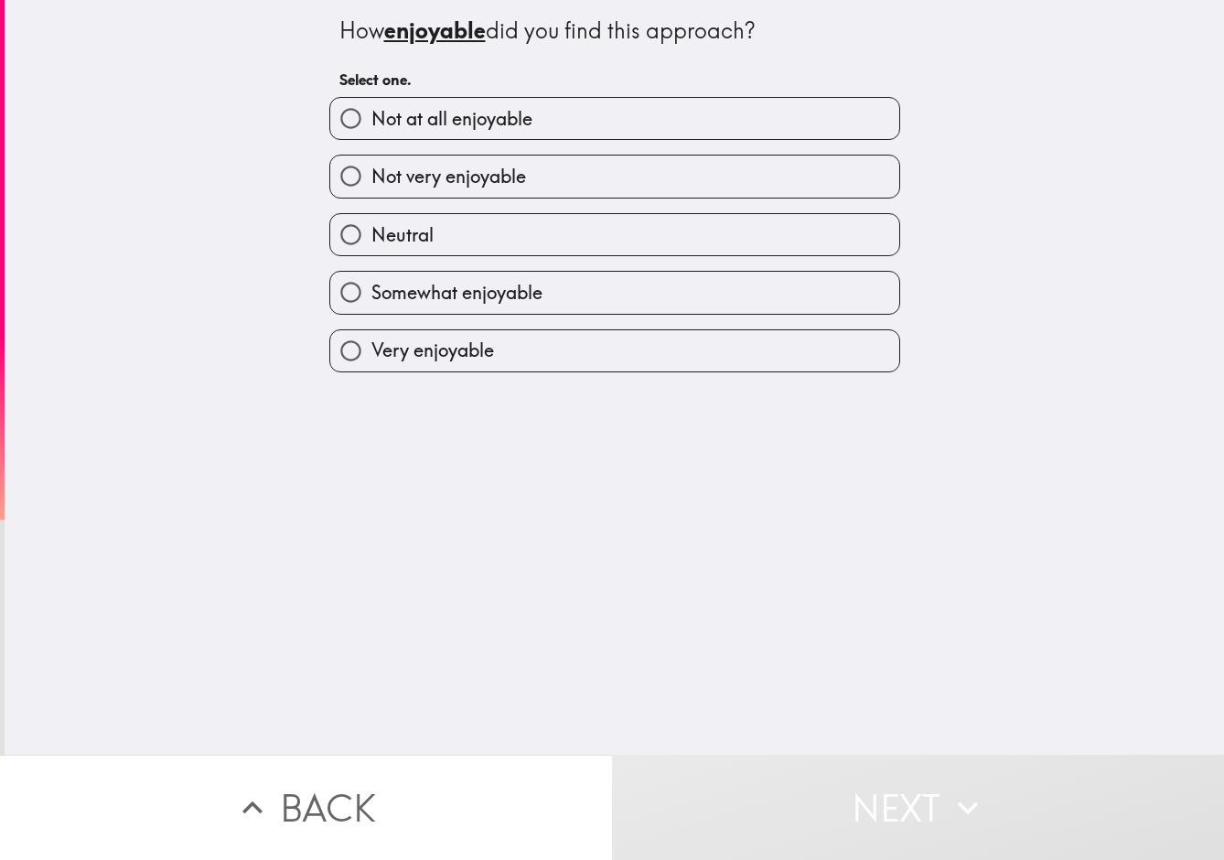
click at [483, 169] on span "Not very enjoyable" at bounding box center [449, 177] width 155 height 26
click at [372, 169] on input "Not very enjoyable" at bounding box center [350, 176] width 41 height 41
radio input "true"
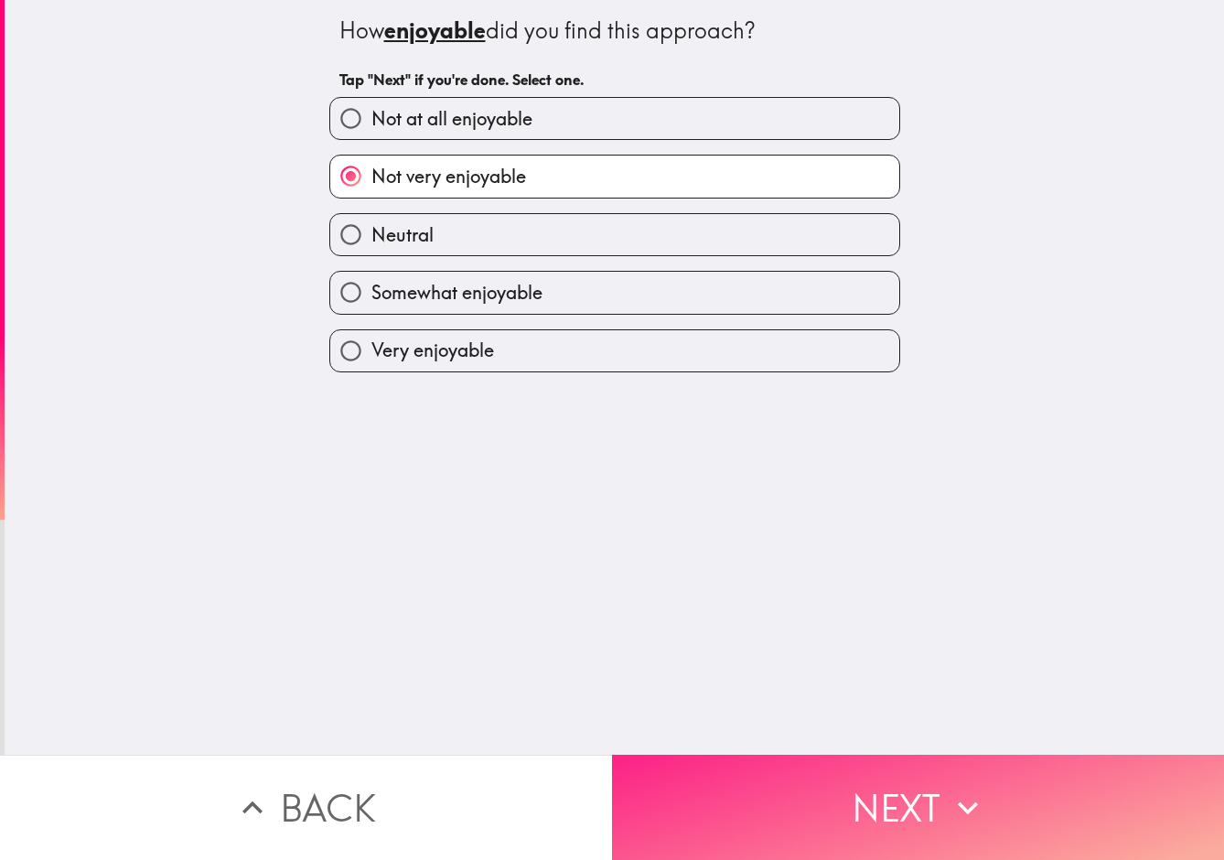
click at [892, 816] on button "Next" at bounding box center [918, 807] width 612 height 105
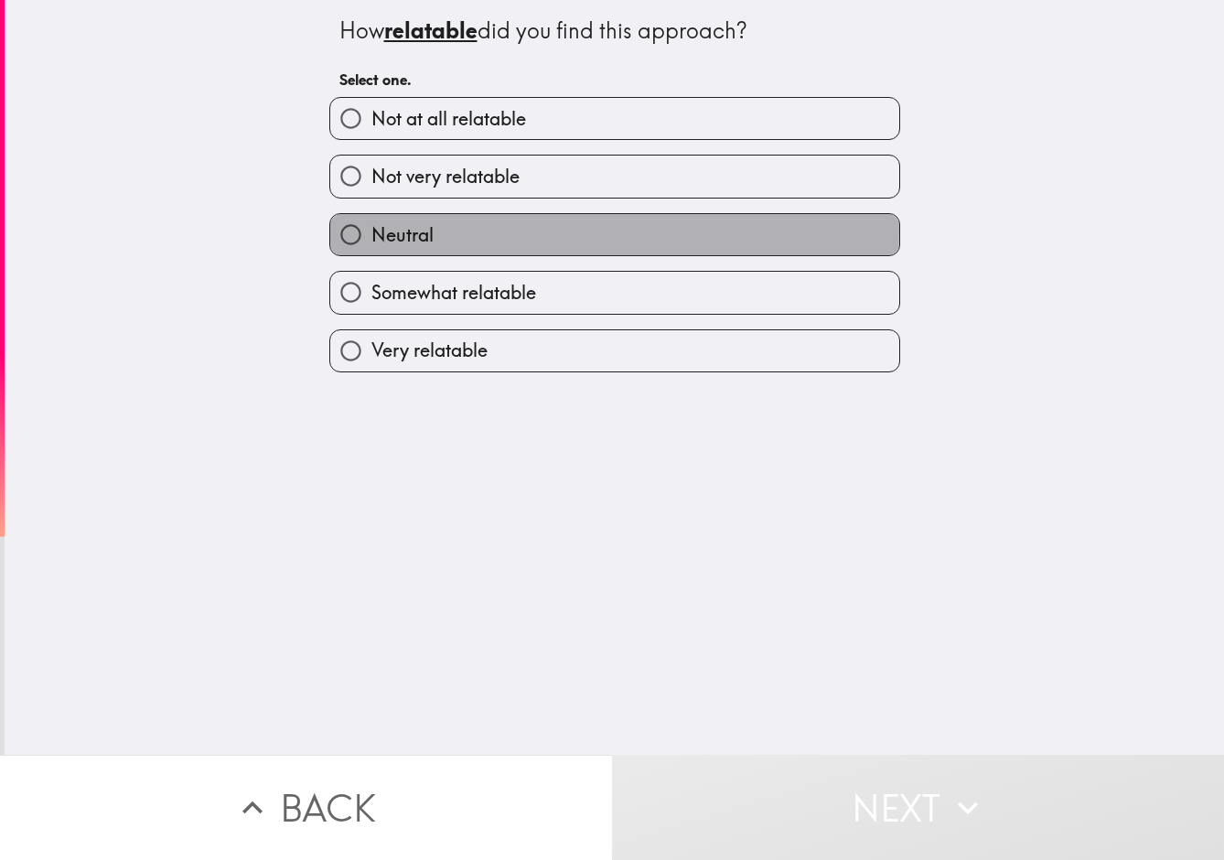
click at [461, 233] on label "Neutral" at bounding box center [614, 234] width 569 height 41
click at [372, 233] on input "Neutral" at bounding box center [350, 234] width 41 height 41
radio input "true"
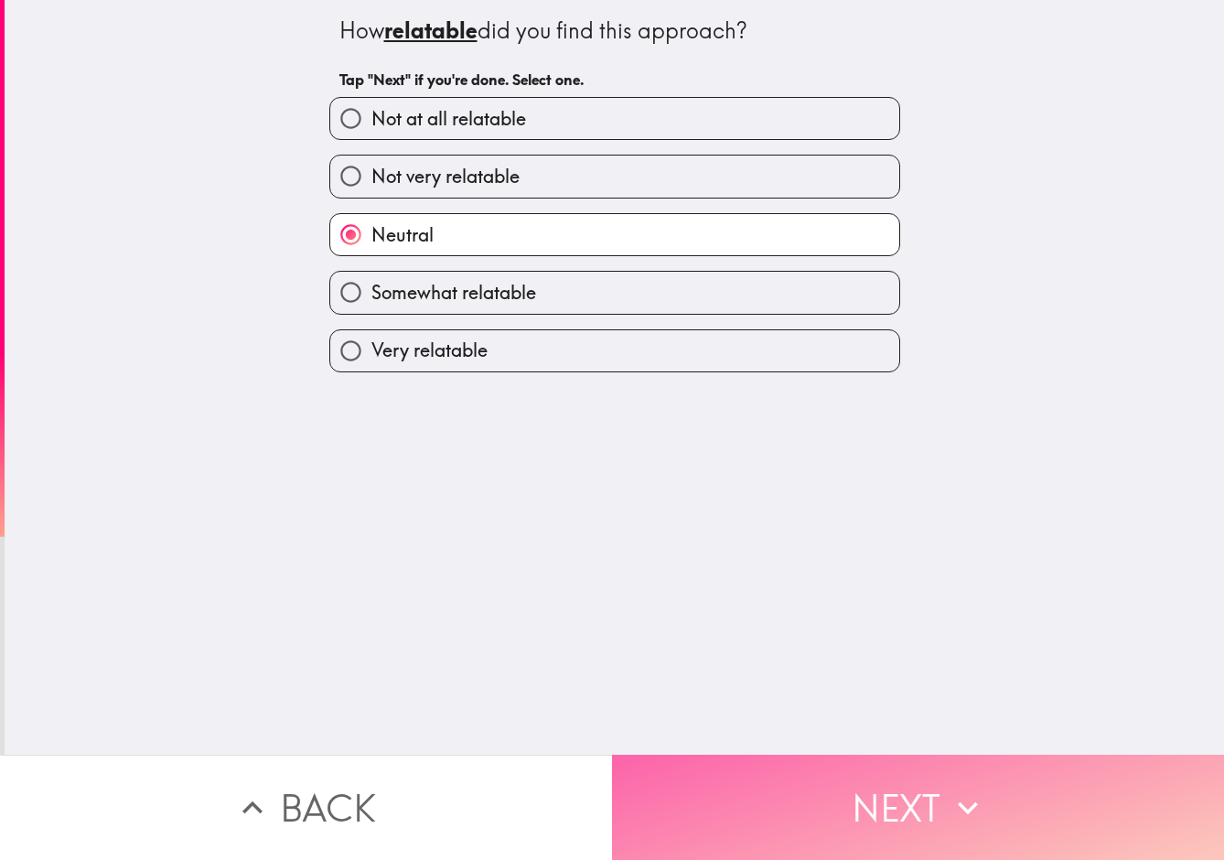
click at [843, 808] on button "Next" at bounding box center [918, 807] width 612 height 105
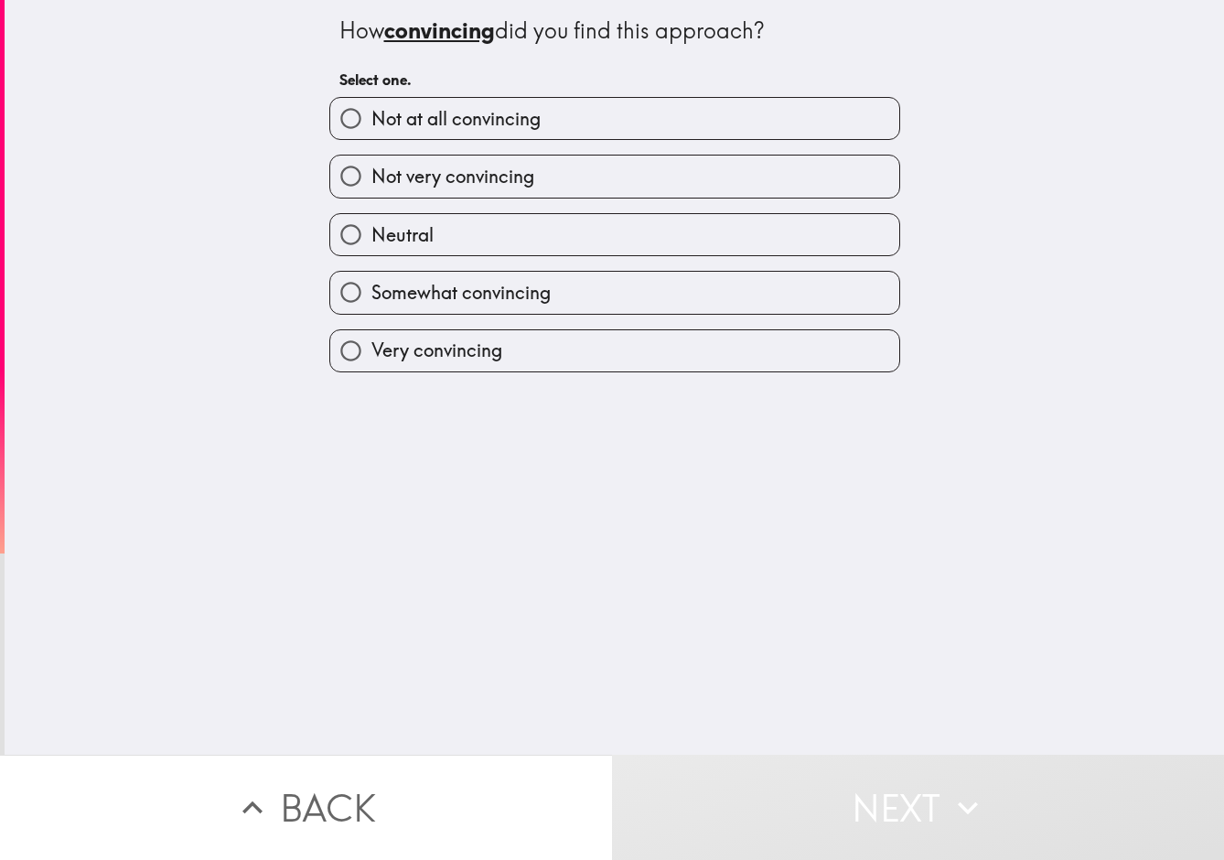
click at [458, 170] on span "Not very convincing" at bounding box center [453, 177] width 163 height 26
click at [372, 170] on input "Not very convincing" at bounding box center [350, 176] width 41 height 41
radio input "true"
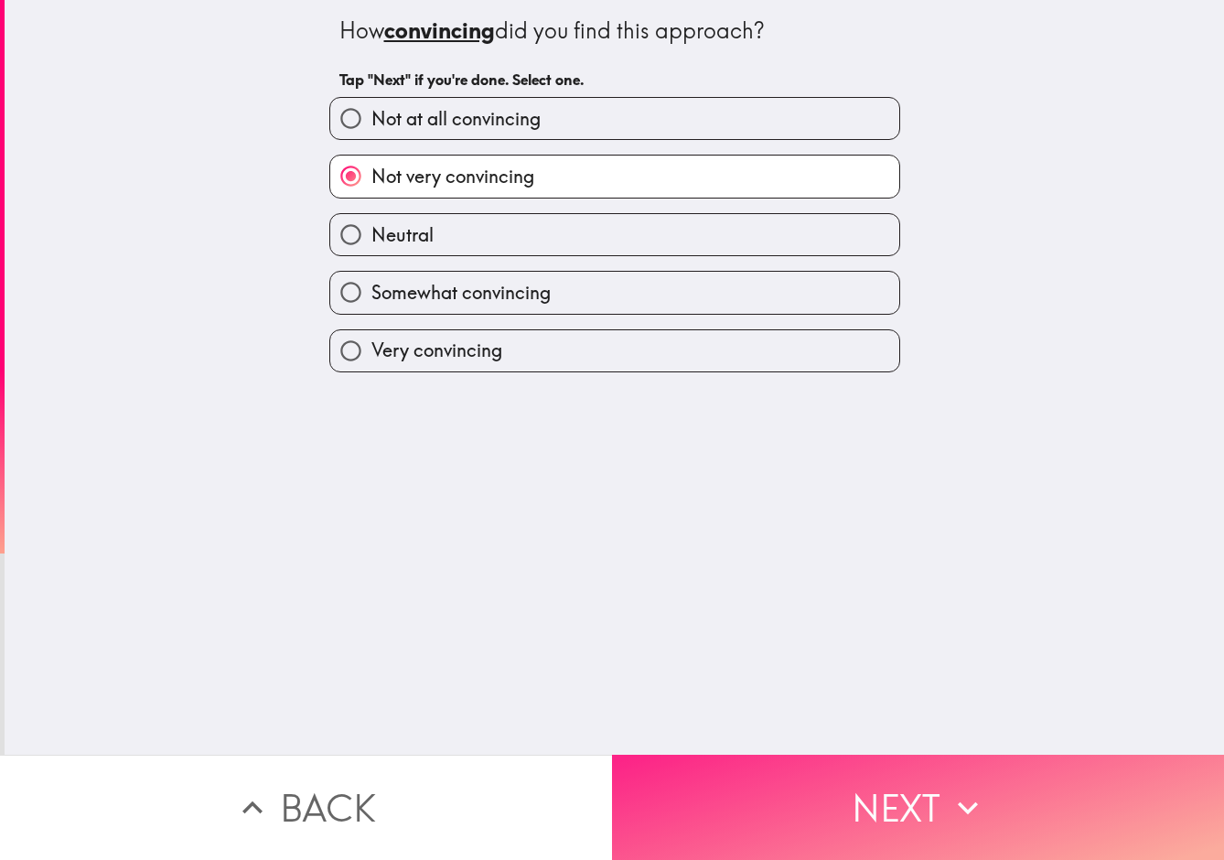
click at [903, 794] on button "Next" at bounding box center [918, 807] width 612 height 105
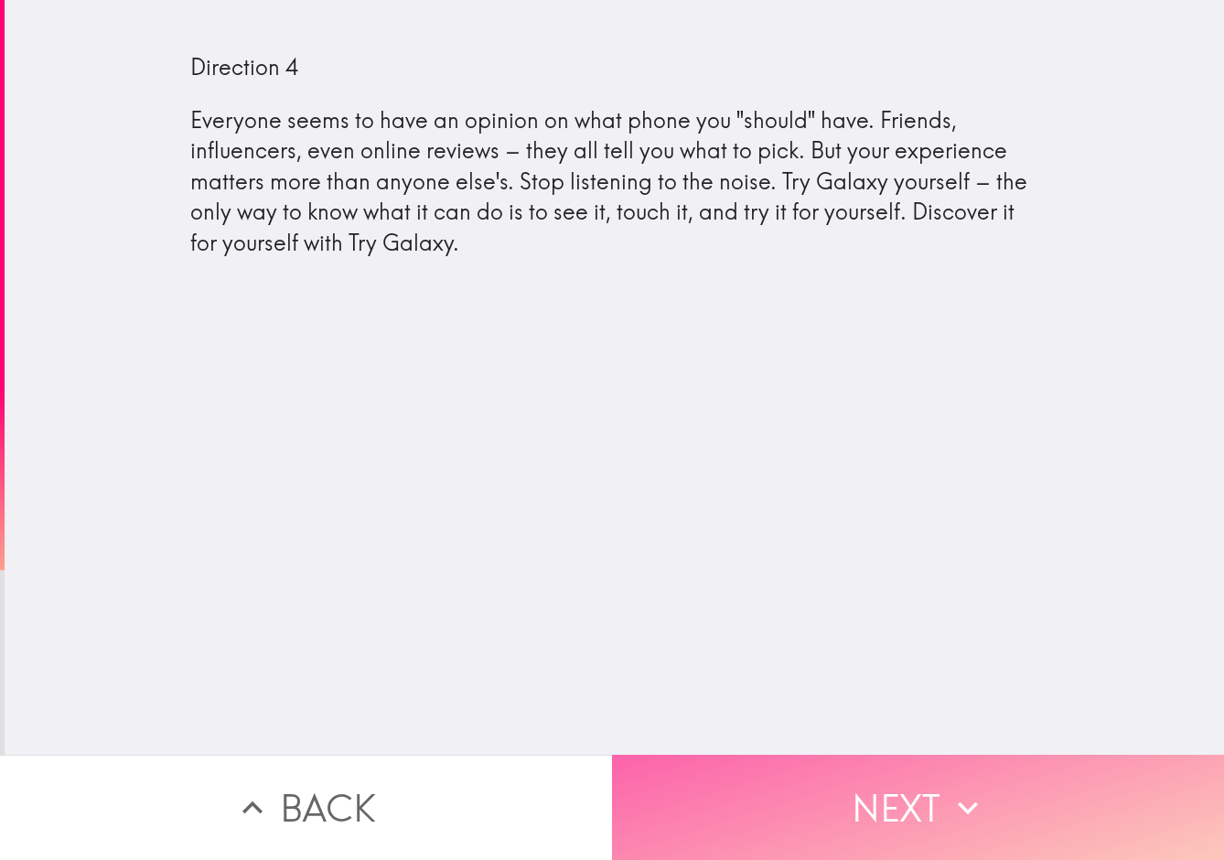
click at [937, 811] on button "Next" at bounding box center [918, 807] width 612 height 105
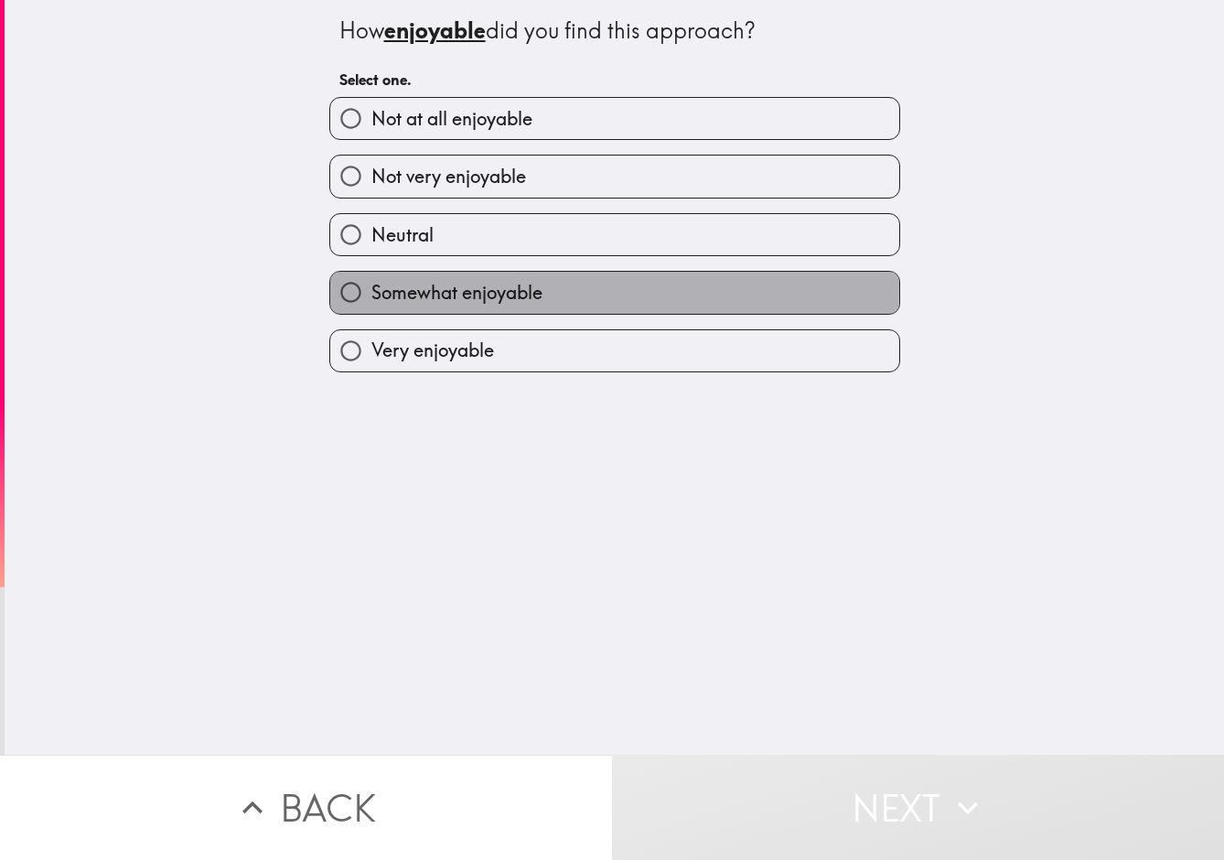
click at [452, 292] on span "Somewhat enjoyable" at bounding box center [457, 293] width 171 height 26
click at [372, 292] on input "Somewhat enjoyable" at bounding box center [350, 292] width 41 height 41
radio input "true"
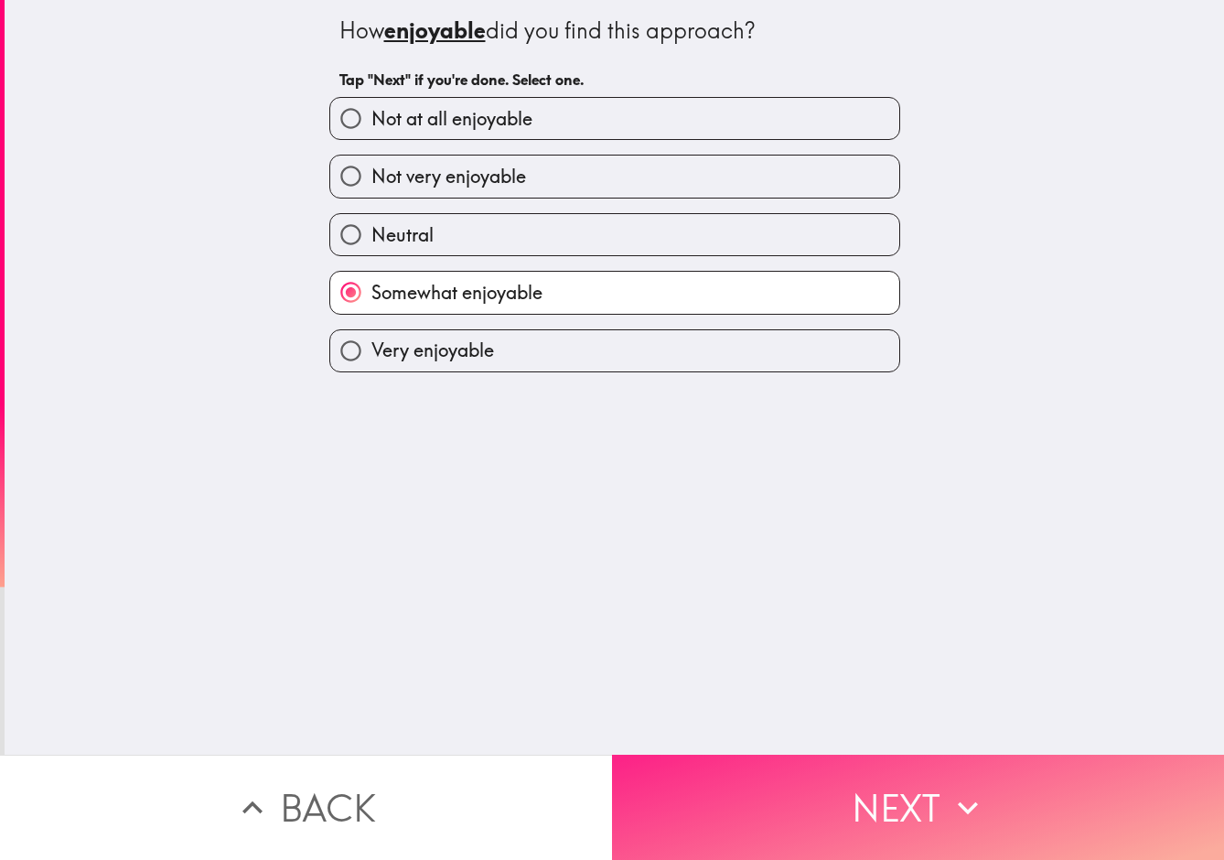
click at [943, 818] on button "Next" at bounding box center [918, 807] width 612 height 105
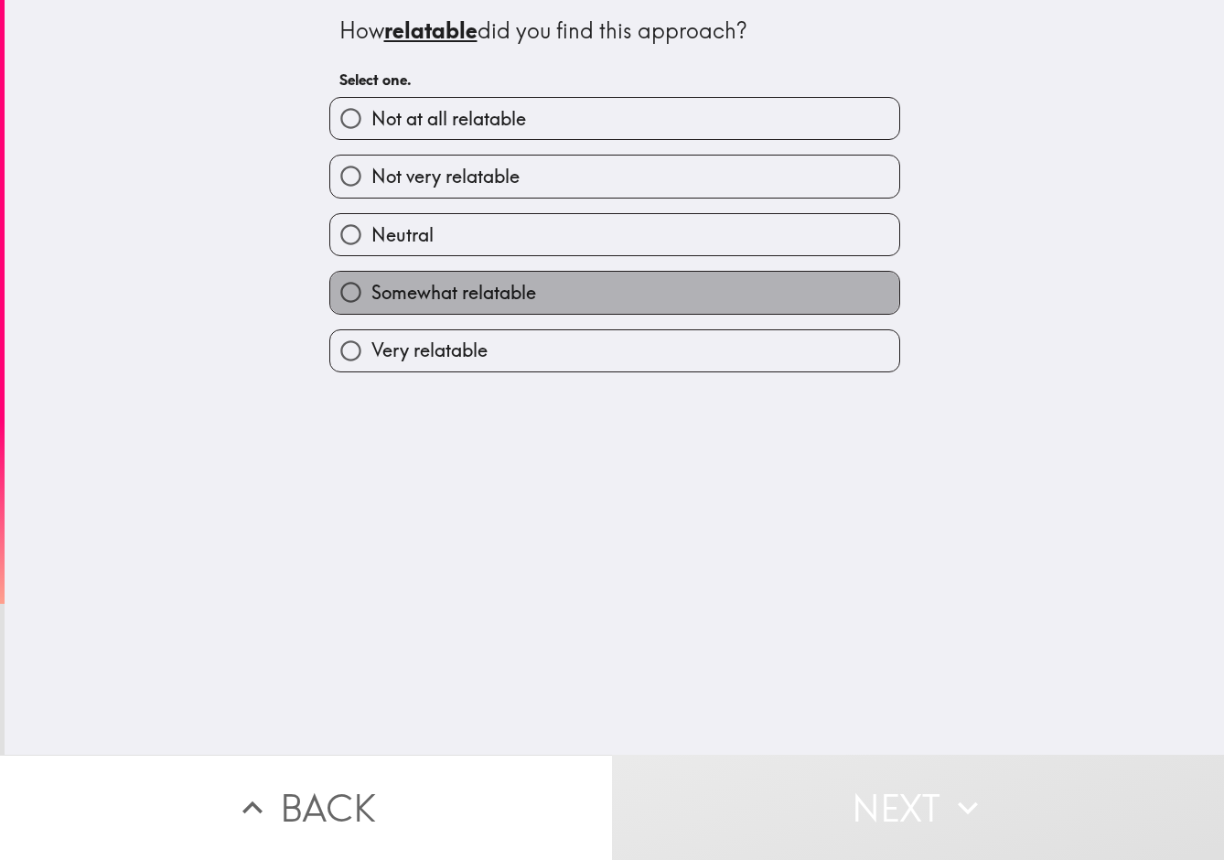
click at [464, 294] on span "Somewhat relatable" at bounding box center [454, 293] width 165 height 26
click at [372, 294] on input "Somewhat relatable" at bounding box center [350, 292] width 41 height 41
radio input "true"
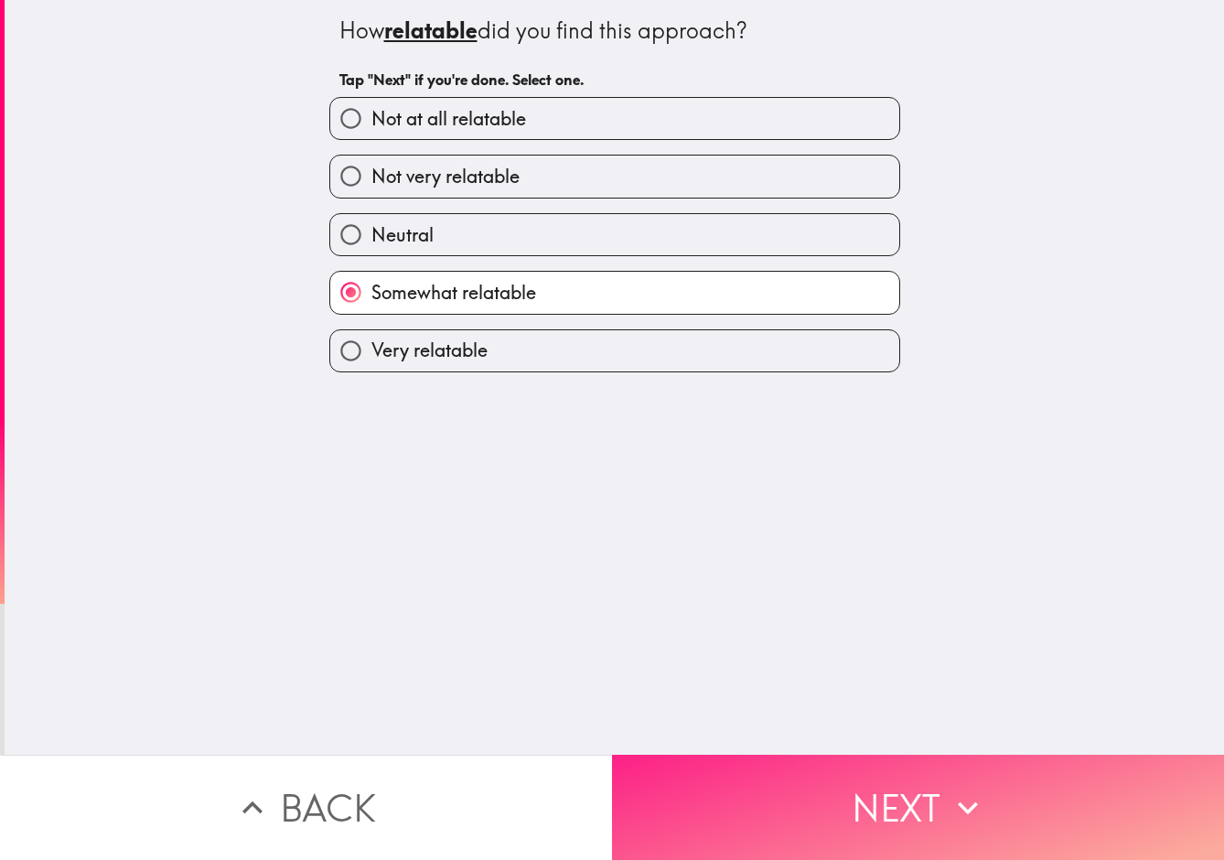
click at [888, 824] on button "Next" at bounding box center [918, 807] width 612 height 105
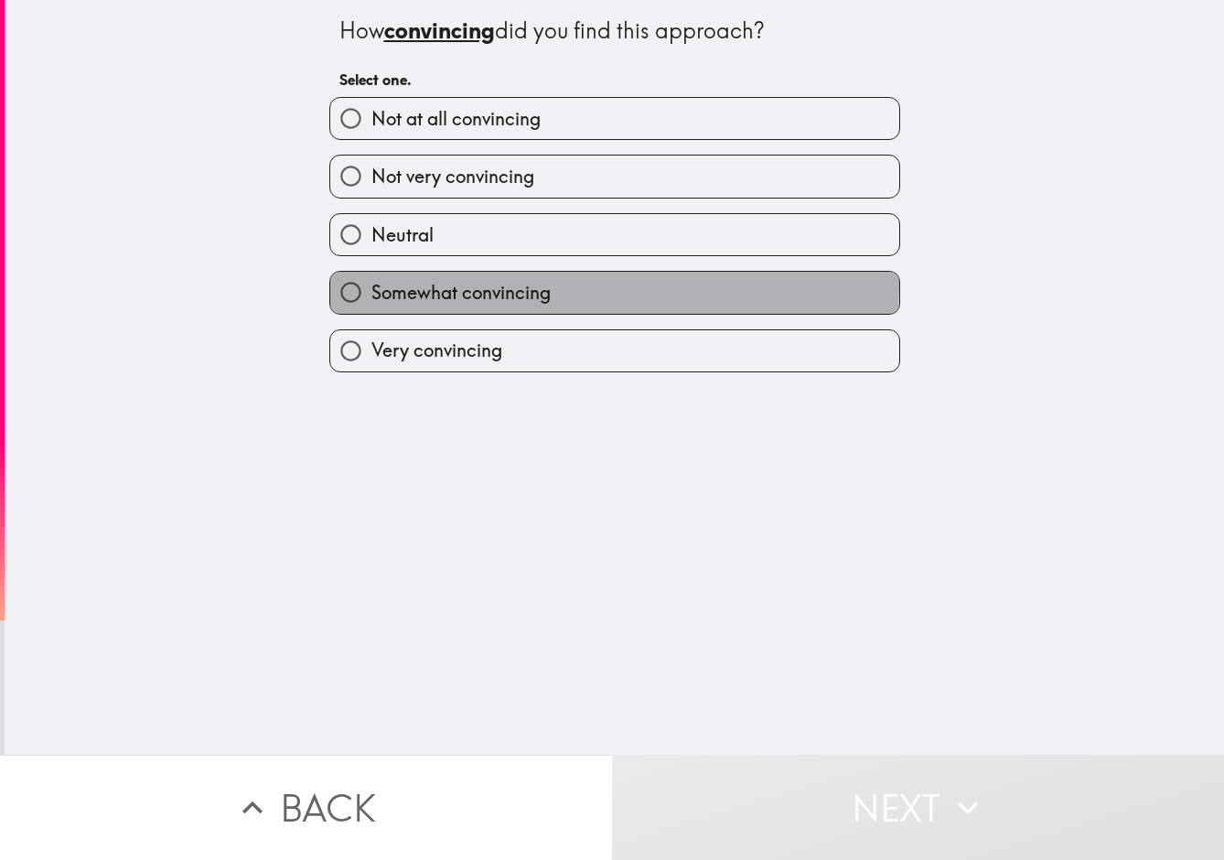
click at [451, 289] on span "Somewhat convincing" at bounding box center [461, 293] width 179 height 26
click at [372, 289] on input "Somewhat convincing" at bounding box center [350, 292] width 41 height 41
radio input "true"
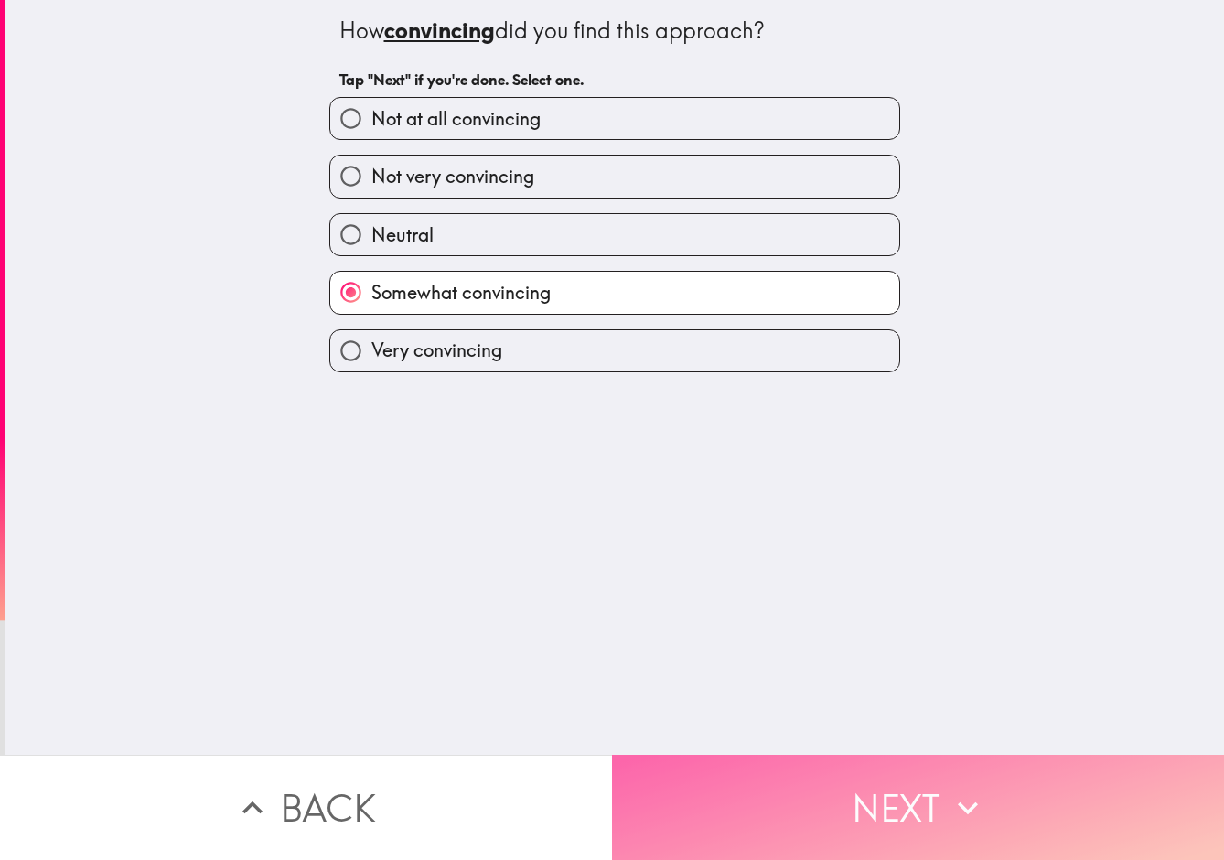
click at [951, 797] on icon "button" at bounding box center [968, 808] width 40 height 40
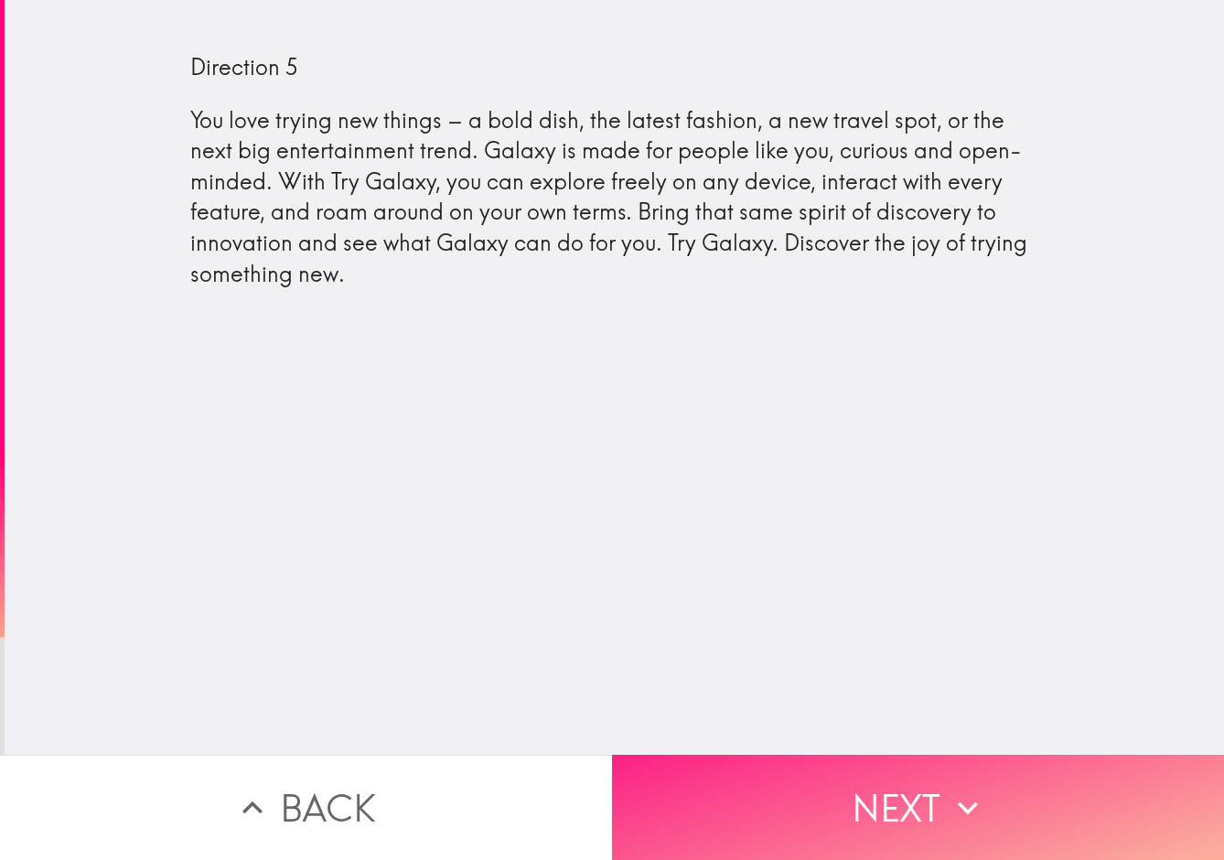
click at [939, 800] on button "Next" at bounding box center [918, 807] width 612 height 105
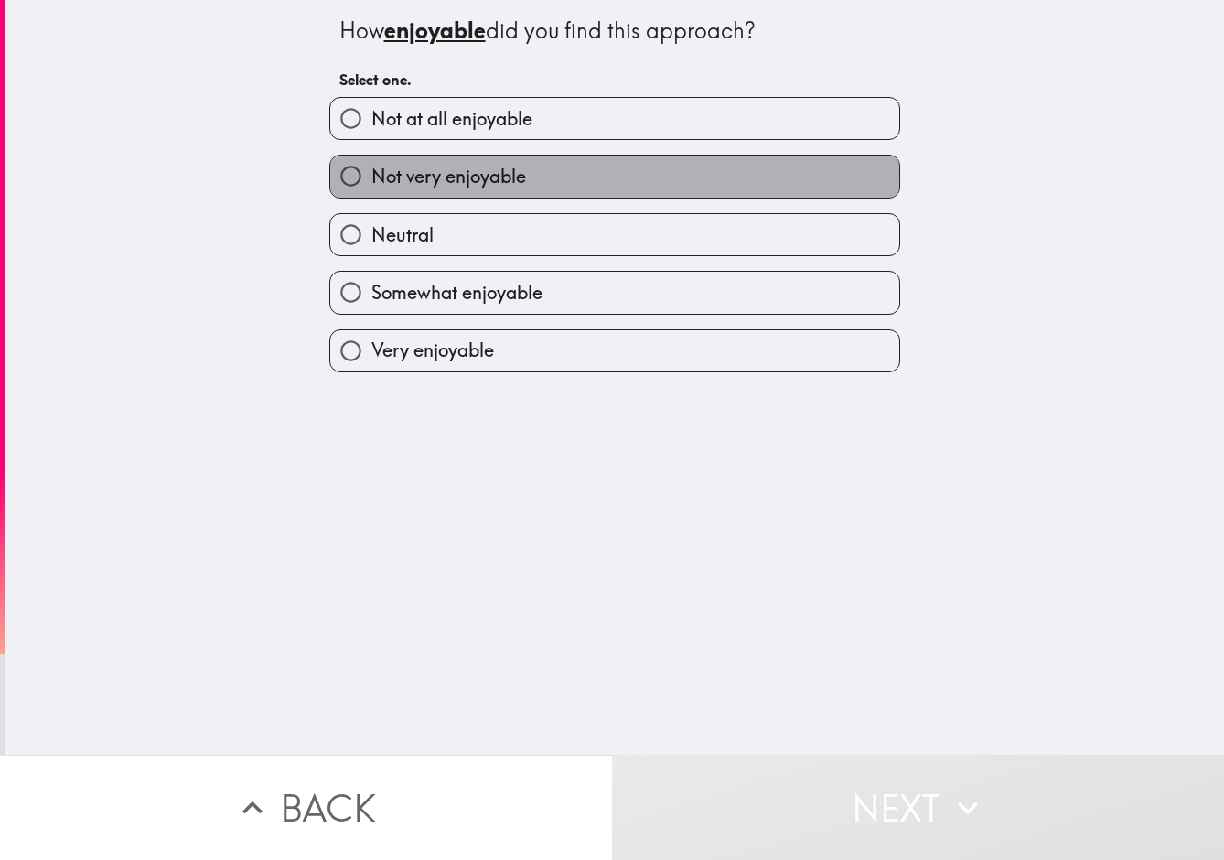
click at [420, 177] on span "Not very enjoyable" at bounding box center [449, 177] width 155 height 26
click at [372, 177] on input "Not very enjoyable" at bounding box center [350, 176] width 41 height 41
radio input "true"
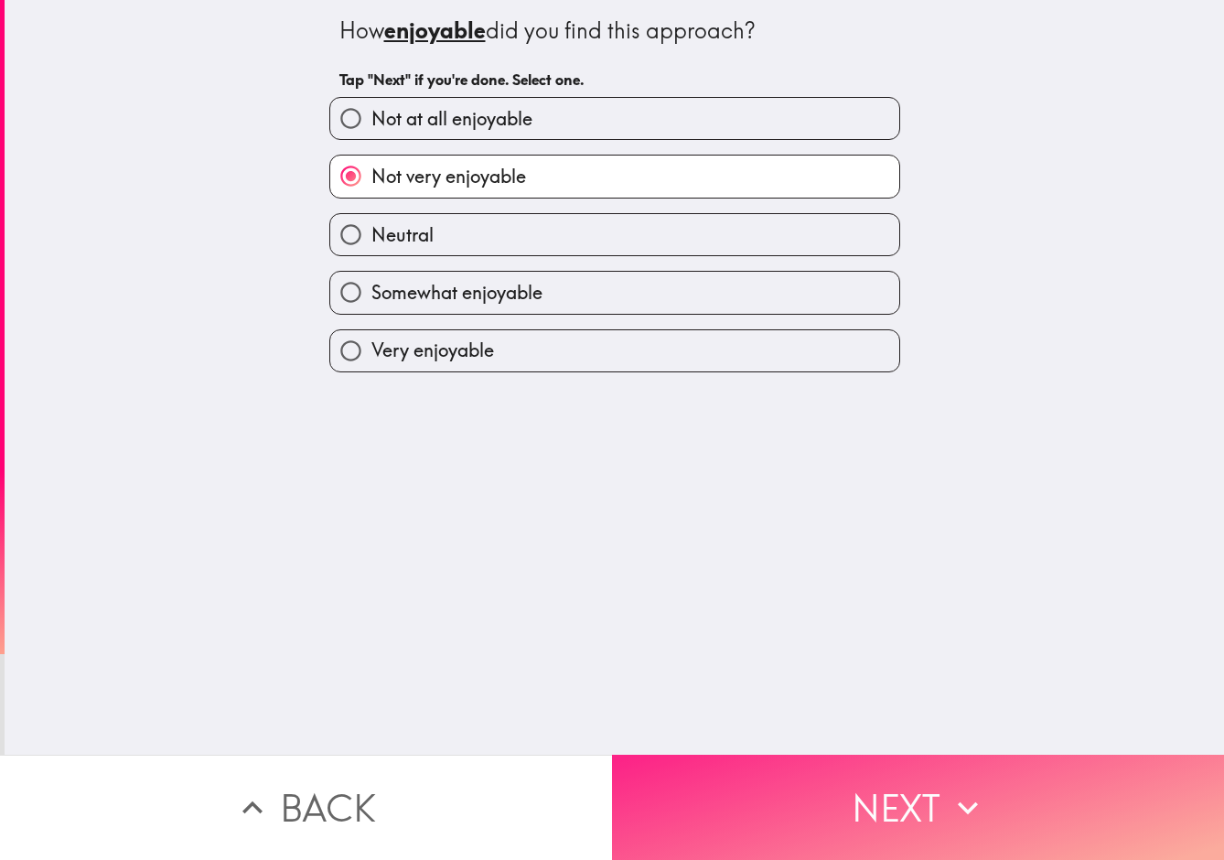
click at [901, 787] on button "Next" at bounding box center [918, 807] width 612 height 105
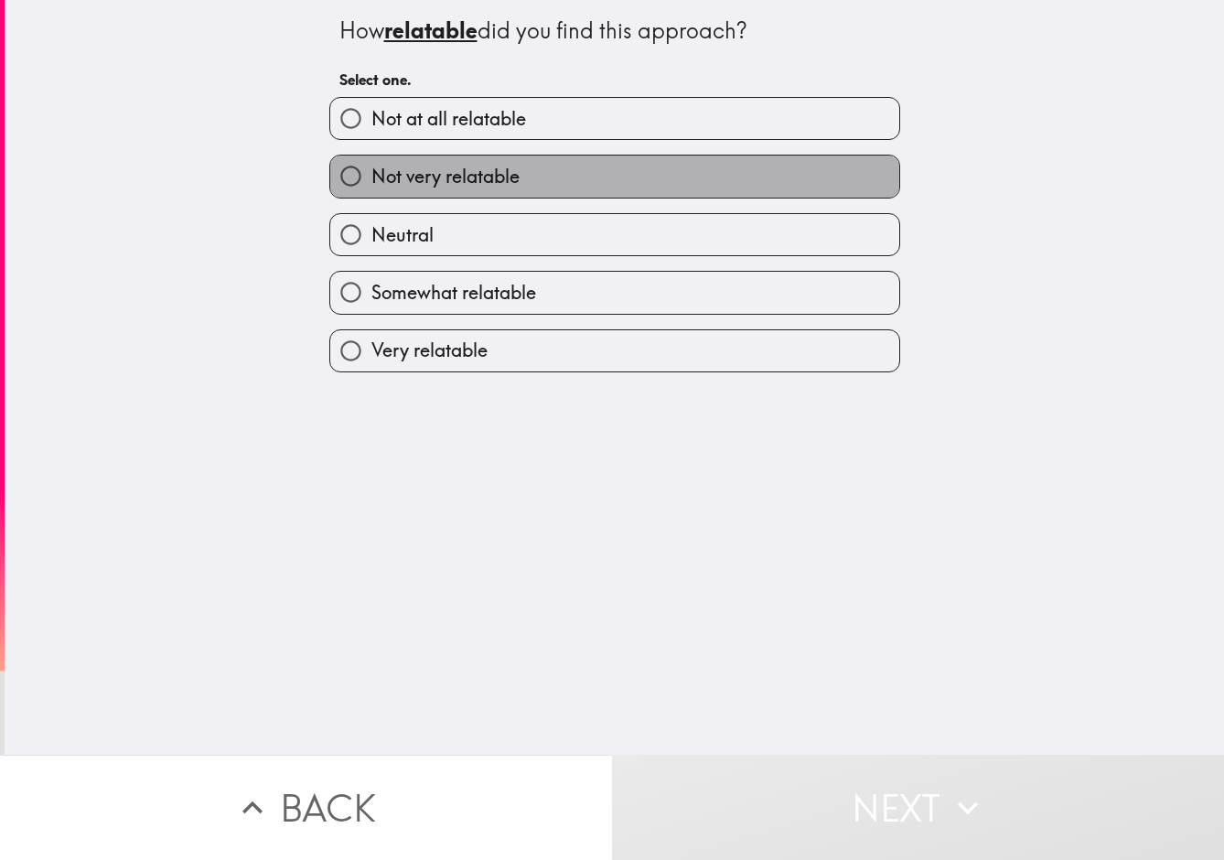
click at [451, 178] on span "Not very relatable" at bounding box center [446, 177] width 148 height 26
click at [372, 178] on input "Not very relatable" at bounding box center [350, 176] width 41 height 41
radio input "true"
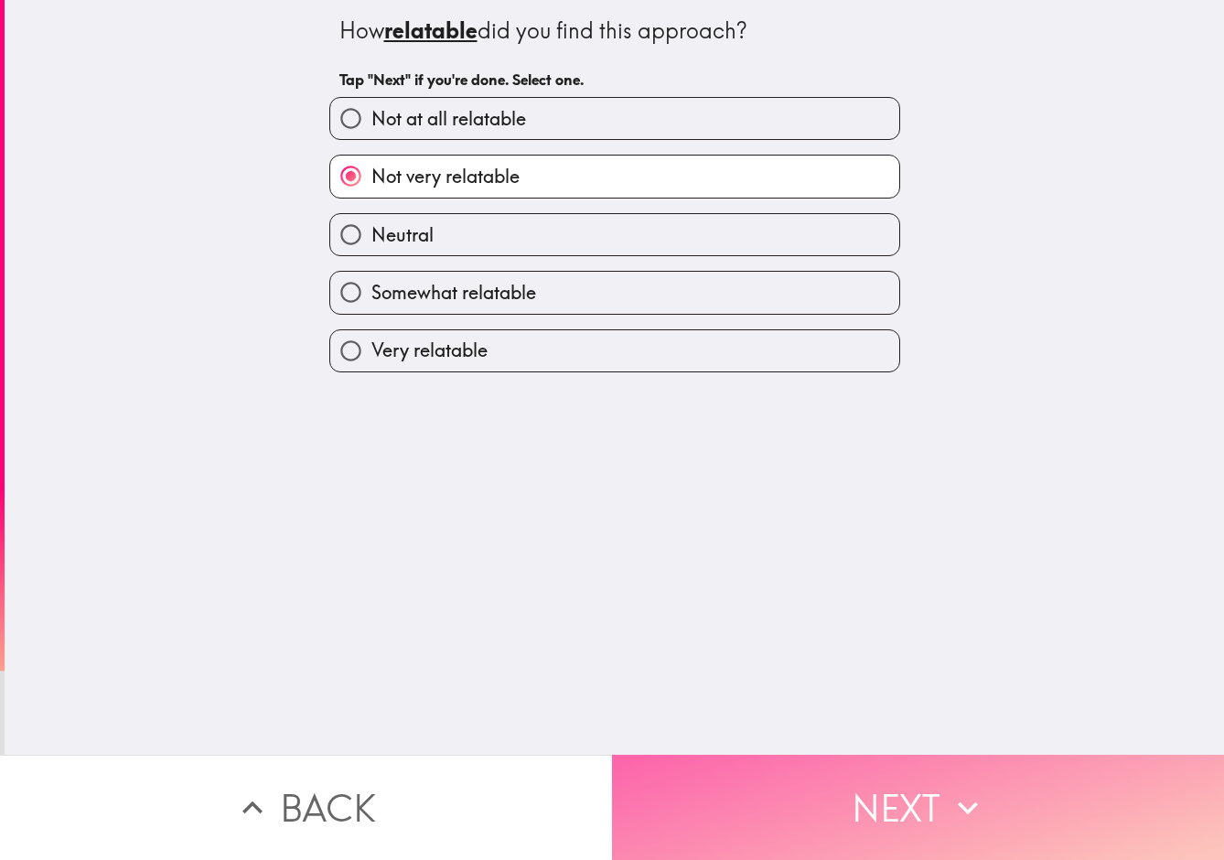
click at [839, 809] on button "Next" at bounding box center [918, 807] width 612 height 105
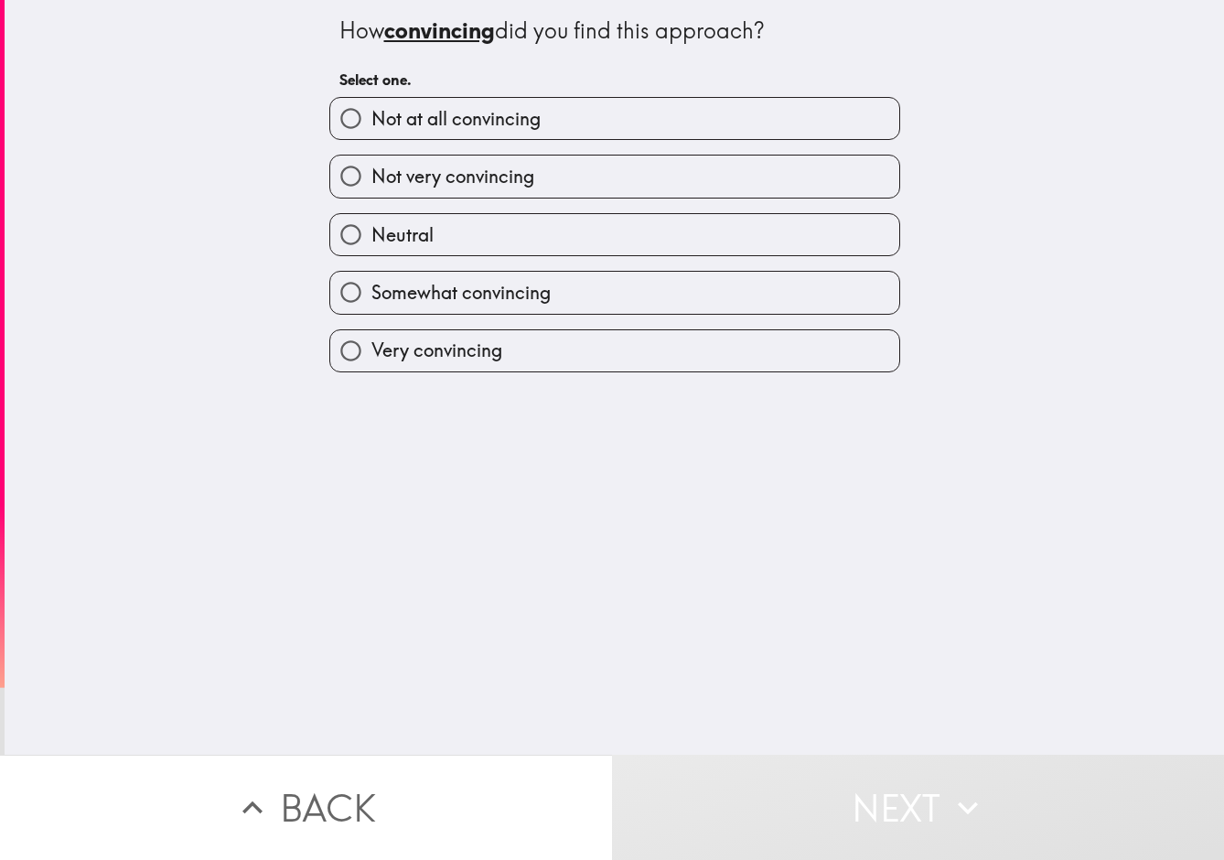
click at [487, 185] on span "Not very convincing" at bounding box center [453, 177] width 163 height 26
click at [372, 185] on input "Not very convincing" at bounding box center [350, 176] width 41 height 41
radio input "true"
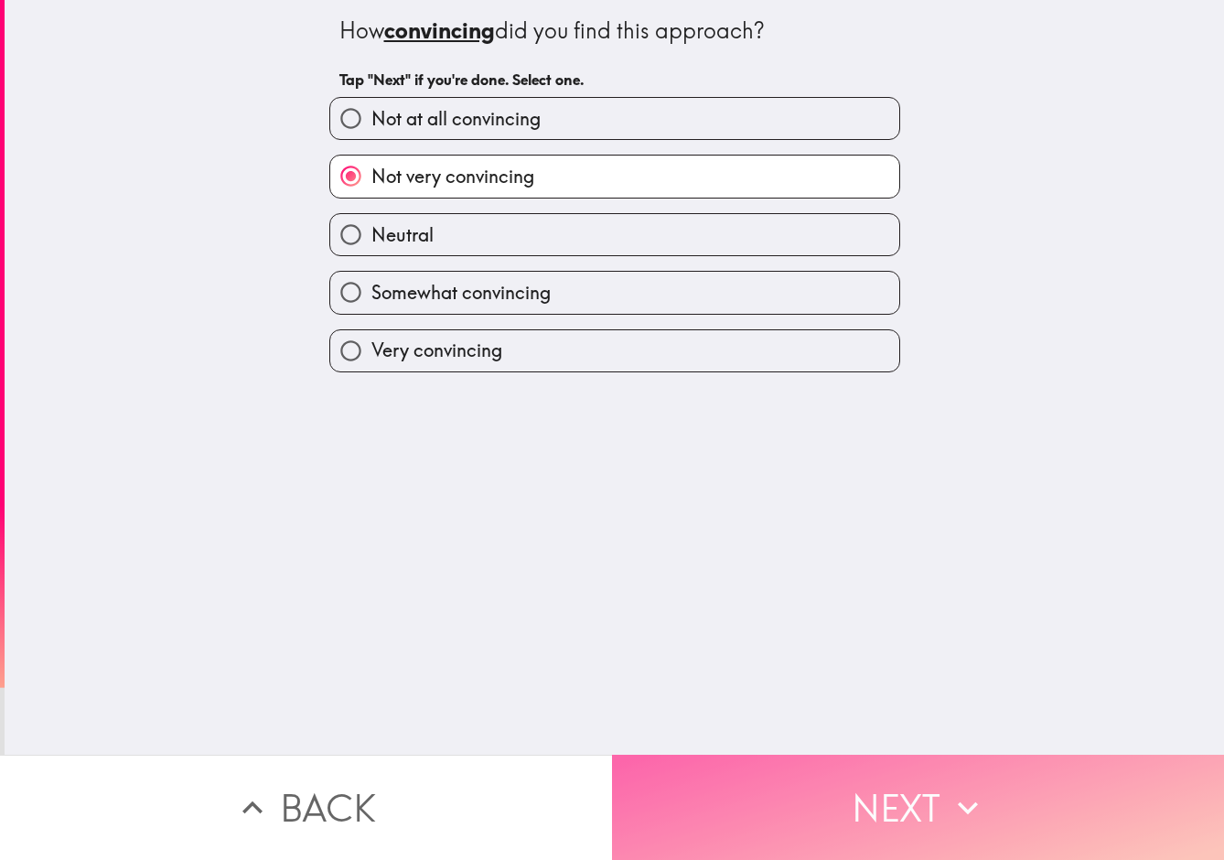
click at [870, 824] on button "Next" at bounding box center [918, 807] width 612 height 105
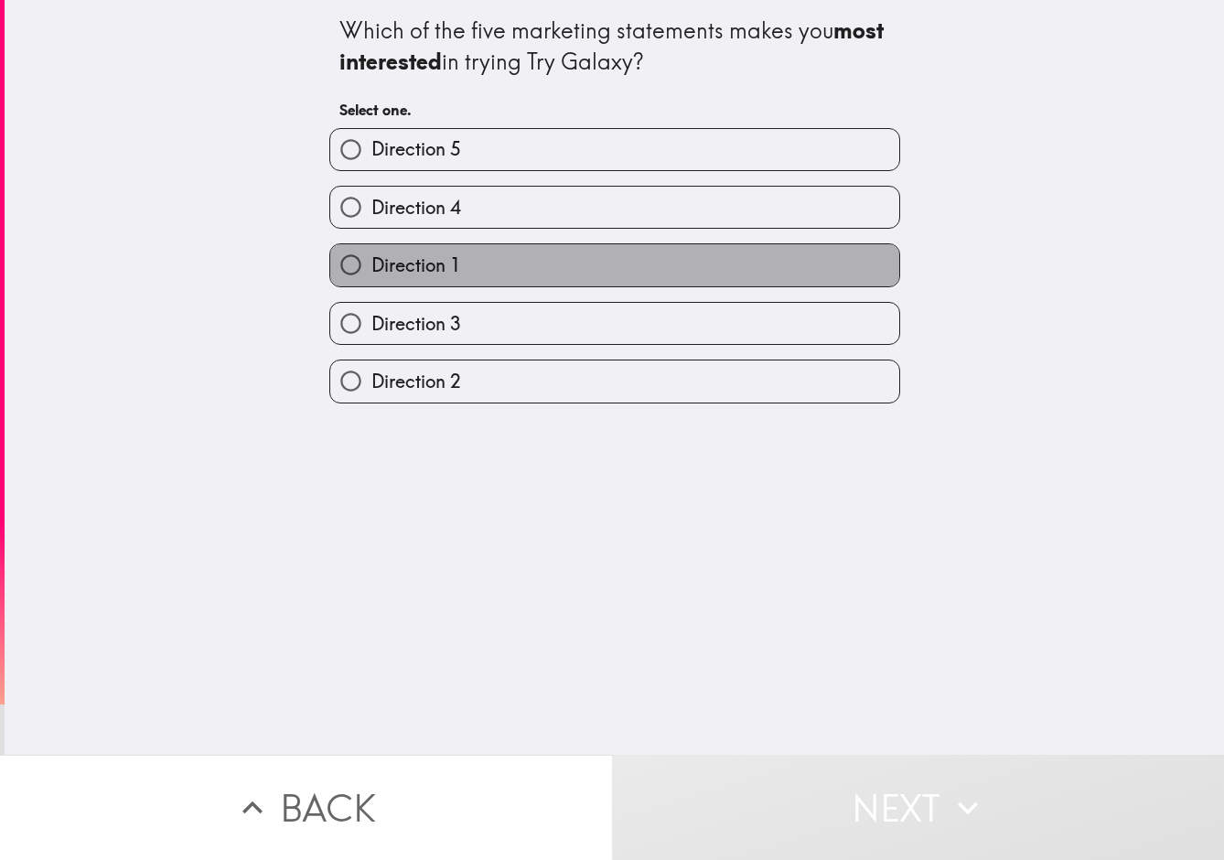
click at [436, 276] on span "Direction 1" at bounding box center [417, 266] width 90 height 26
click at [372, 276] on input "Direction 1" at bounding box center [350, 264] width 41 height 41
radio input "true"
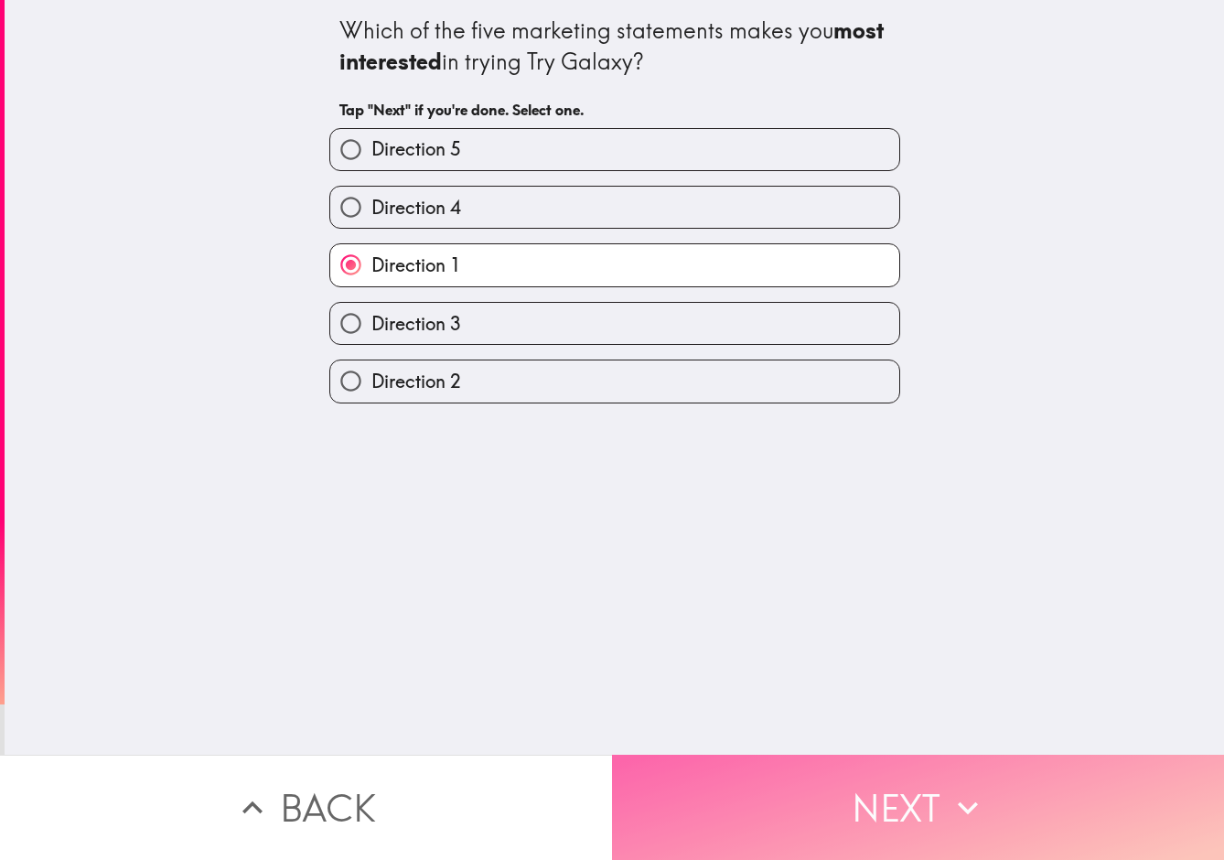
click at [941, 809] on button "Next" at bounding box center [918, 807] width 612 height 105
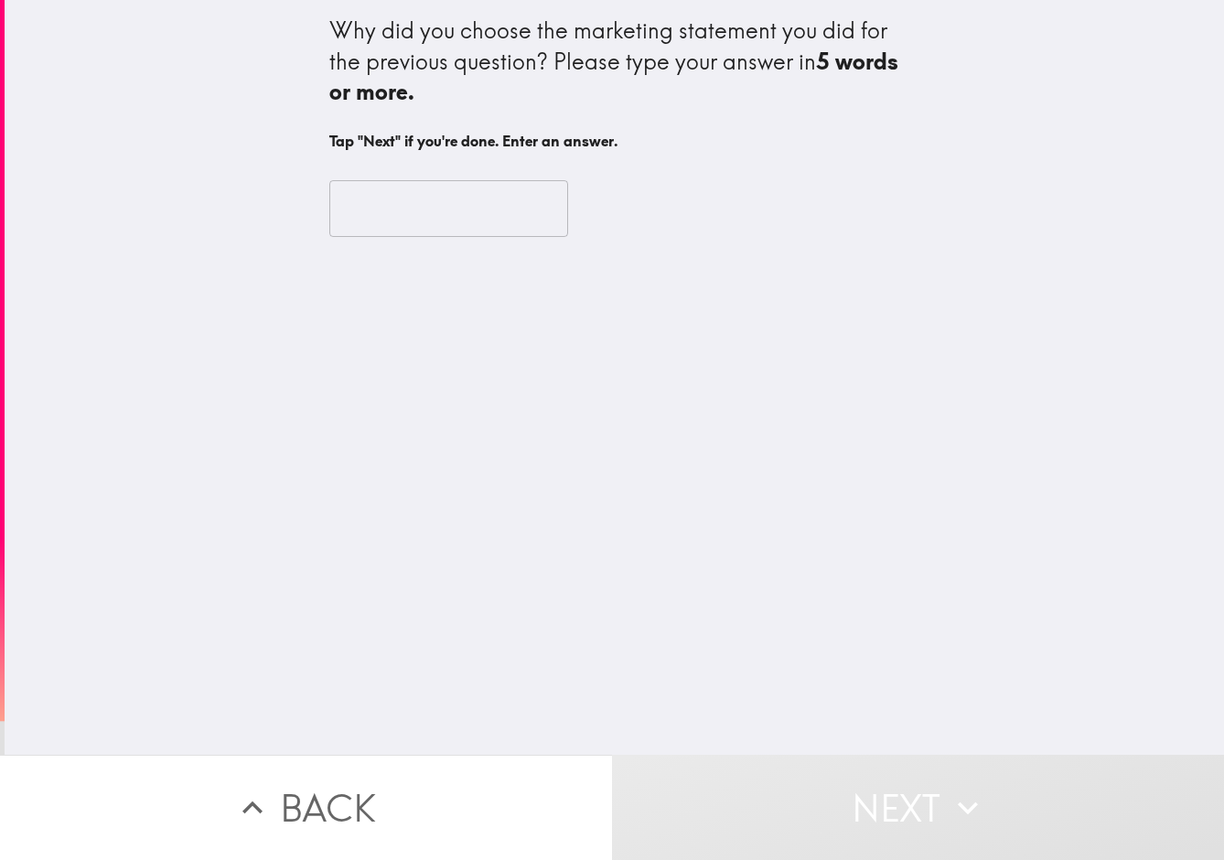
click at [388, 200] on input "text" at bounding box center [448, 208] width 239 height 57
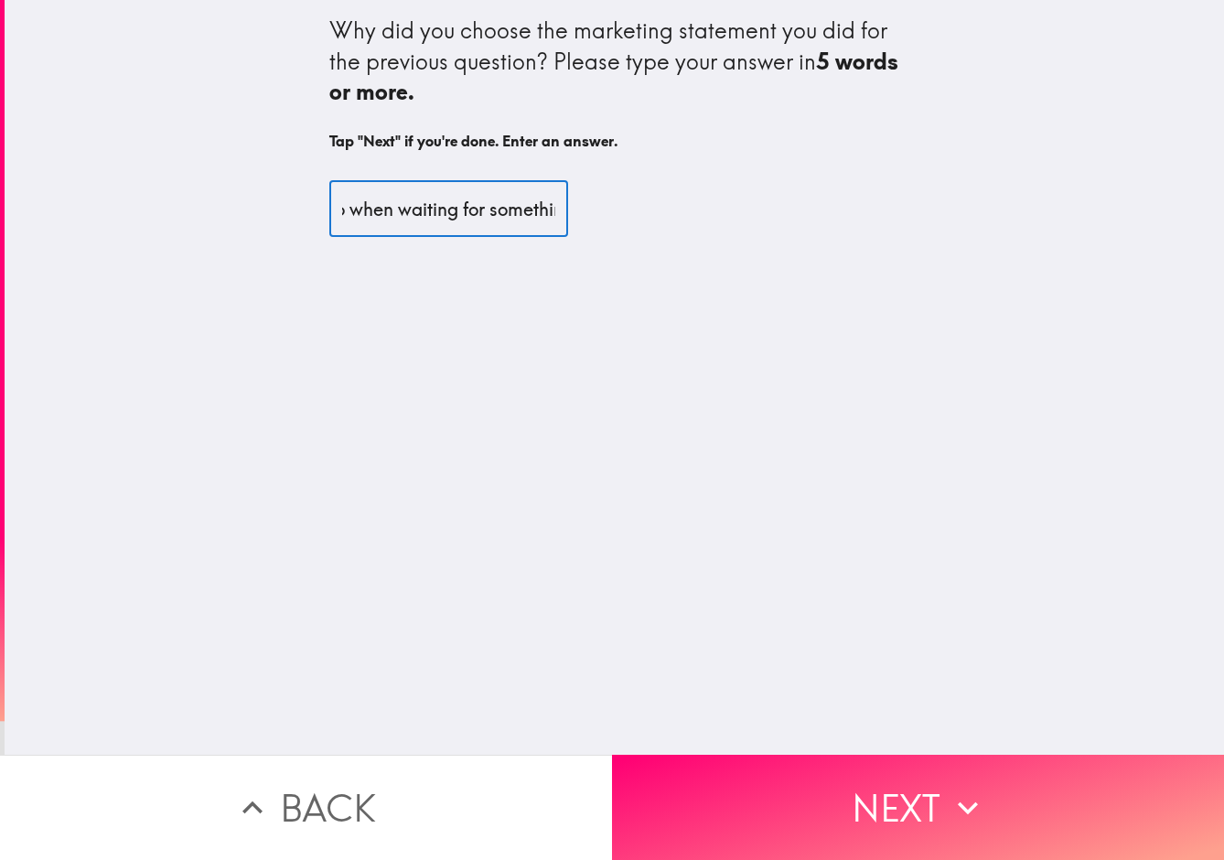
scroll to position [0, 413]
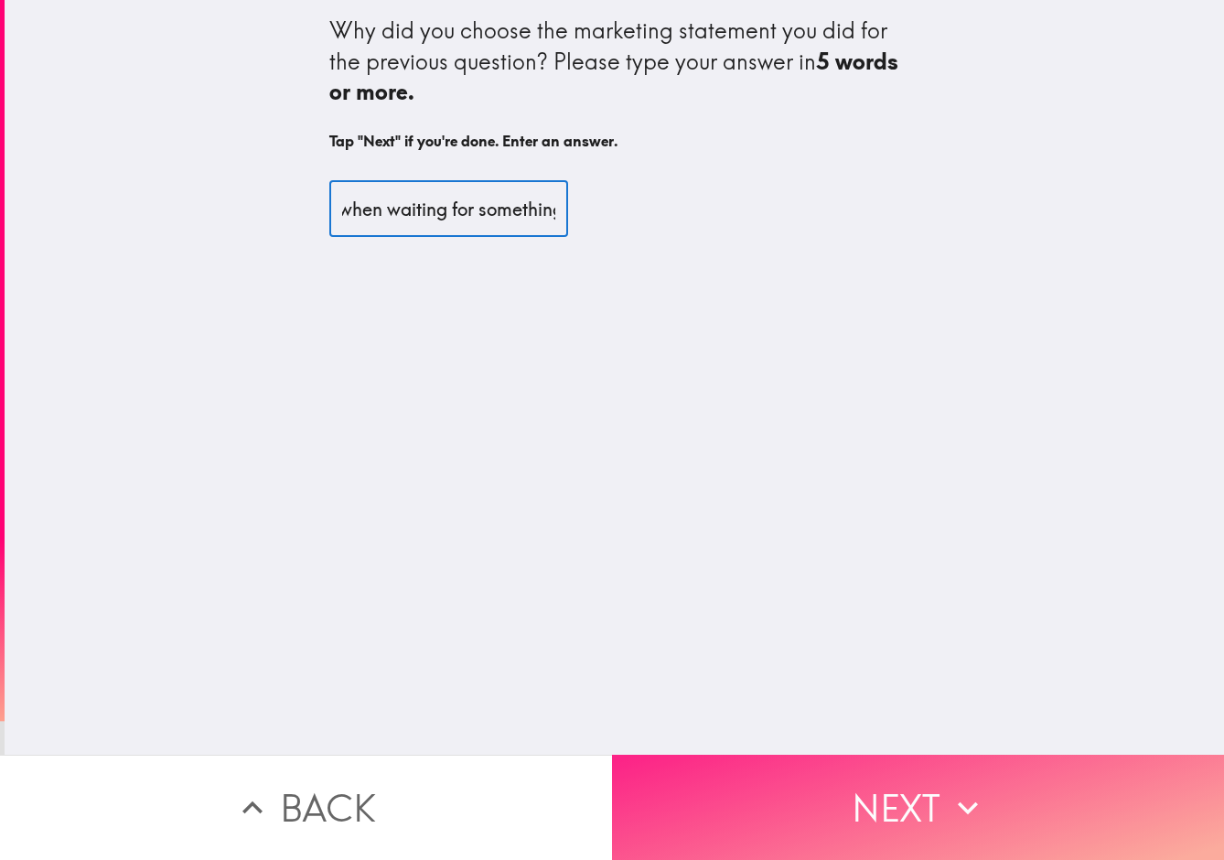
type input "I liked the fact that it was something you could do when waiting for something"
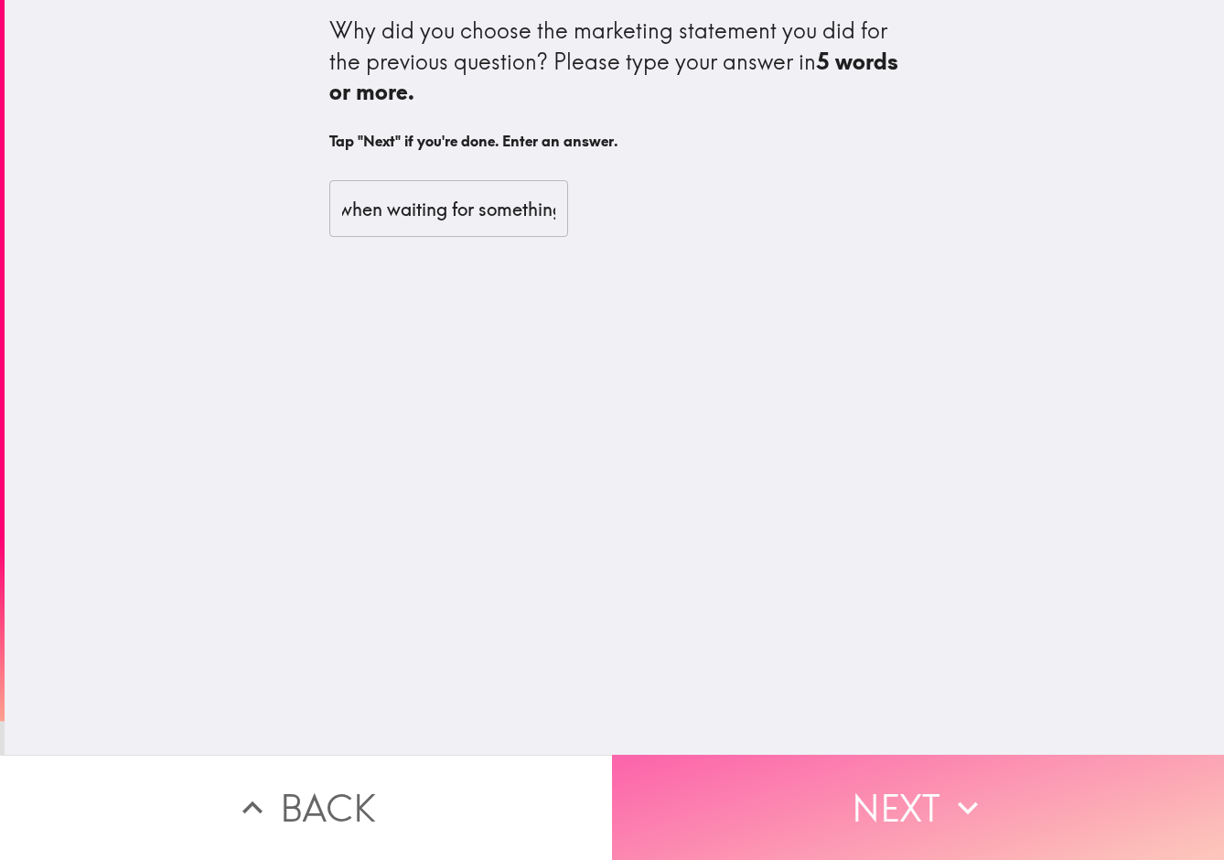
click at [932, 823] on button "Next" at bounding box center [918, 807] width 612 height 105
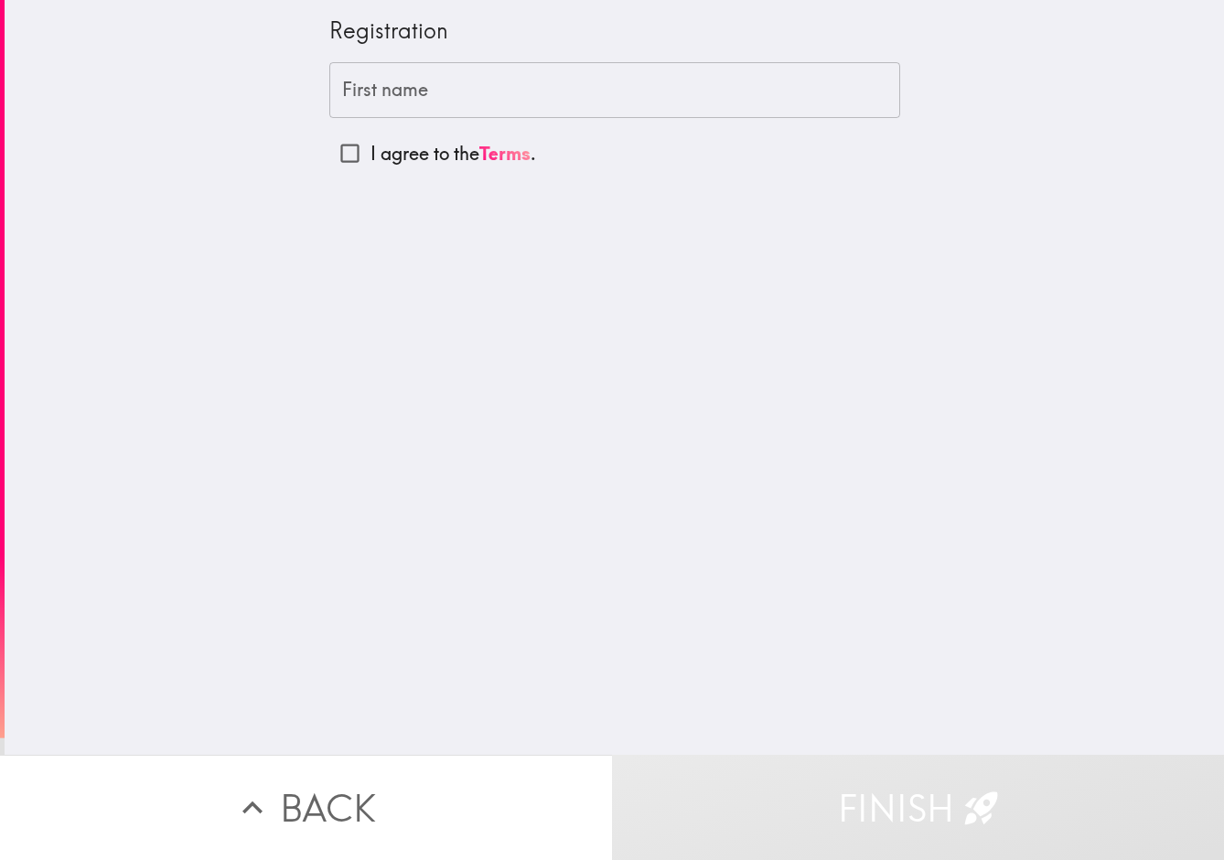
click at [413, 109] on input "First name" at bounding box center [614, 90] width 571 height 57
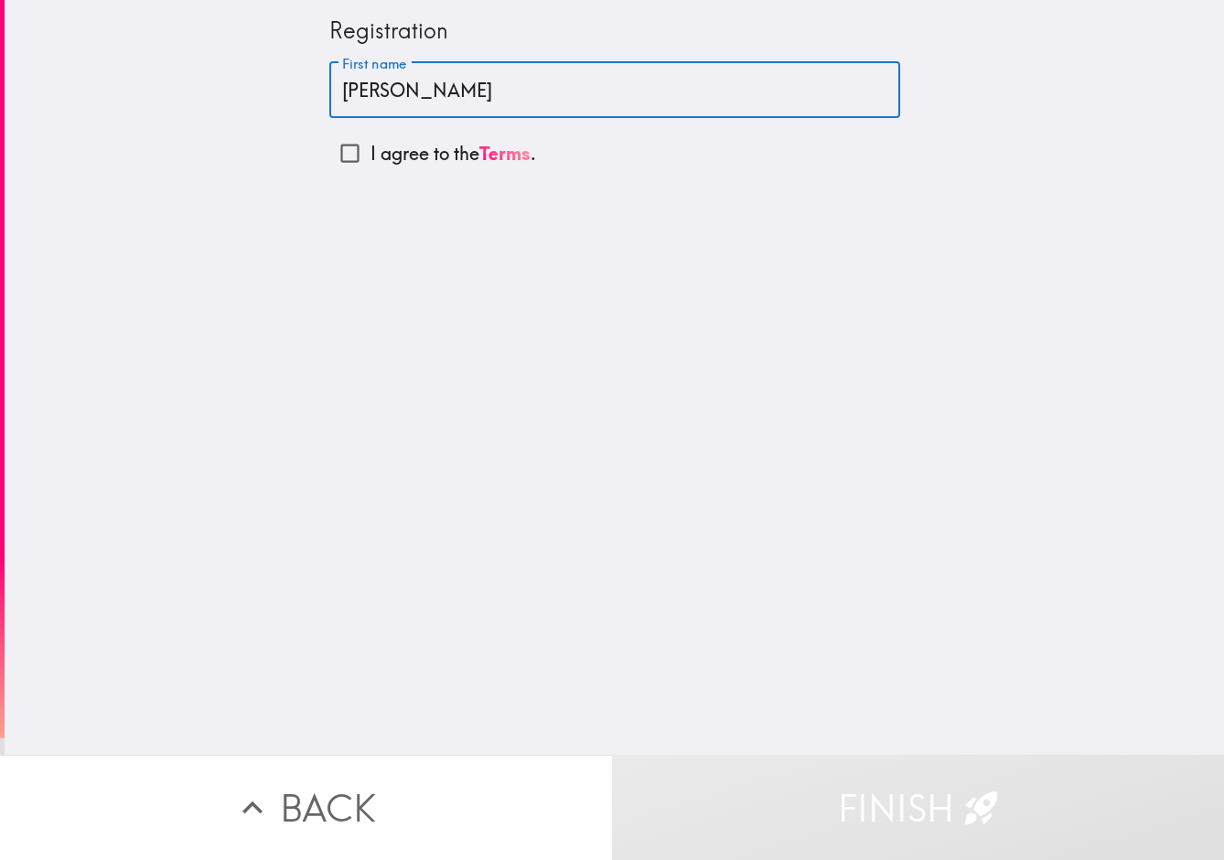
type input "[PERSON_NAME]"
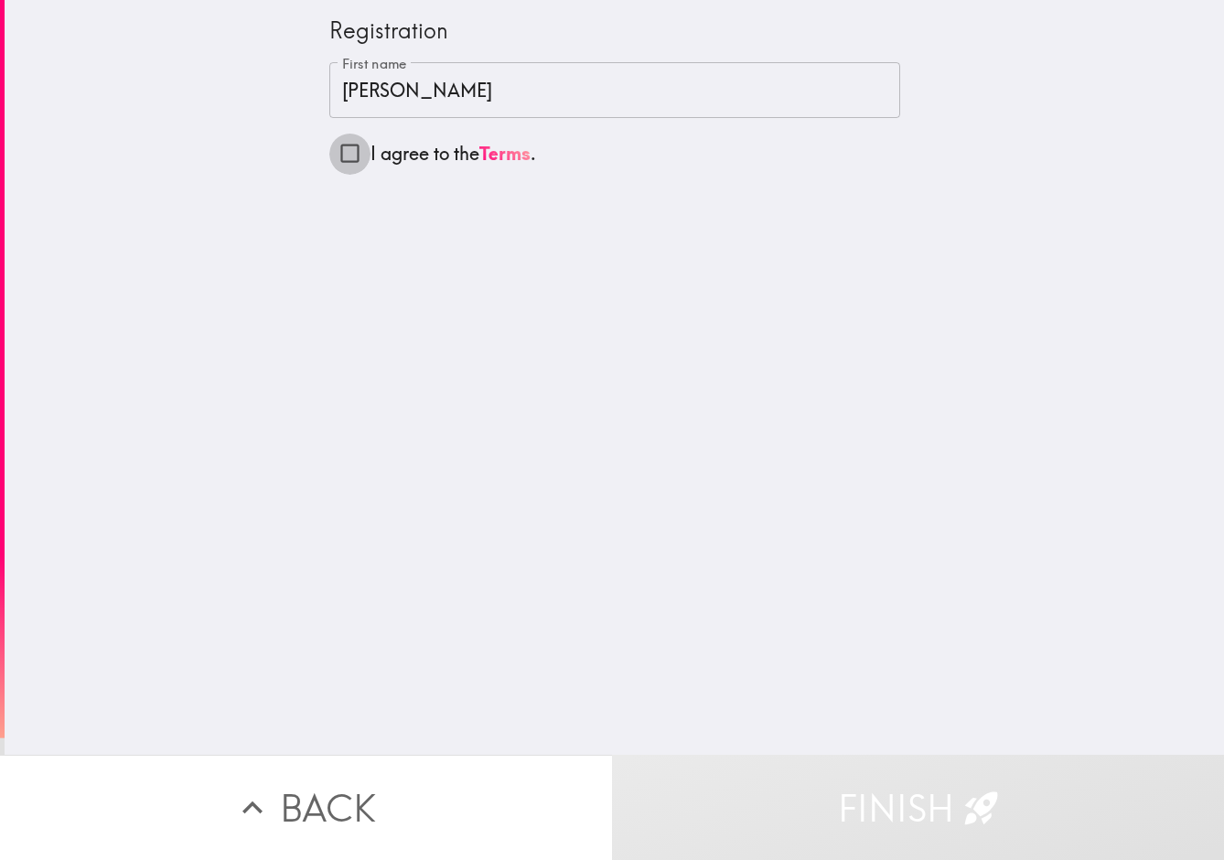
click at [345, 155] on input "I agree to the Terms ." at bounding box center [349, 153] width 41 height 41
checkbox input "true"
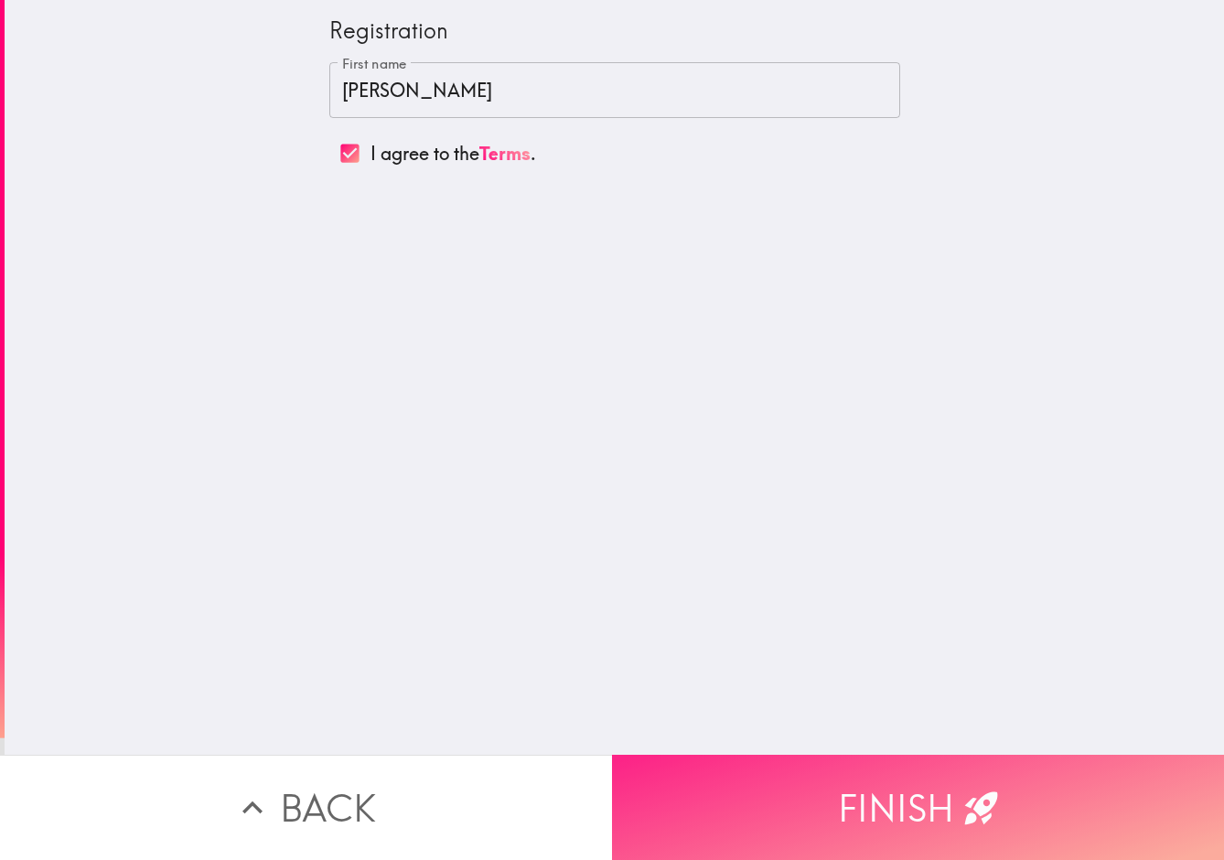
click at [920, 812] on button "Finish" at bounding box center [918, 807] width 612 height 105
